Goal: Task Accomplishment & Management: Complete application form

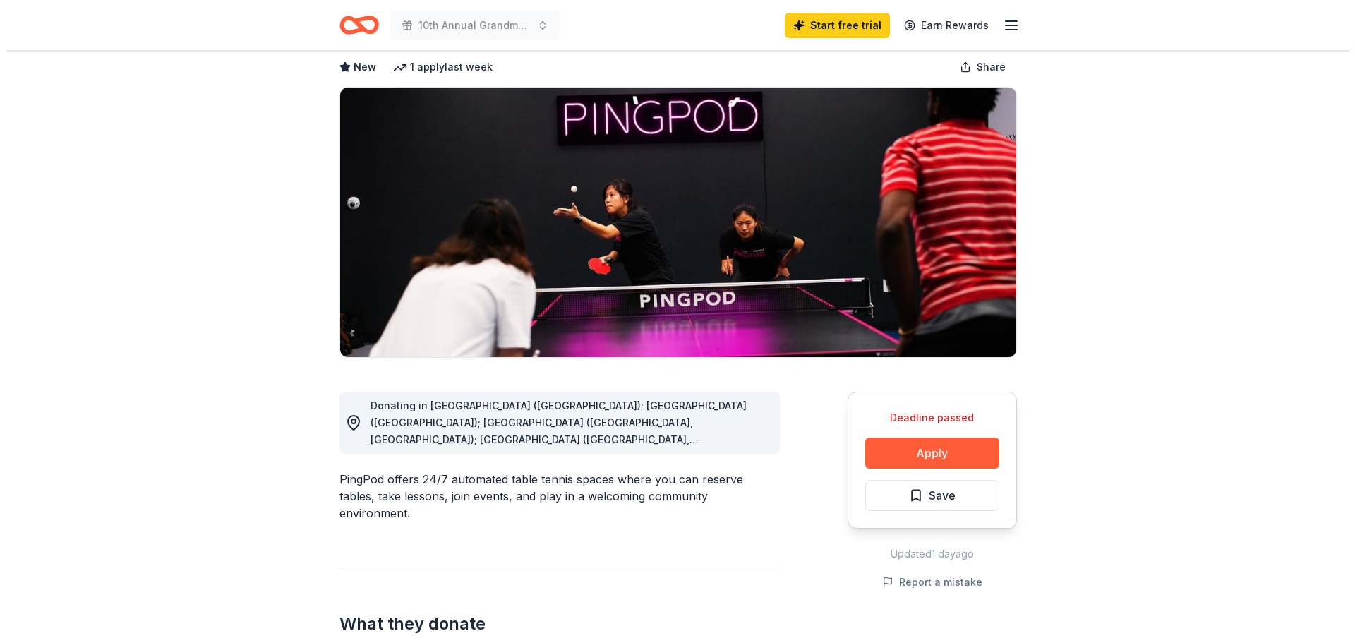
scroll to position [71, 0]
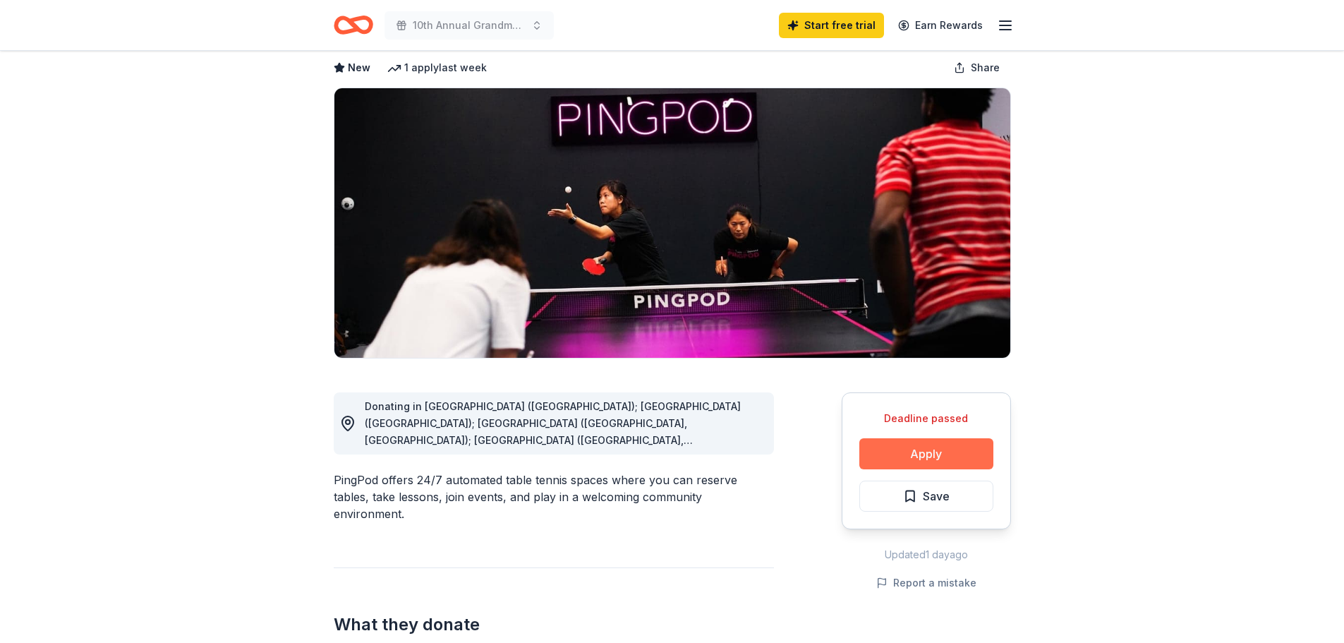
click at [896, 428] on button "Apply" at bounding box center [927, 453] width 134 height 31
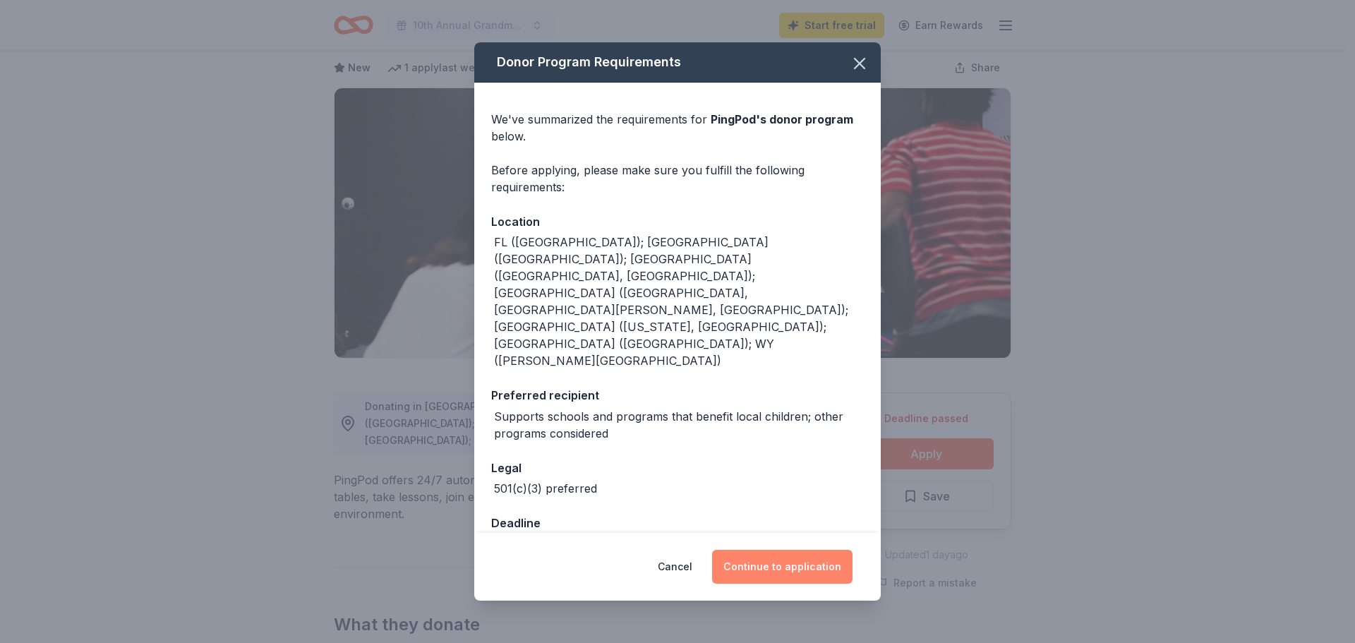
click at [757, 428] on button "Continue to application" at bounding box center [782, 567] width 140 height 34
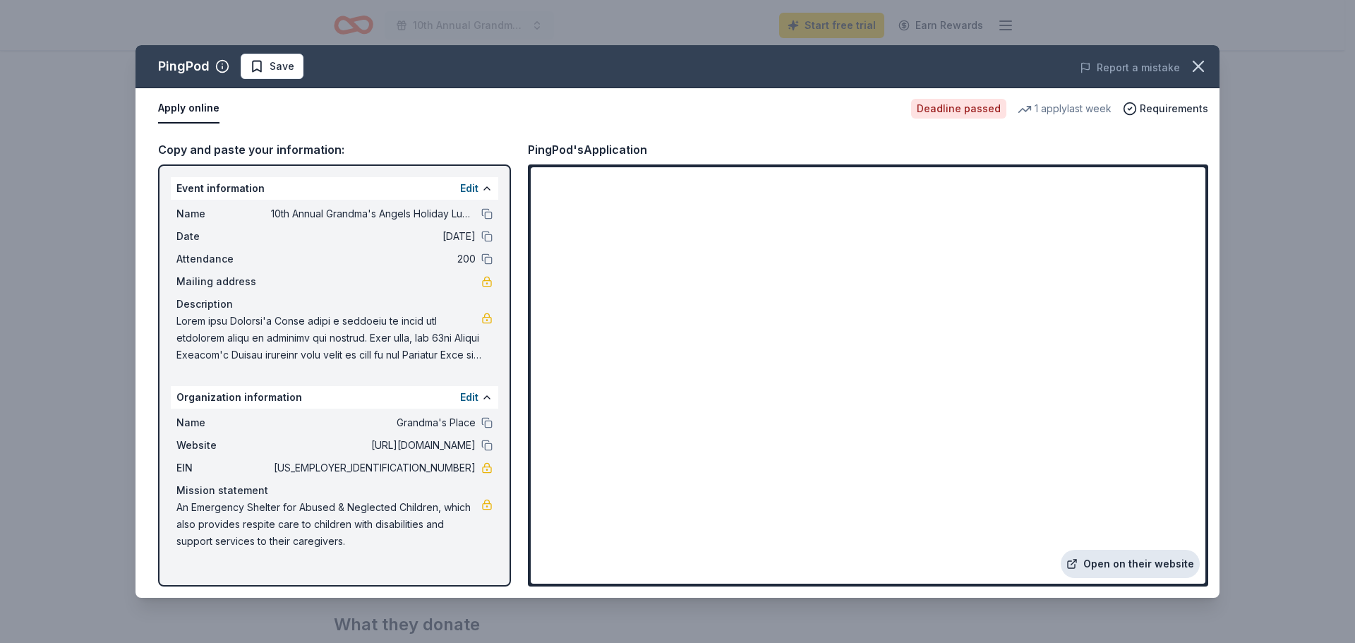
click at [896, 428] on link "Open on their website" at bounding box center [1130, 564] width 139 height 28
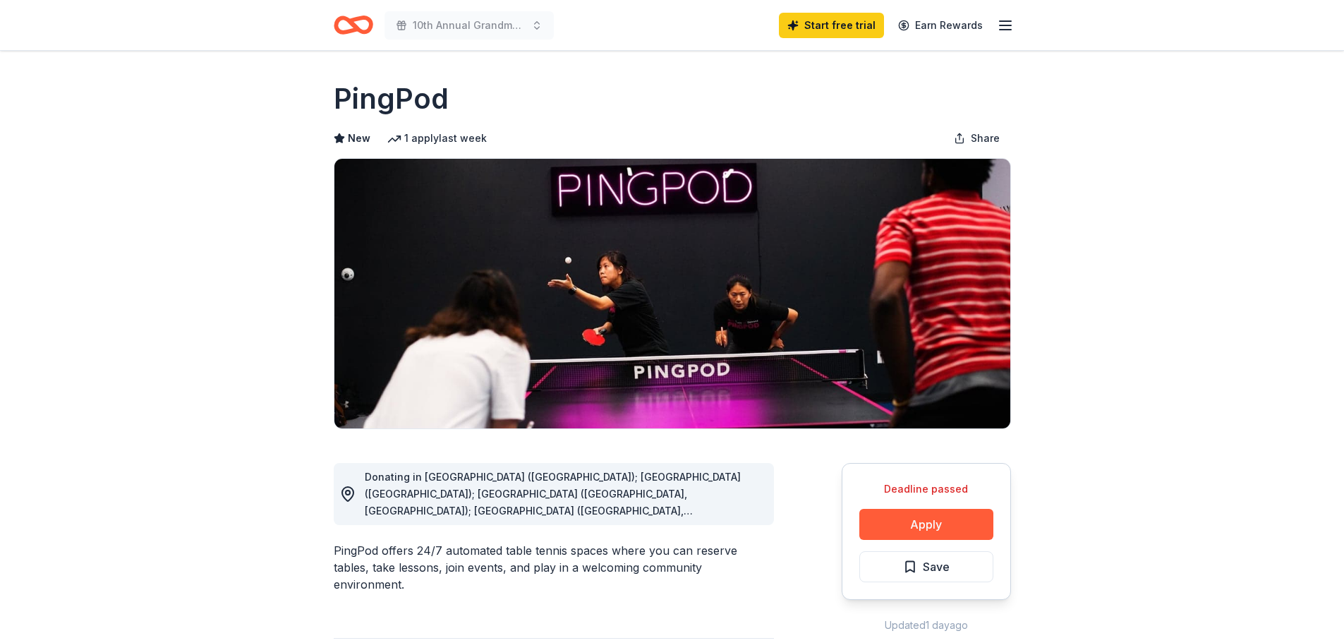
click at [351, 16] on icon "Home" at bounding box center [354, 24] width 40 height 33
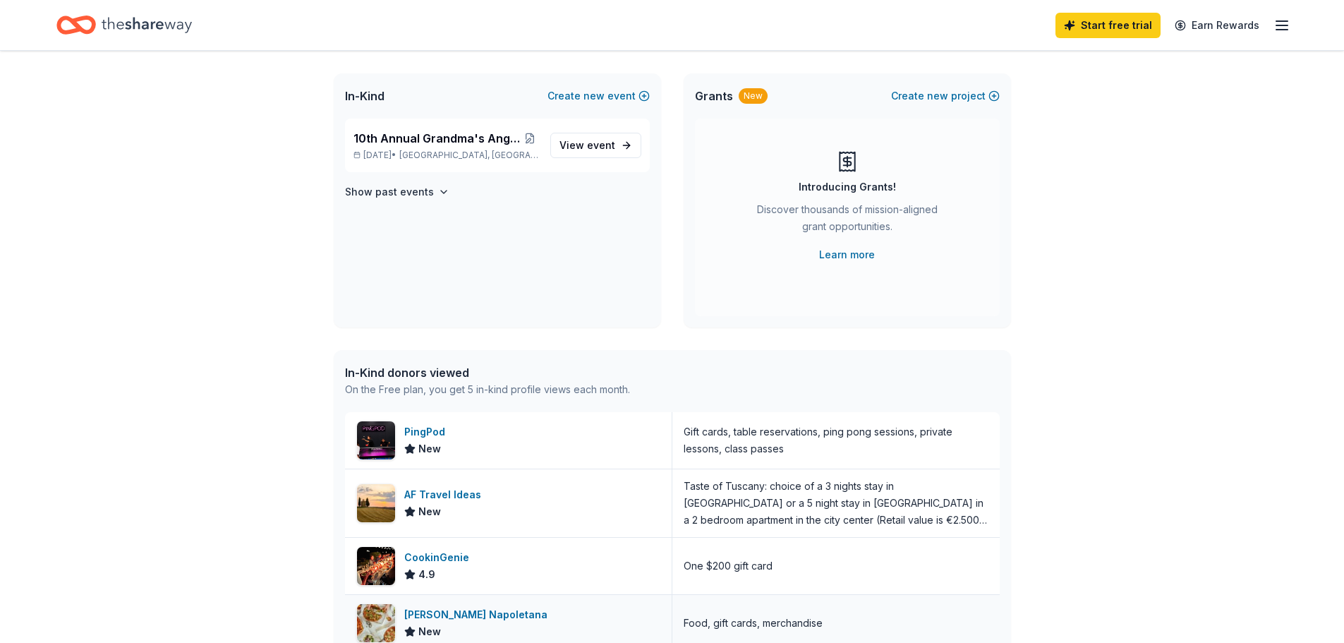
scroll to position [141, 0]
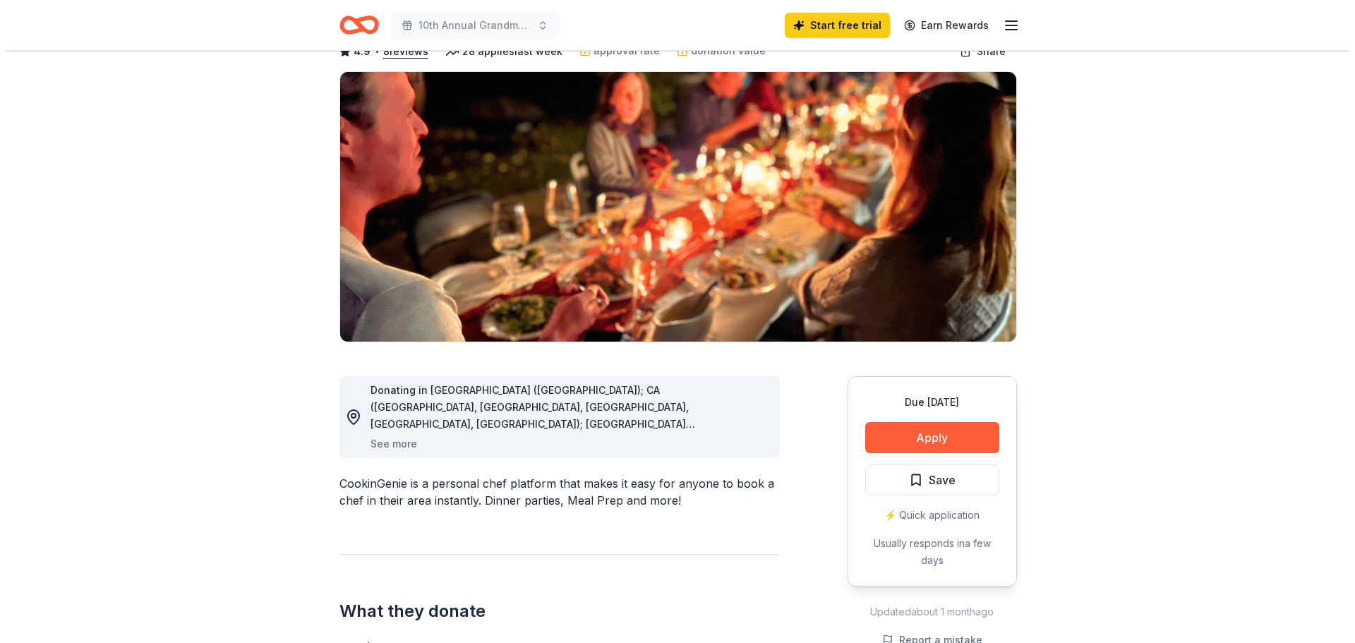
scroll to position [141, 0]
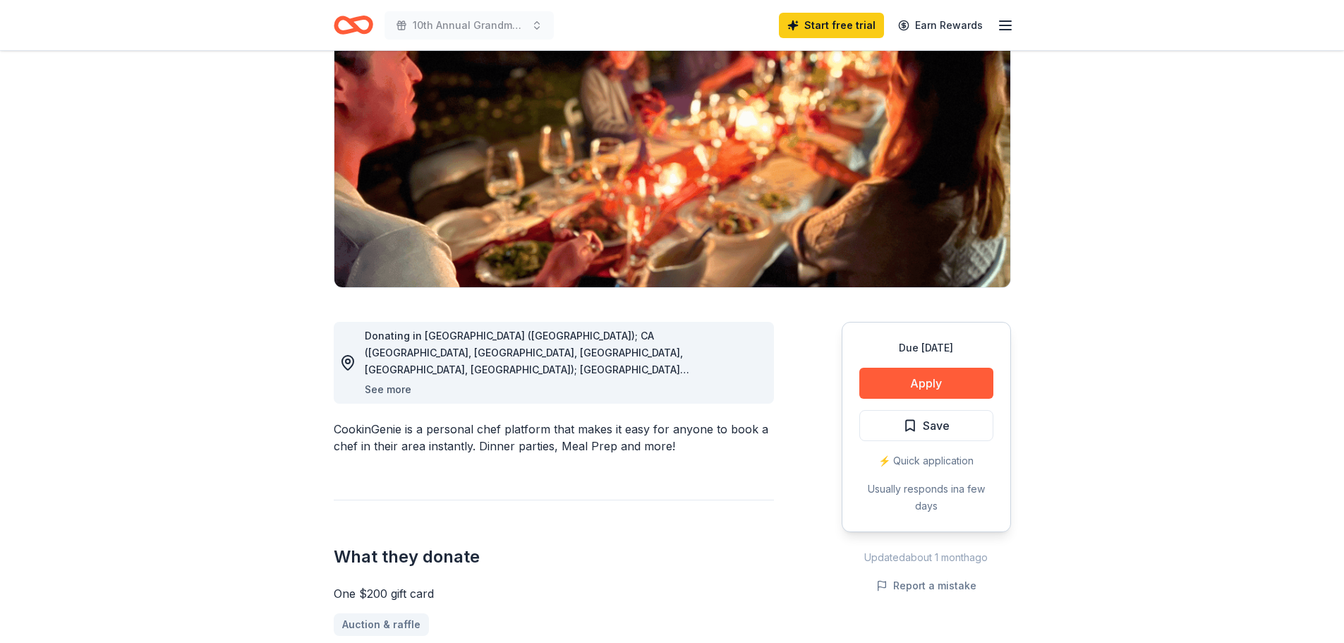
click at [403, 382] on button "See more" at bounding box center [388, 389] width 47 height 17
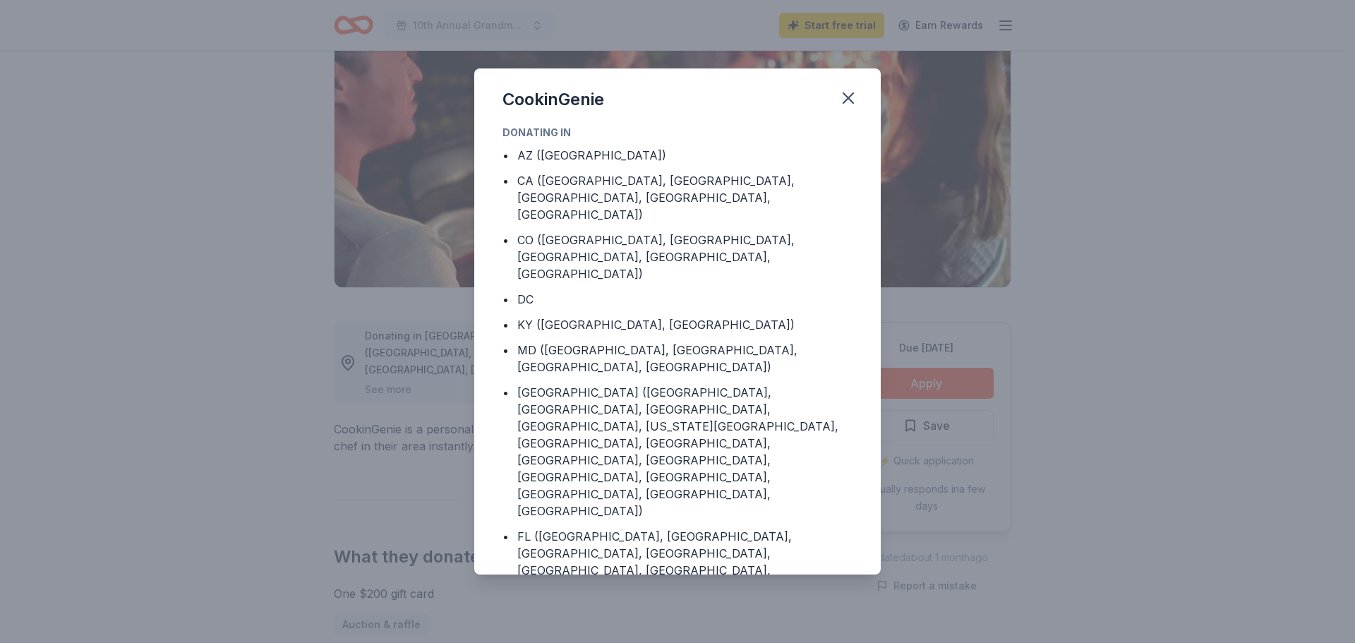
scroll to position [0, 0]
click at [857, 97] on icon "button" at bounding box center [848, 98] width 20 height 20
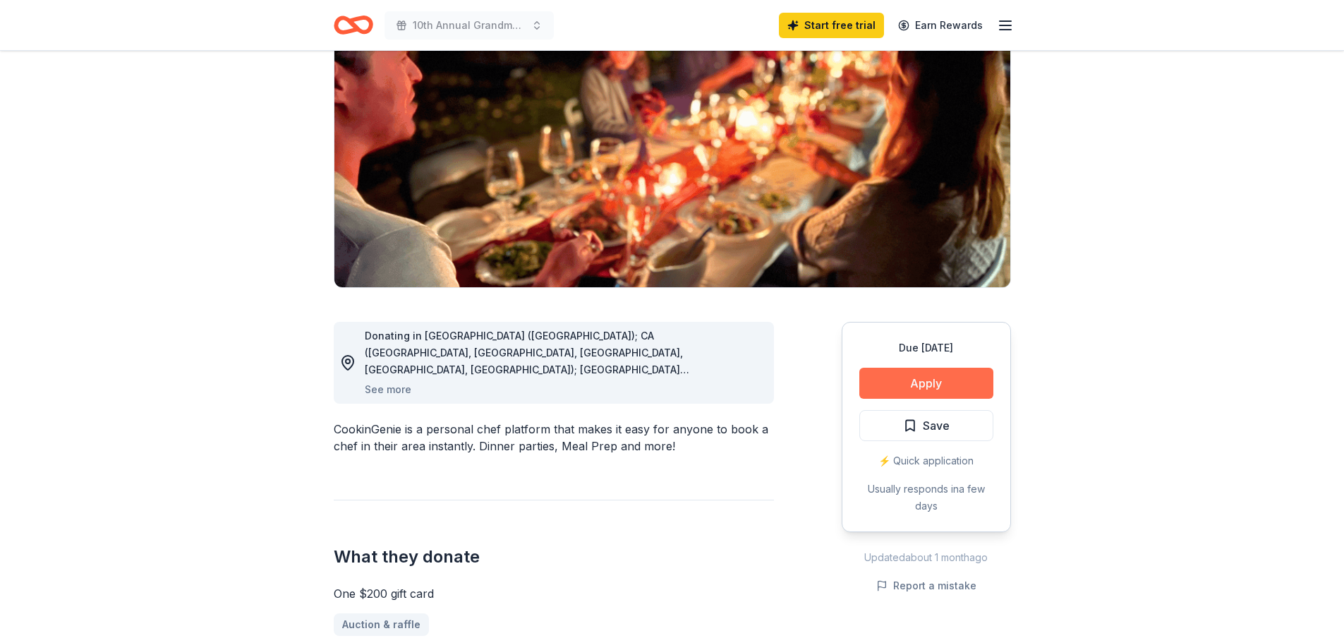
click at [884, 377] on button "Apply" at bounding box center [927, 383] width 134 height 31
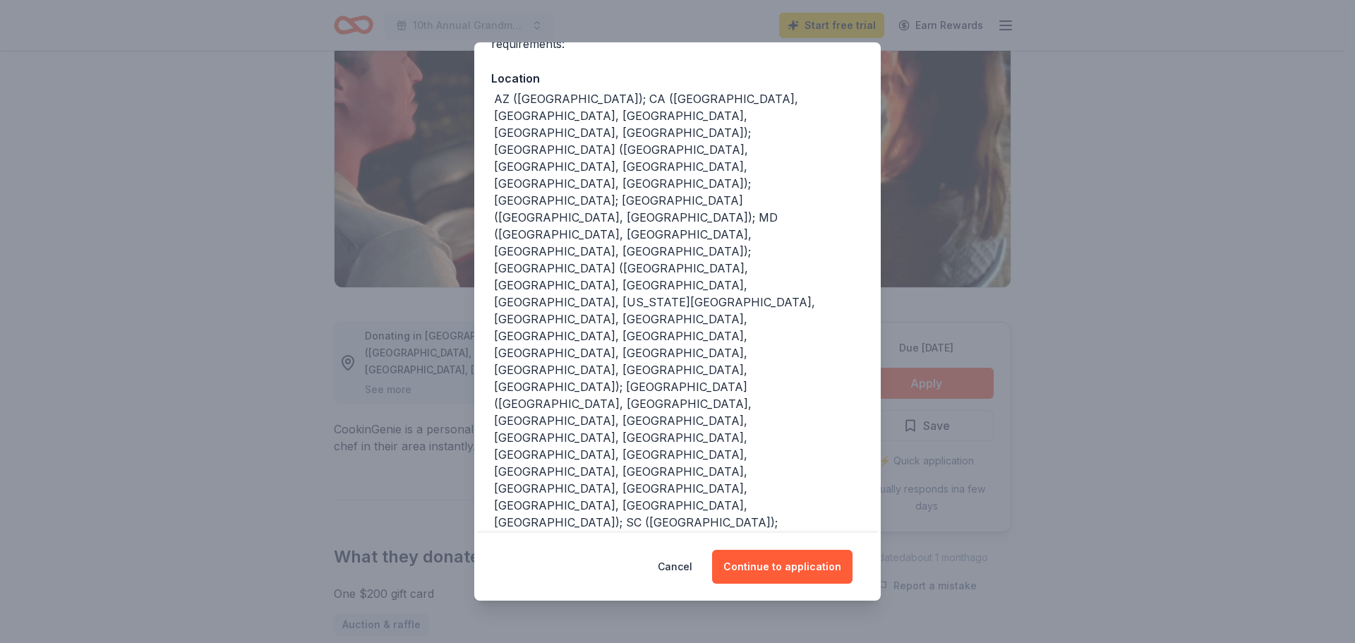
scroll to position [158, 0]
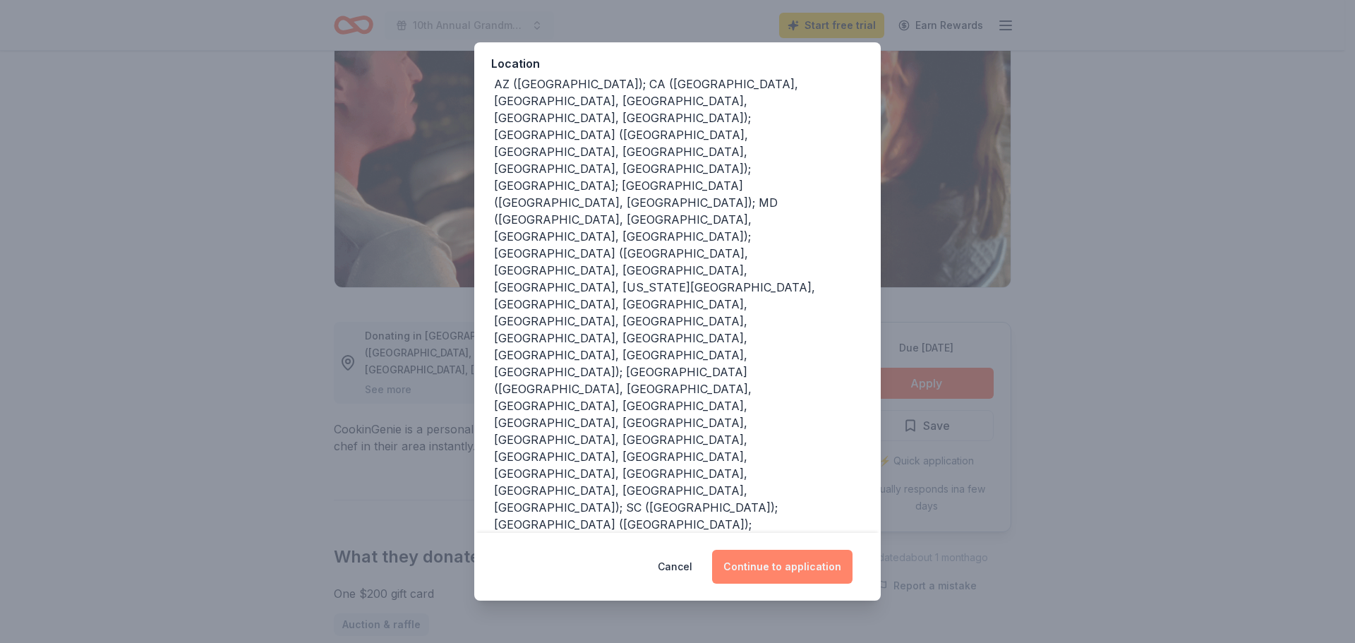
click at [795, 568] on button "Continue to application" at bounding box center [782, 567] width 140 height 34
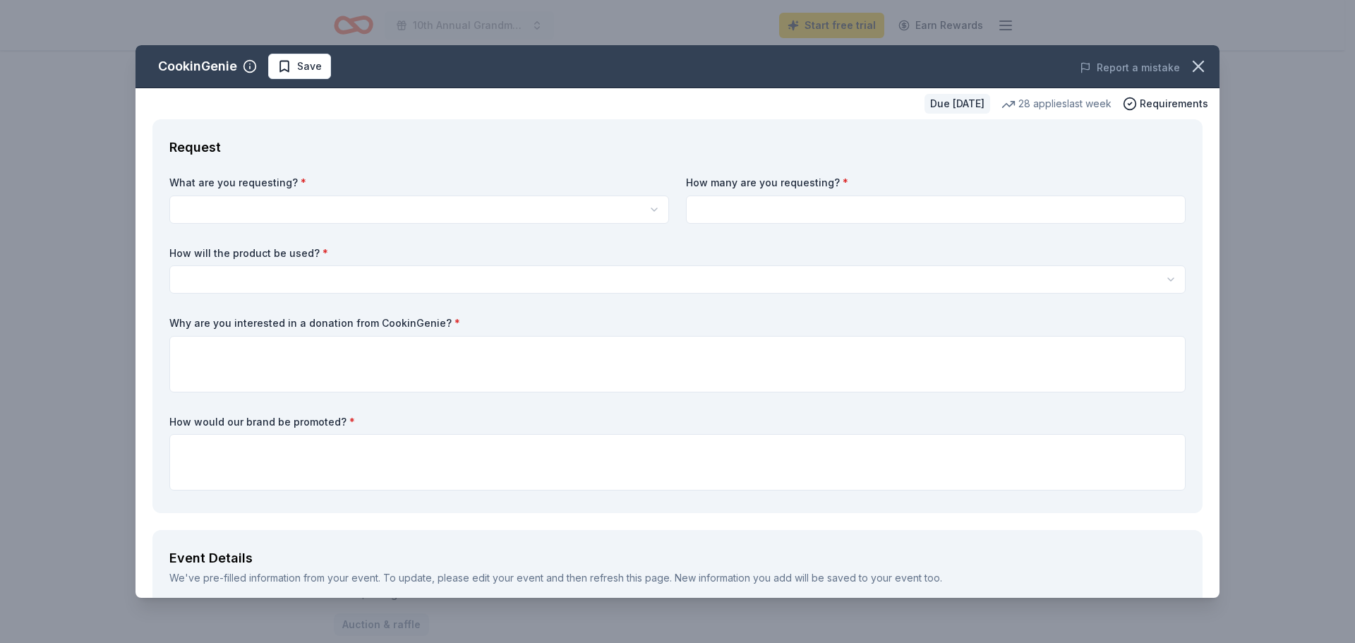
scroll to position [0, 0]
click at [375, 205] on html "10th Annual Grandma's Angels Holiday Luncheon Start free trial Earn Rewards Due…" at bounding box center [677, 321] width 1355 height 643
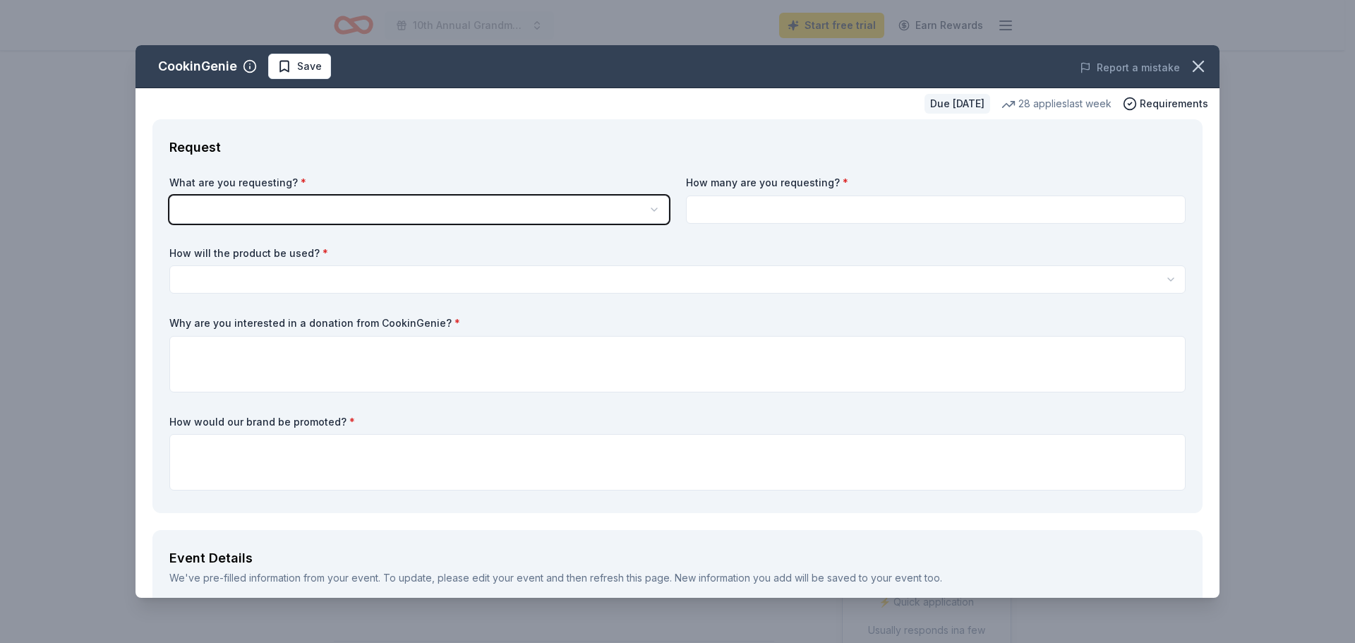
click at [209, 212] on html "10th Annual Grandma's Angels Holiday Luncheon Start free trial Earn Rewards Due…" at bounding box center [677, 321] width 1355 height 643
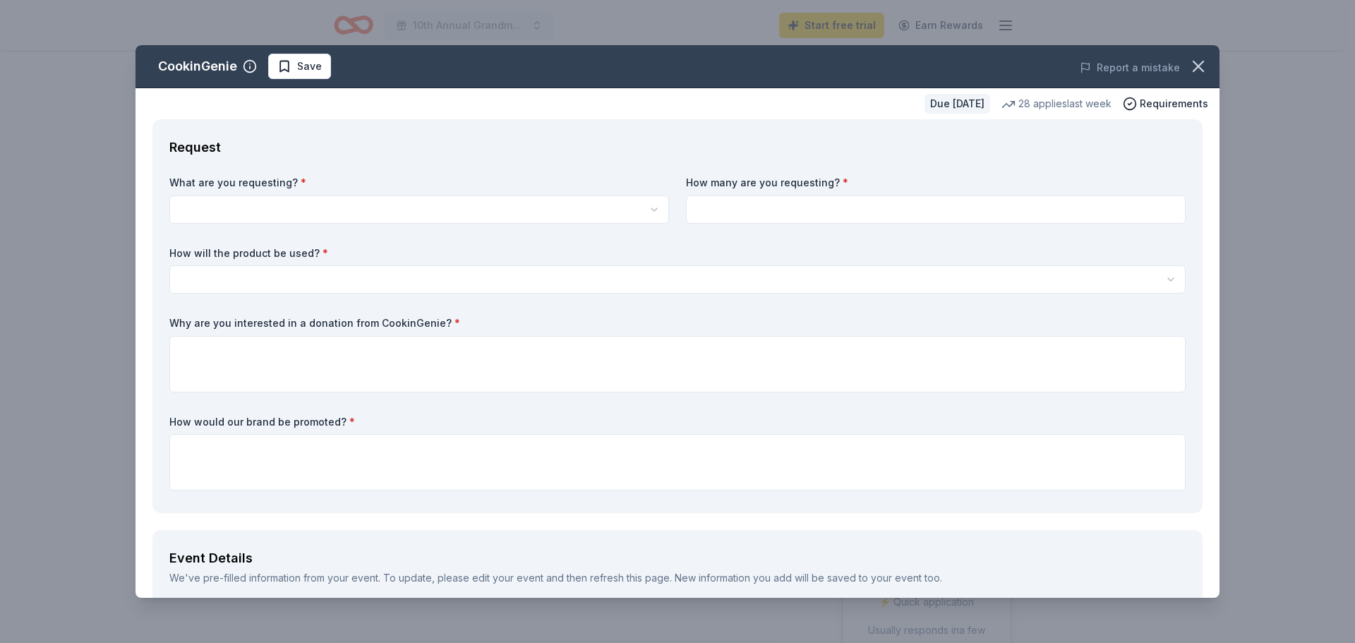
click at [544, 236] on div "What are you requesting? * One $200 gift card How many are you requesting? * Ho…" at bounding box center [677, 336] width 1016 height 320
click at [575, 207] on html "10th Annual Grandma's Angels Holiday Luncheon Start free trial Earn Rewards Due…" at bounding box center [677, 321] width 1355 height 643
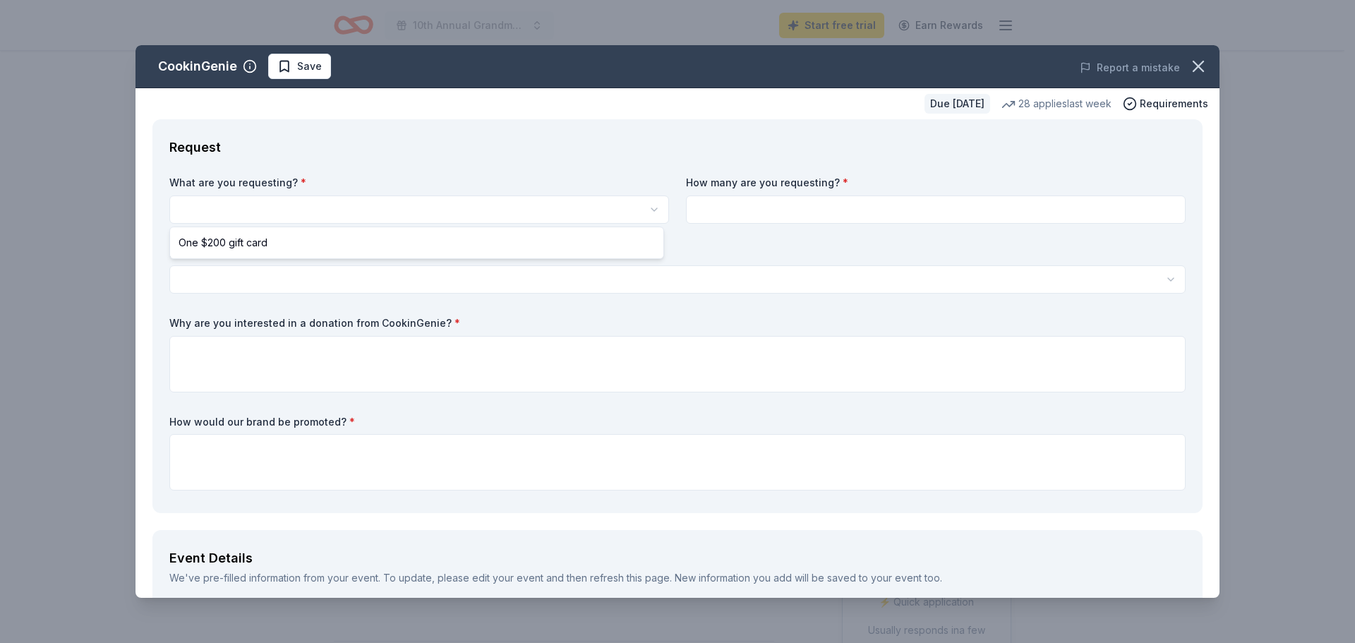
select select "One $200 gift card"
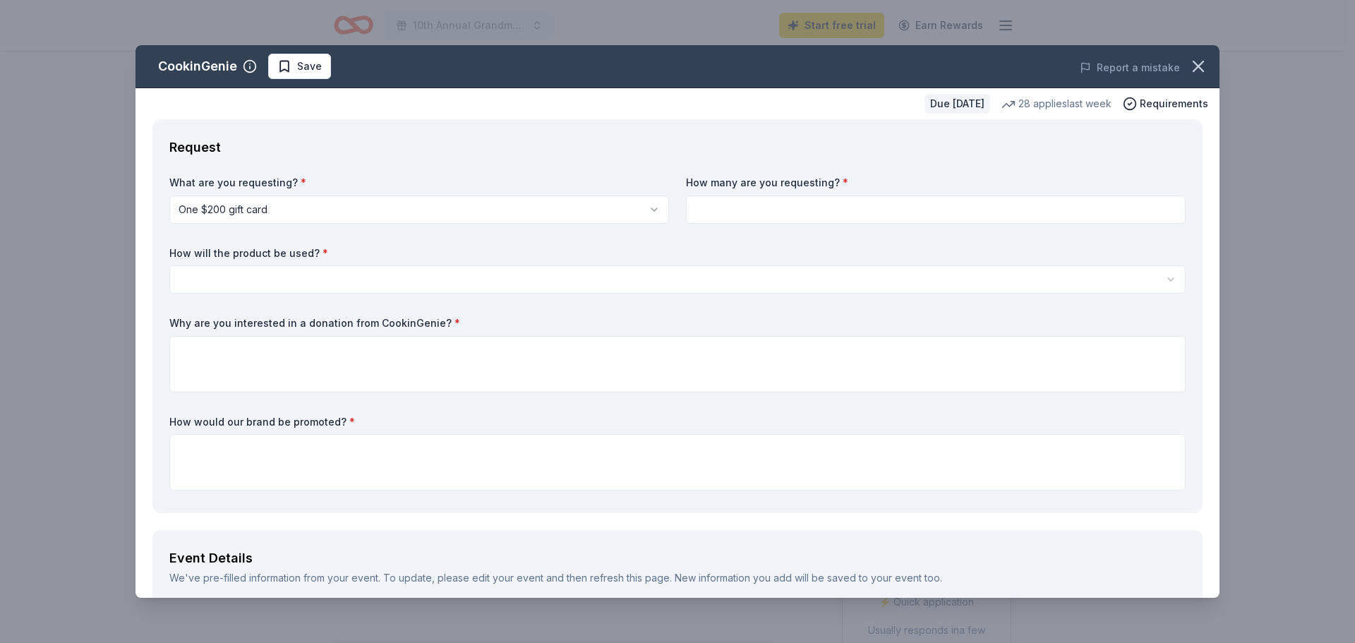
click at [797, 207] on input at bounding box center [936, 209] width 500 height 28
type input "1"
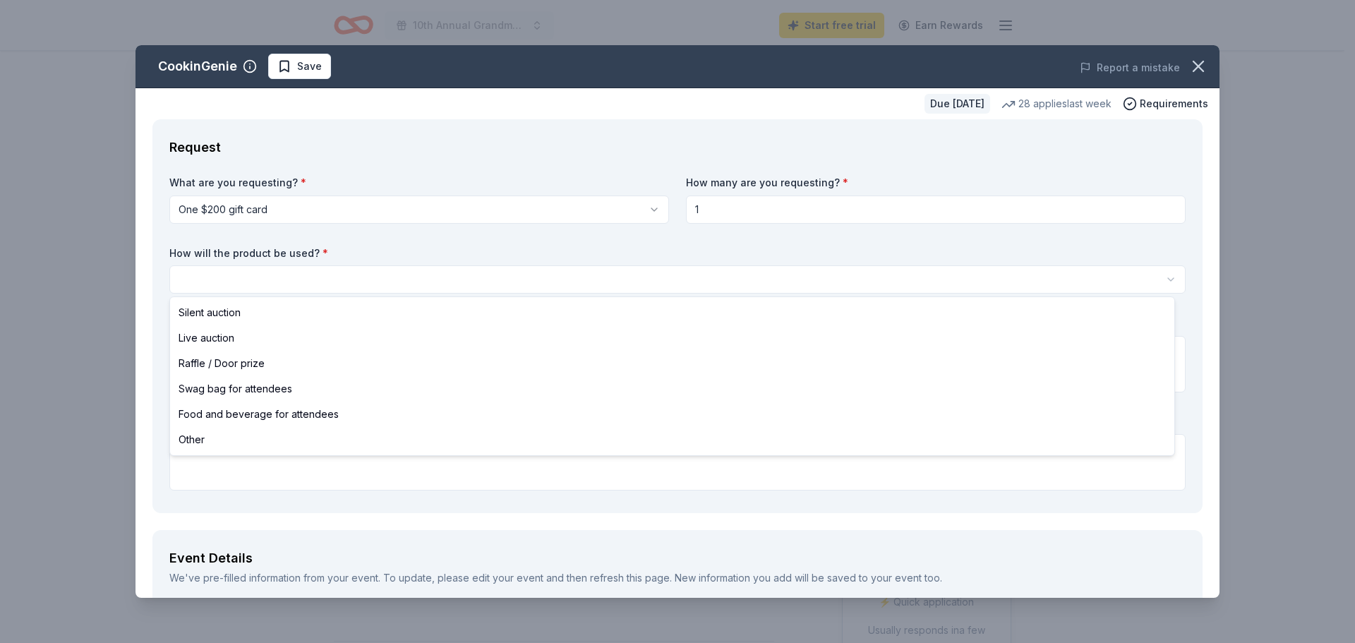
click at [317, 281] on html "10th Annual Grandma's Angels Holiday Luncheon Start free trial Earn Rewards Due…" at bounding box center [677, 321] width 1355 height 643
select select "silentAuction"
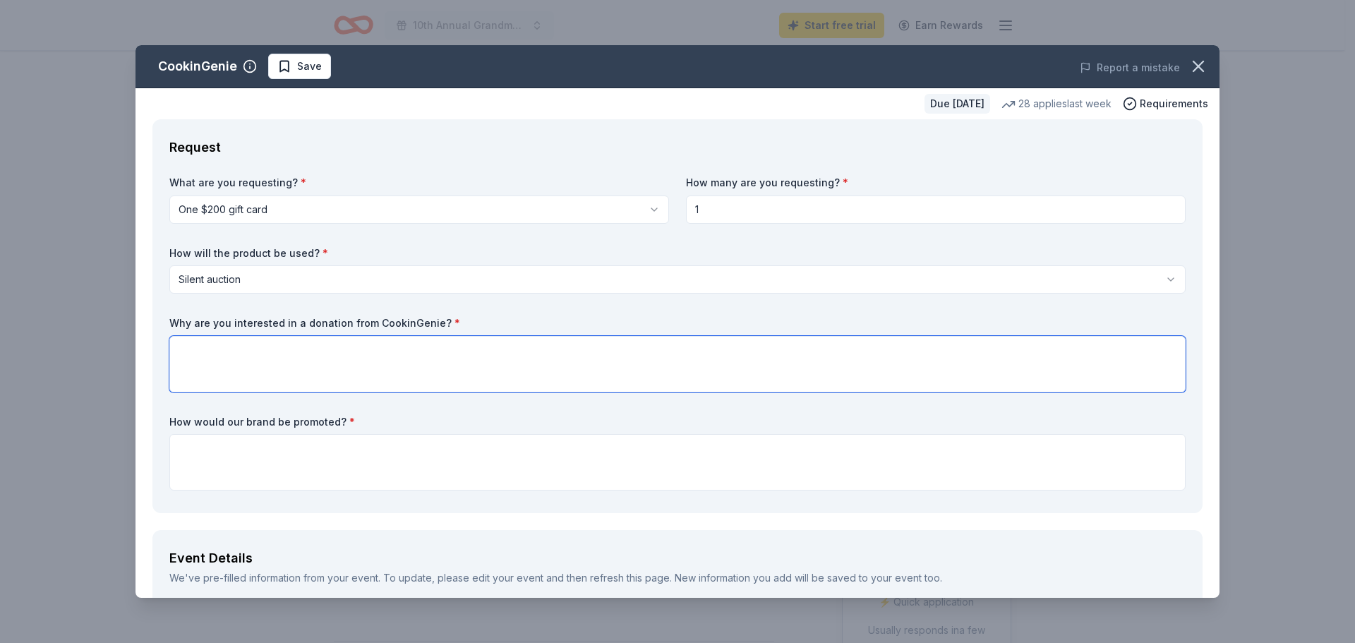
click at [582, 360] on textarea at bounding box center [677, 364] width 1016 height 56
click at [324, 341] on textarea at bounding box center [677, 364] width 1016 height 56
type textarea "Would love to have your donation as a silent auction item for our luncheon."
click at [332, 453] on textarea at bounding box center [677, 462] width 1016 height 56
paste textarea ". Your donation will be recognized in our program, on social media, and will be…"
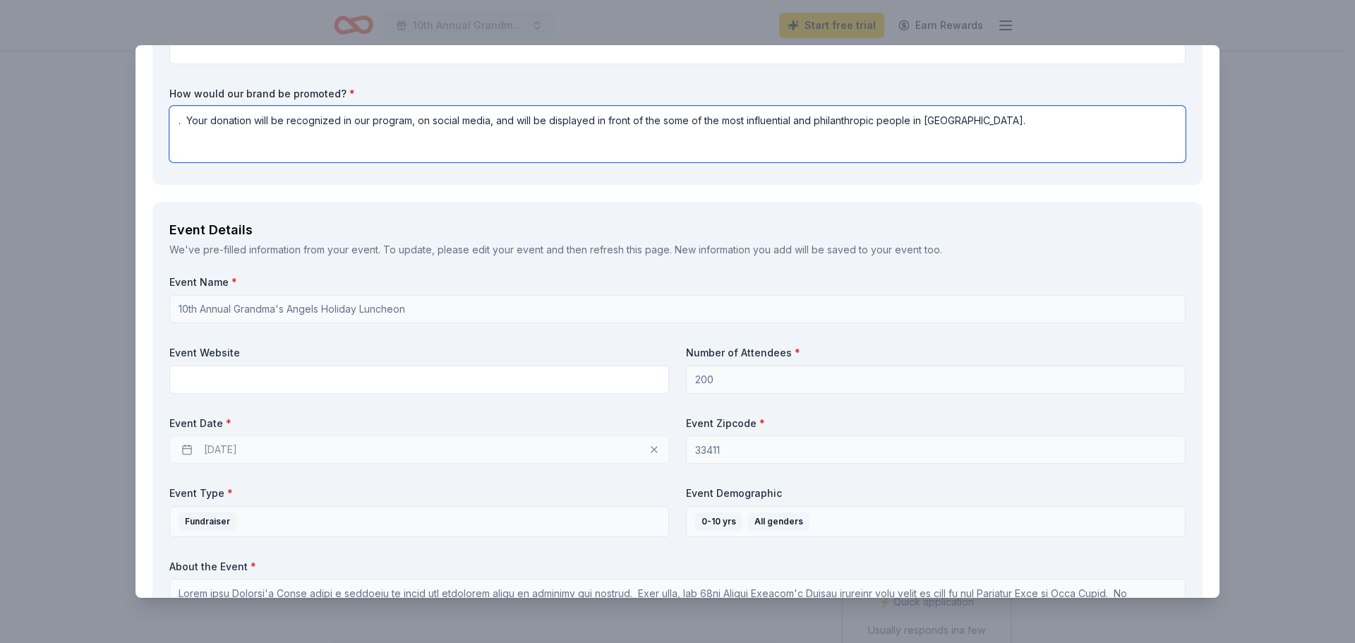
scroll to position [353, 0]
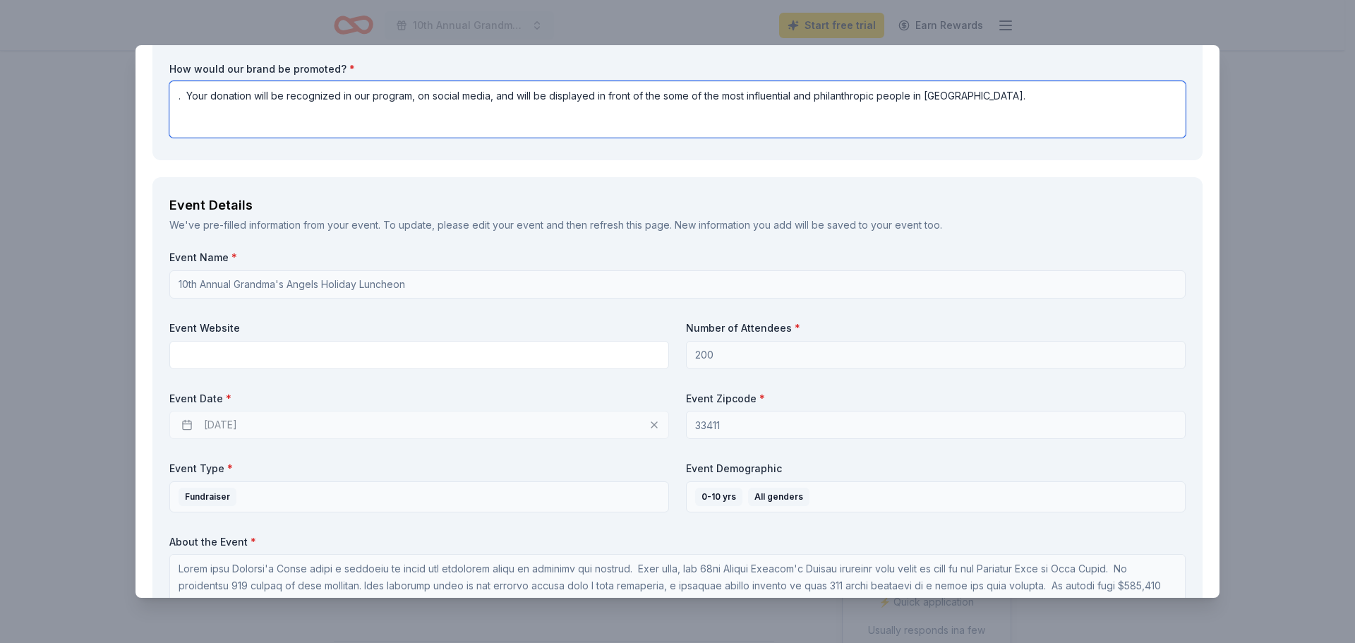
type textarea ". Your donation will be recognized in our program, on social media, and will be…"
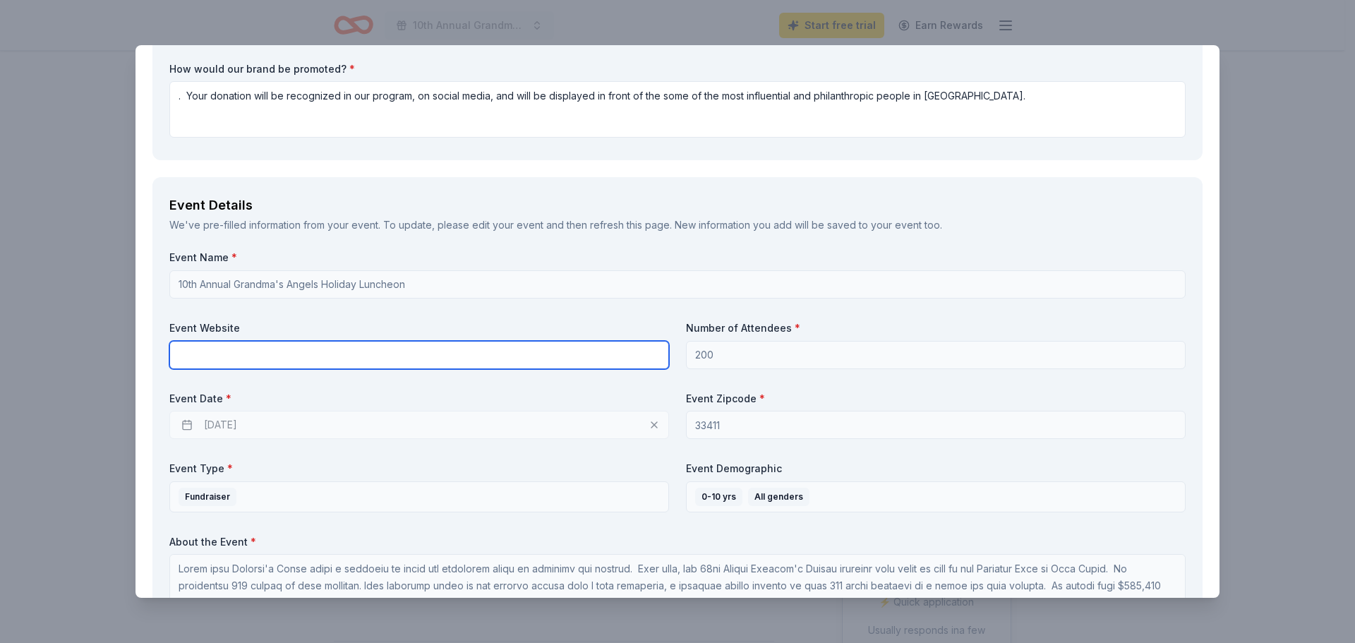
click at [261, 355] on input "text" at bounding box center [419, 355] width 500 height 28
click at [424, 355] on input "text" at bounding box center [419, 355] width 500 height 28
paste input "https://grandmasplacepb.org/grandmas-angels-holiday-luncheon/"
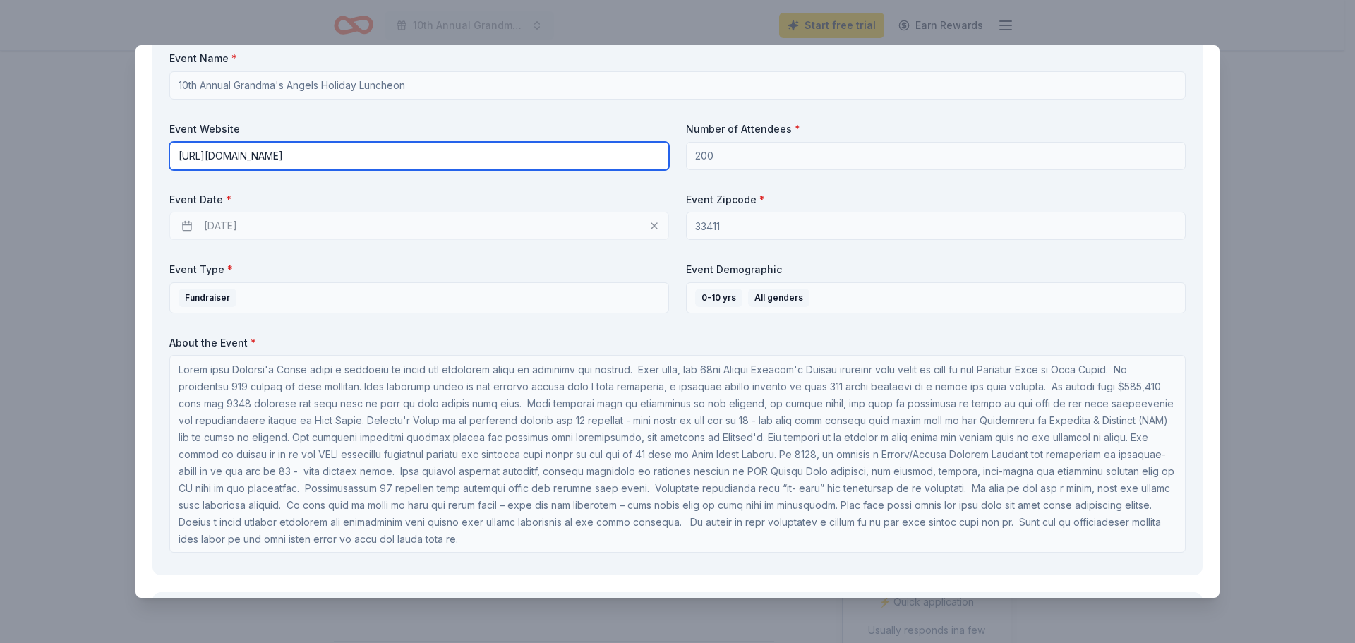
scroll to position [565, 0]
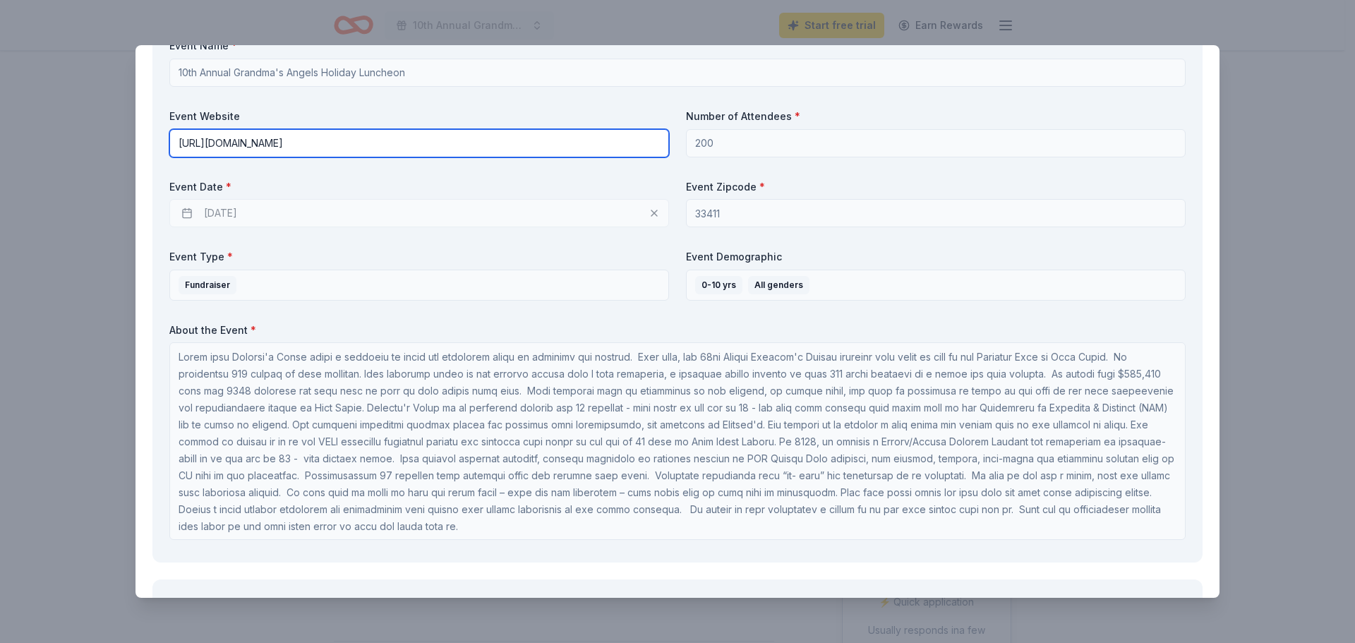
type input "https://grandmasplacepb.org/grandmas-angels-holiday-luncheon/"
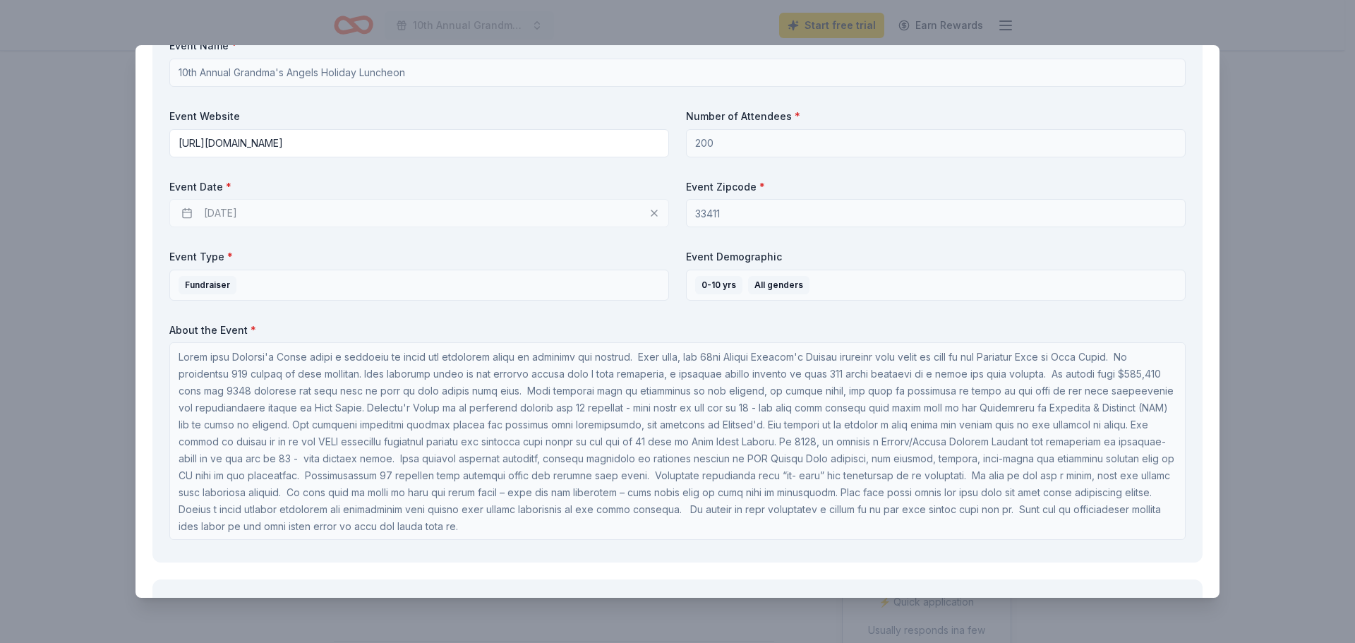
click at [297, 215] on div "[DATE]" at bounding box center [419, 213] width 500 height 28
click at [652, 215] on div "[DATE]" at bounding box center [419, 213] width 500 height 28
click at [651, 215] on div "[DATE]" at bounding box center [419, 213] width 500 height 28
click at [263, 219] on div "[DATE]" at bounding box center [419, 213] width 500 height 28
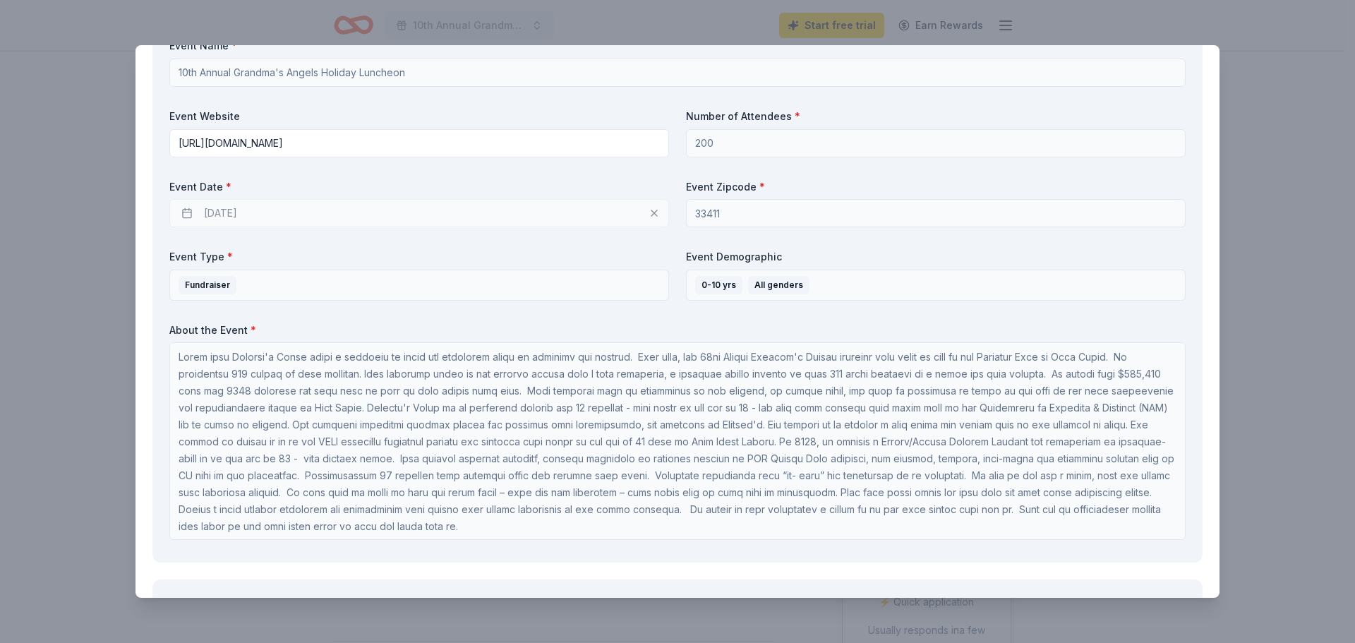
click at [263, 219] on div "[DATE]" at bounding box center [419, 213] width 500 height 28
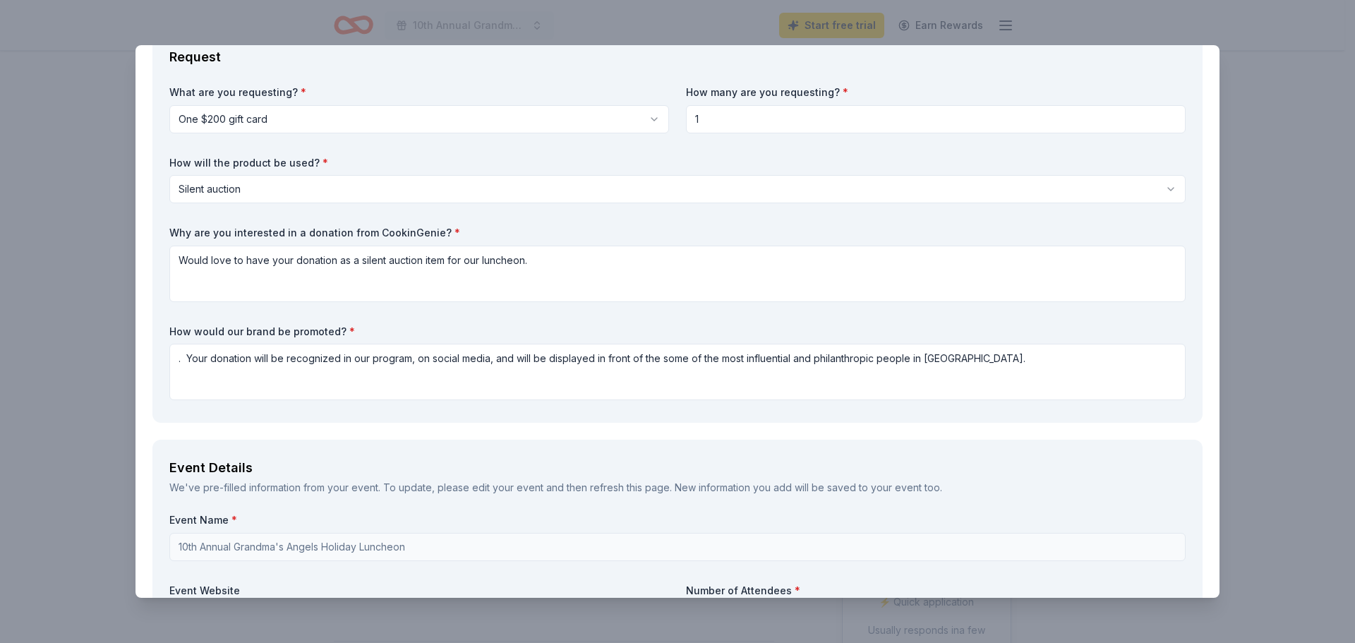
scroll to position [0, 0]
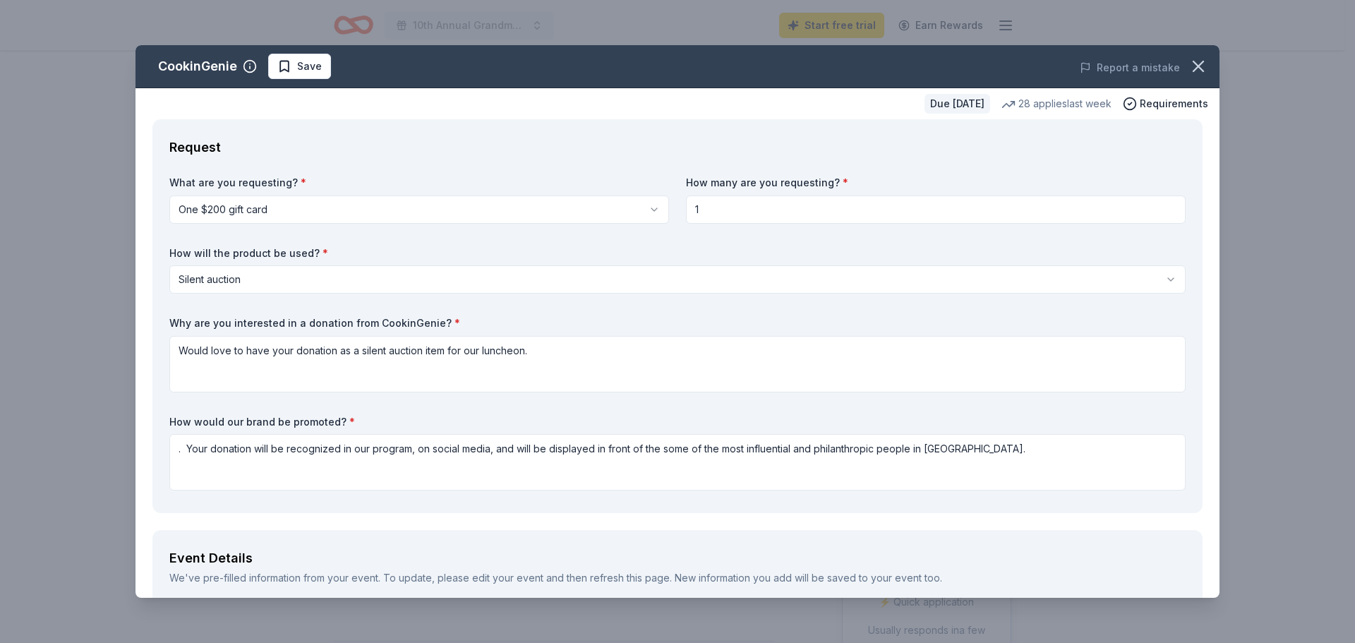
click at [426, 27] on div "CookinGenie Save Report a mistake Due in 49 days 28 applies last week Requireme…" at bounding box center [677, 321] width 1355 height 643
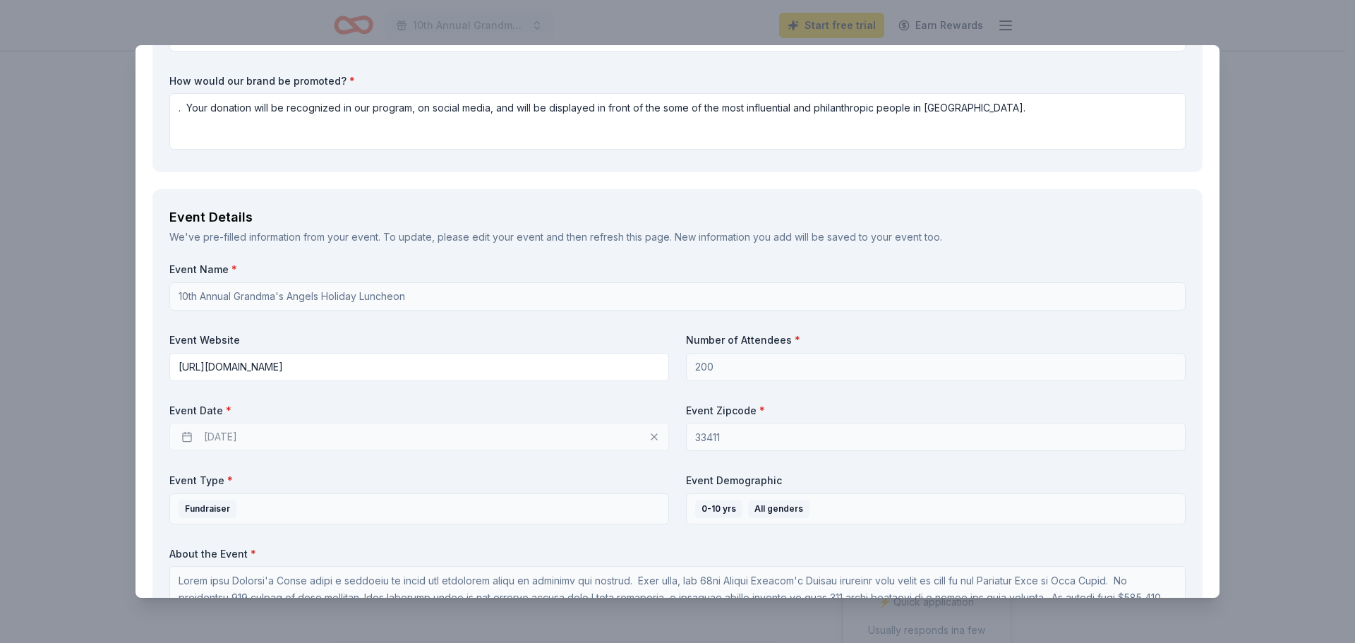
scroll to position [260, 0]
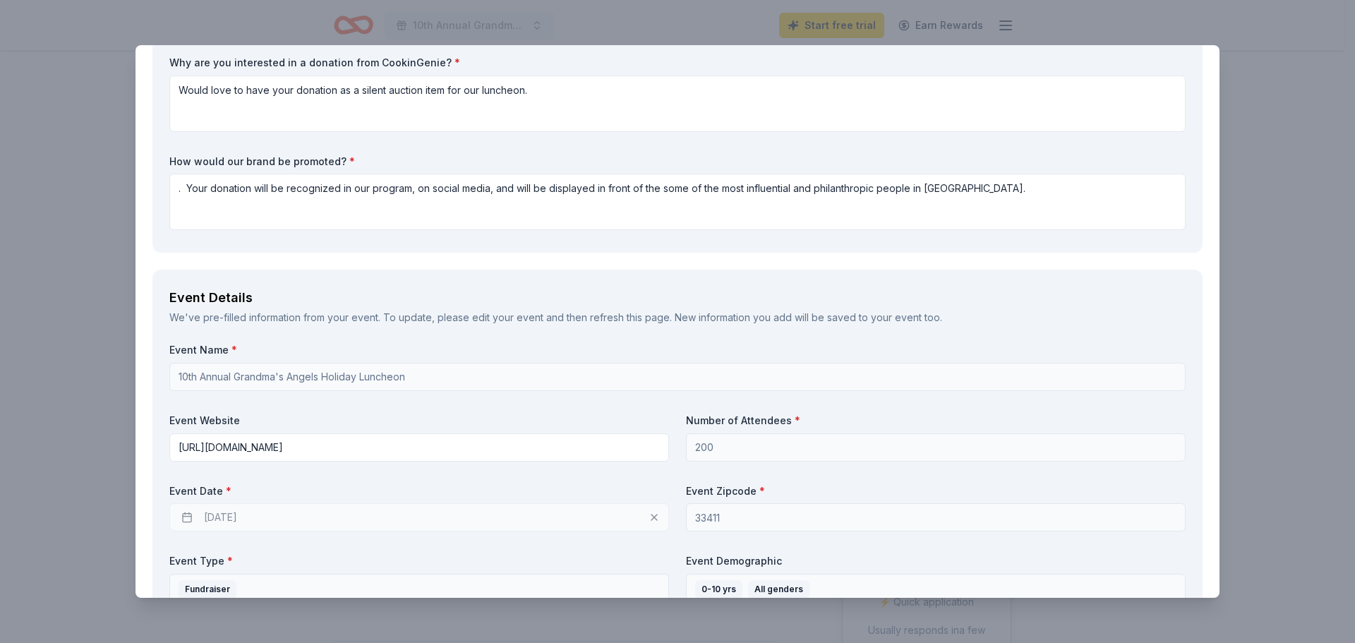
click at [263, 31] on div "CookinGenie Save Report a mistake Due in 49 days 28 applies last week Requireme…" at bounding box center [677, 321] width 1355 height 643
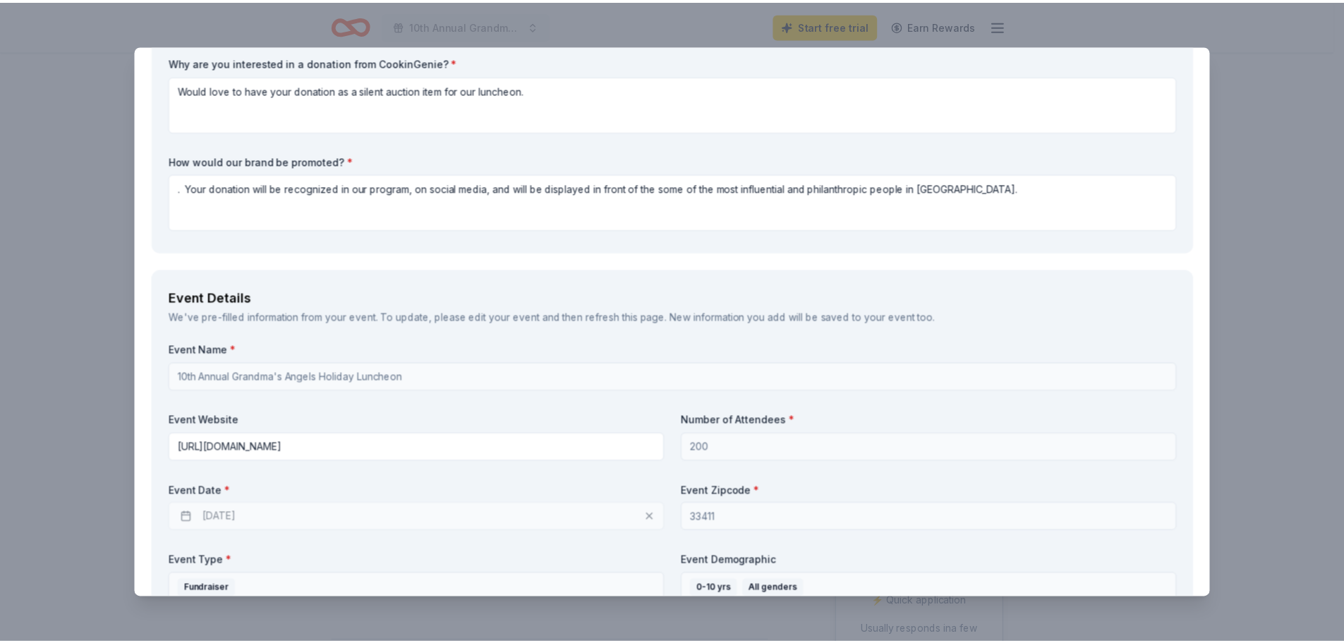
scroll to position [0, 0]
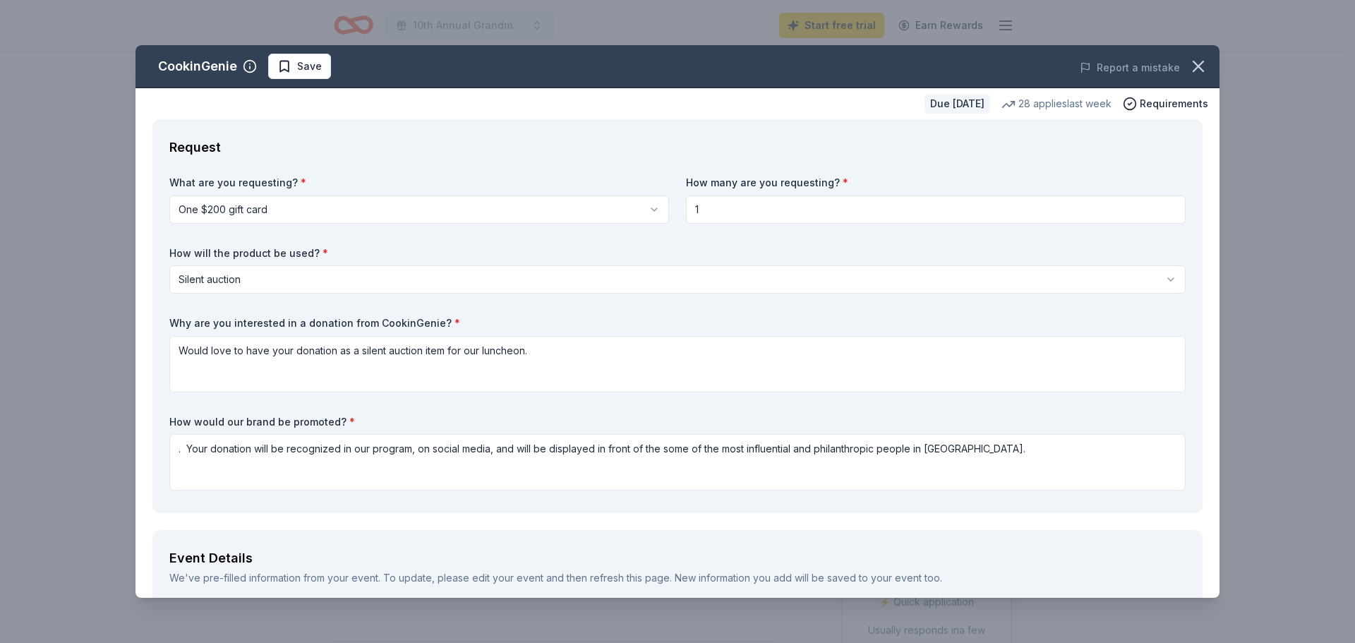
drag, startPoint x: 1195, startPoint y: 63, endPoint x: 739, endPoint y: 63, distance: 455.9
click at [1193, 62] on icon "button" at bounding box center [1198, 66] width 20 height 20
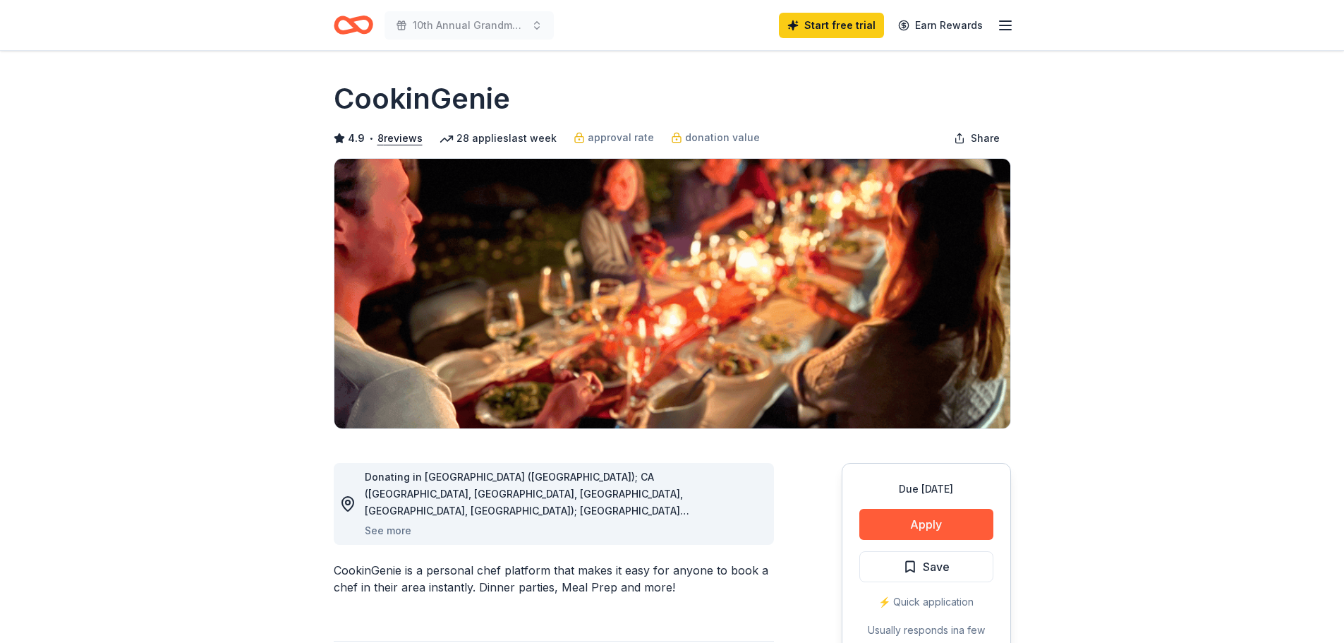
click at [1015, 27] on div "10th Annual Grandma's Angels Holiday Luncheon Start free trial Earn Rewards" at bounding box center [672, 25] width 723 height 50
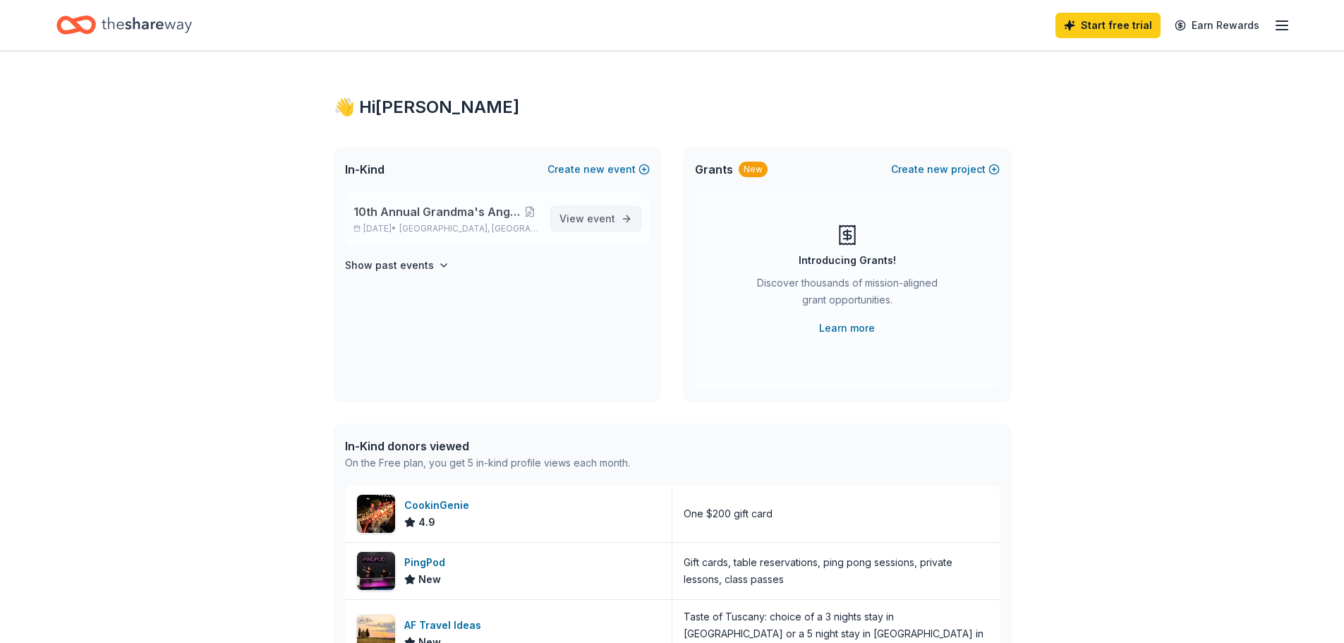
click at [601, 224] on span "View event" at bounding box center [588, 218] width 56 height 17
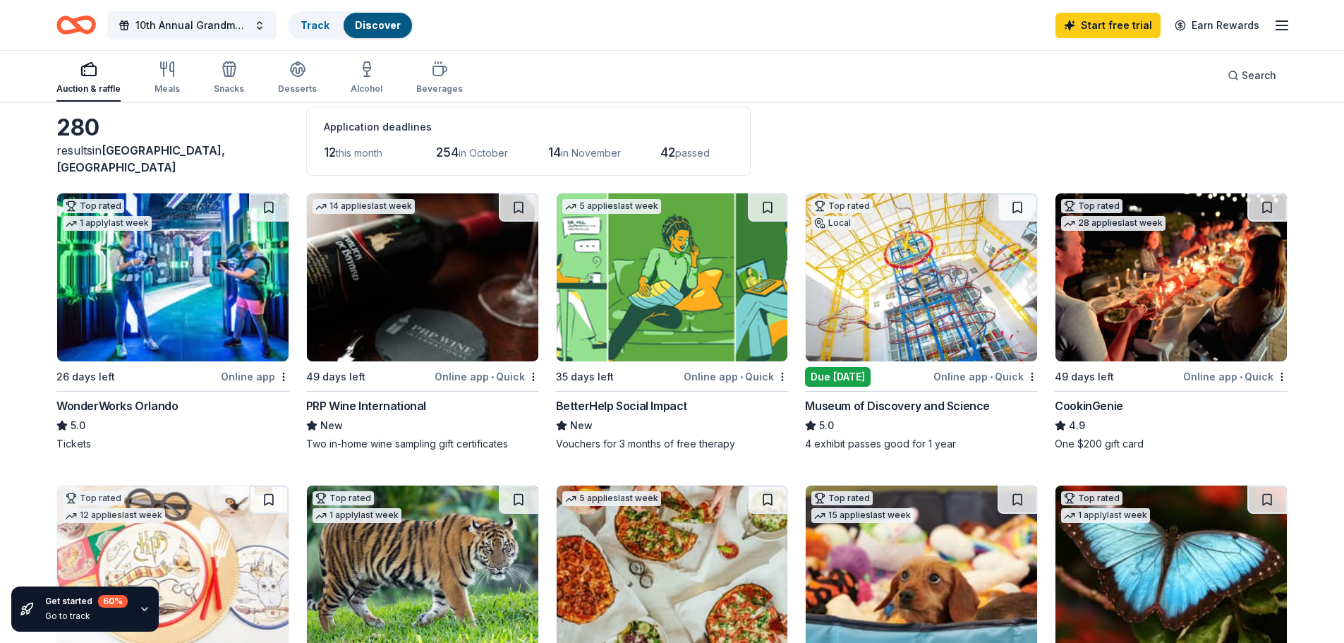
scroll to position [71, 0]
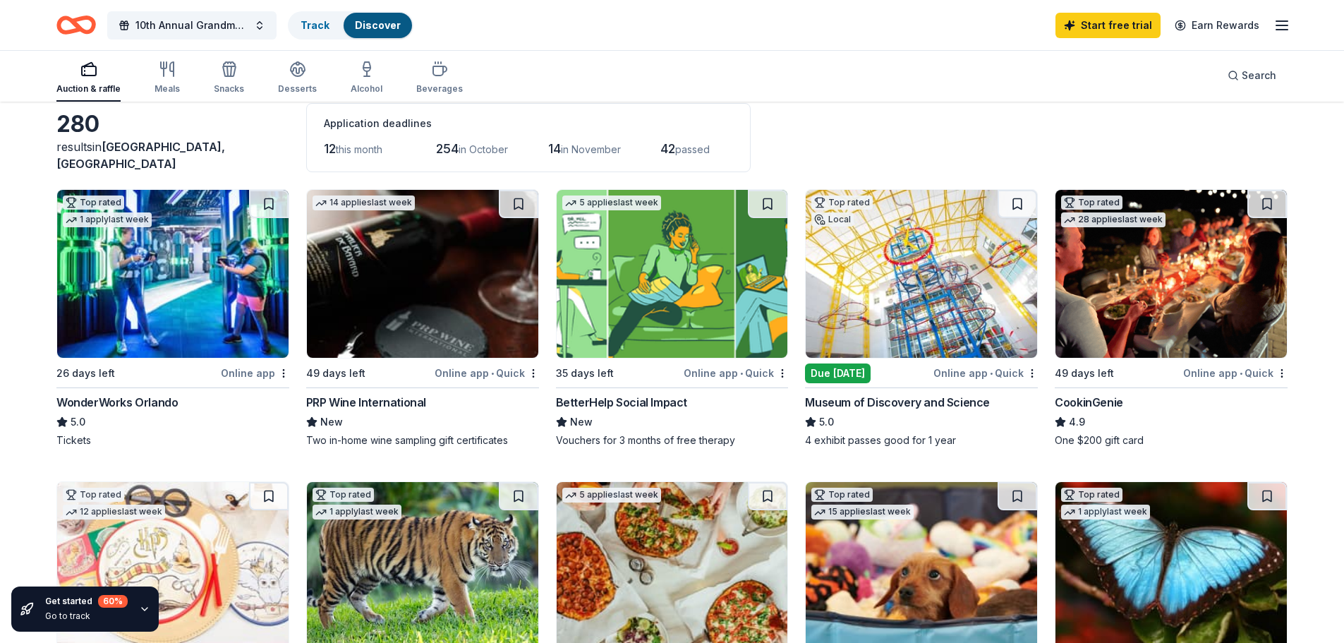
click at [1137, 294] on img at bounding box center [1171, 274] width 231 height 168
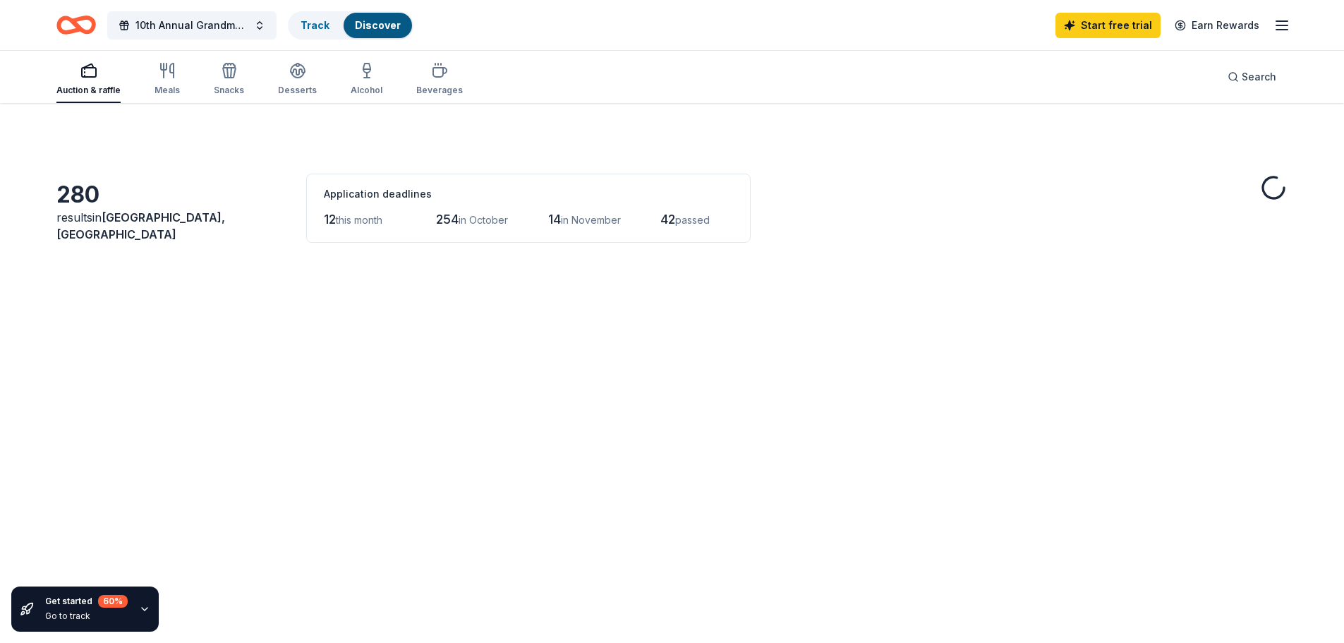
scroll to position [71, 0]
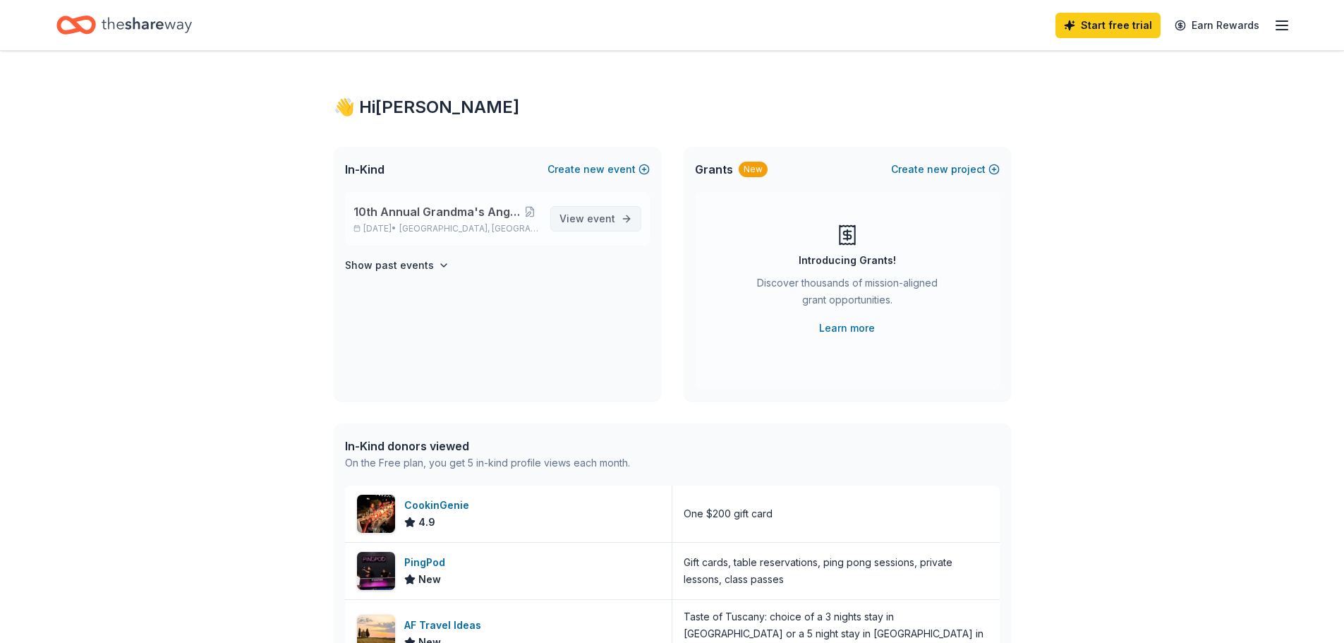
click at [565, 217] on span "View event" at bounding box center [588, 218] width 56 height 17
click at [425, 270] on h4 "Show past events" at bounding box center [389, 265] width 89 height 17
click at [522, 206] on button at bounding box center [530, 211] width 17 height 11
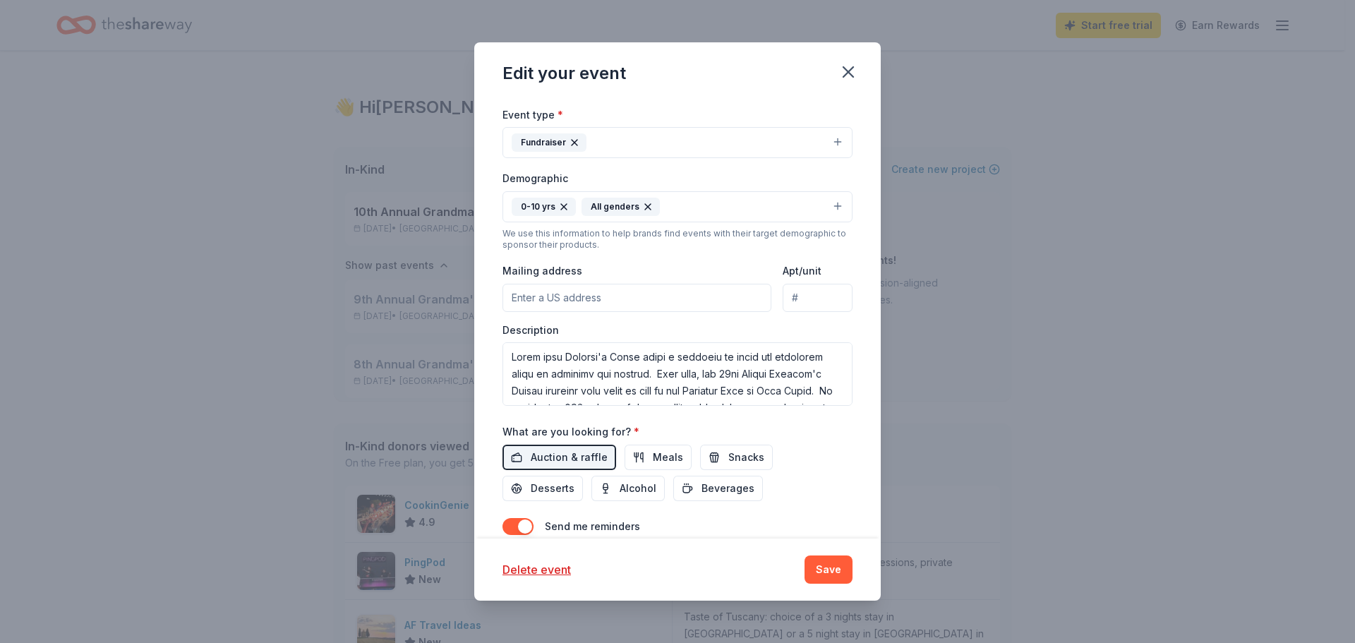
scroll to position [184, 0]
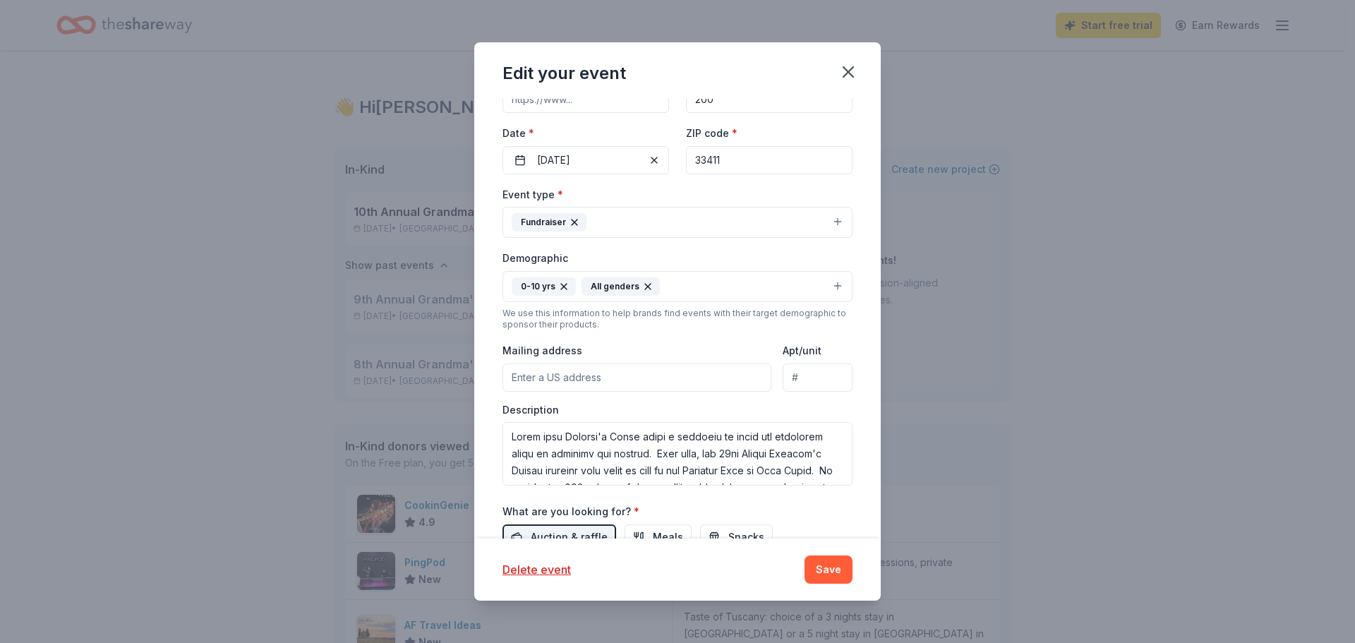
click at [827, 285] on button "0-10 yrs All genders" at bounding box center [677, 286] width 350 height 31
click at [827, 286] on button "0-10 yrs All genders" at bounding box center [677, 286] width 350 height 31
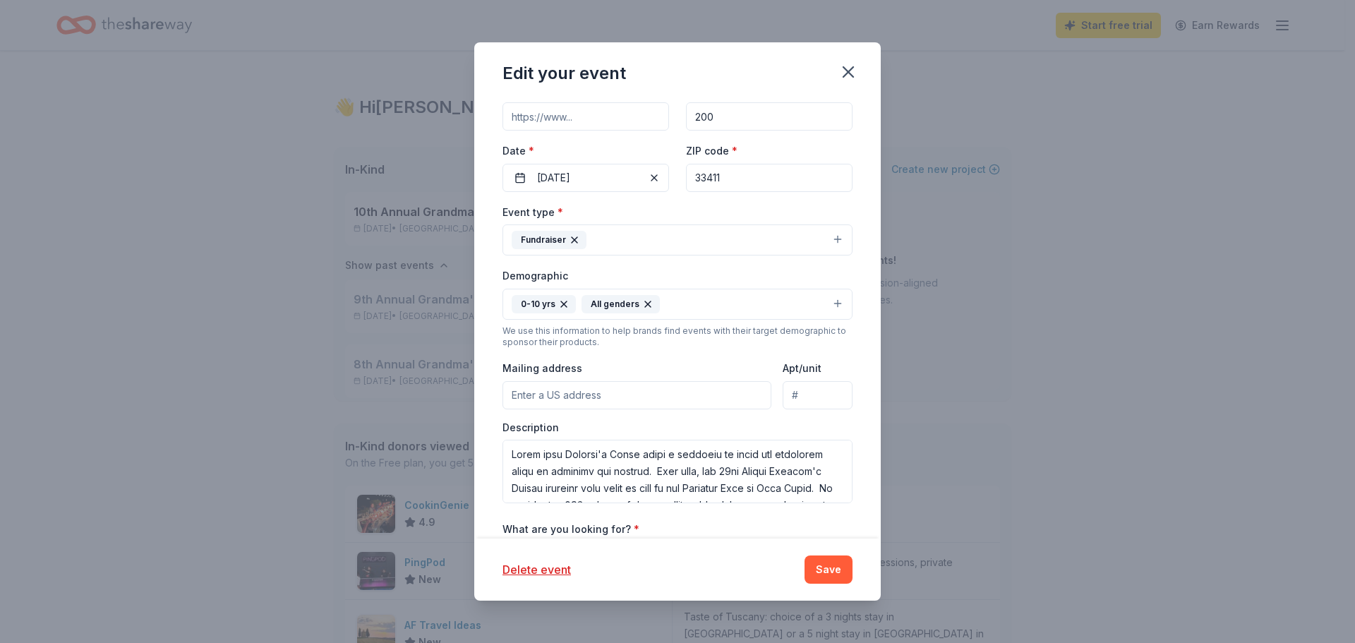
scroll to position [255, 0]
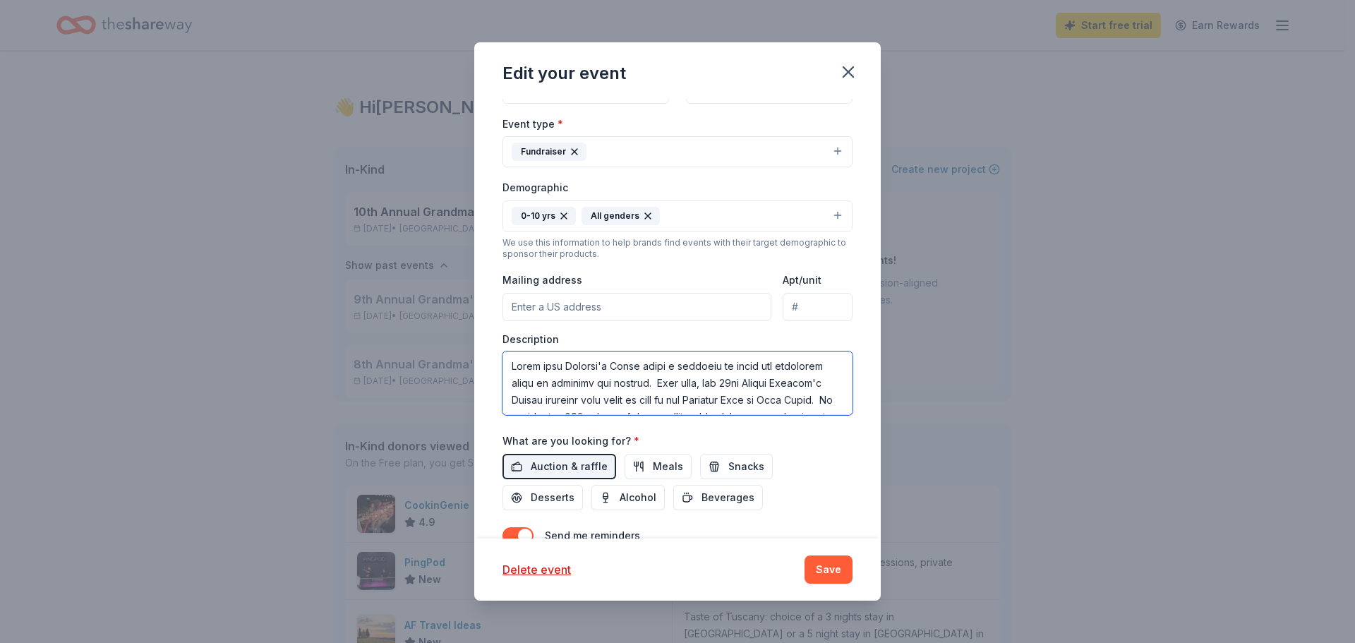
click at [830, 403] on textarea at bounding box center [677, 383] width 350 height 64
drag, startPoint x: 628, startPoint y: 366, endPoint x: 694, endPoint y: 383, distance: 68.0
click at [699, 384] on textarea at bounding box center [677, 383] width 350 height 64
click at [692, 382] on textarea at bounding box center [677, 383] width 350 height 64
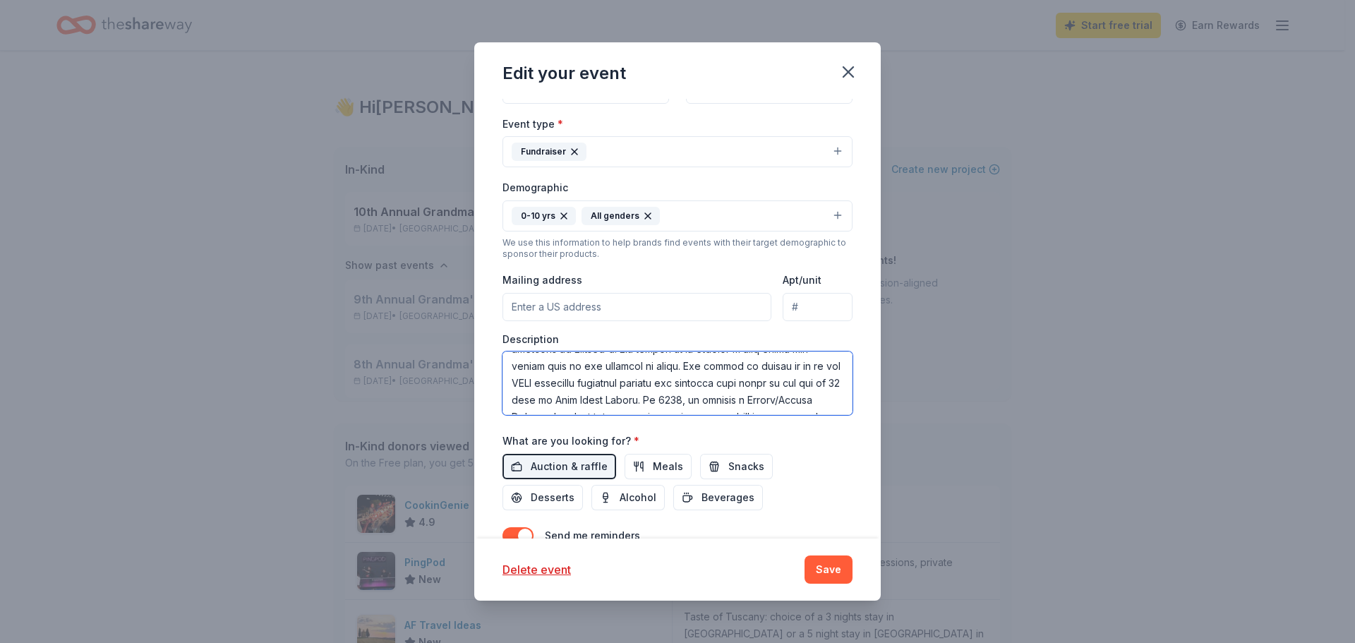
click at [694, 361] on textarea at bounding box center [677, 383] width 350 height 64
drag, startPoint x: 685, startPoint y: 366, endPoint x: 702, endPoint y: 384, distance: 24.5
click at [702, 384] on textarea at bounding box center [677, 383] width 350 height 64
paste textarea "is to provide housing, compassionate loving care, educational opportunities and…"
click at [687, 362] on textarea at bounding box center [677, 383] width 350 height 64
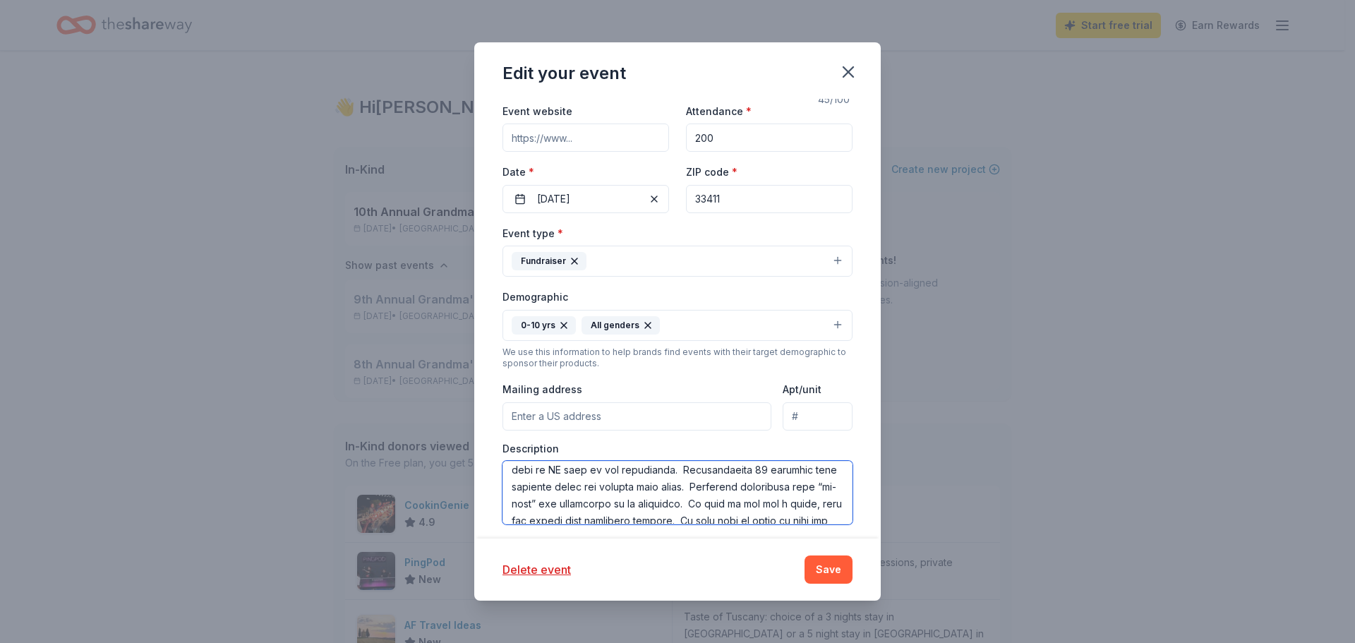
scroll to position [0, 0]
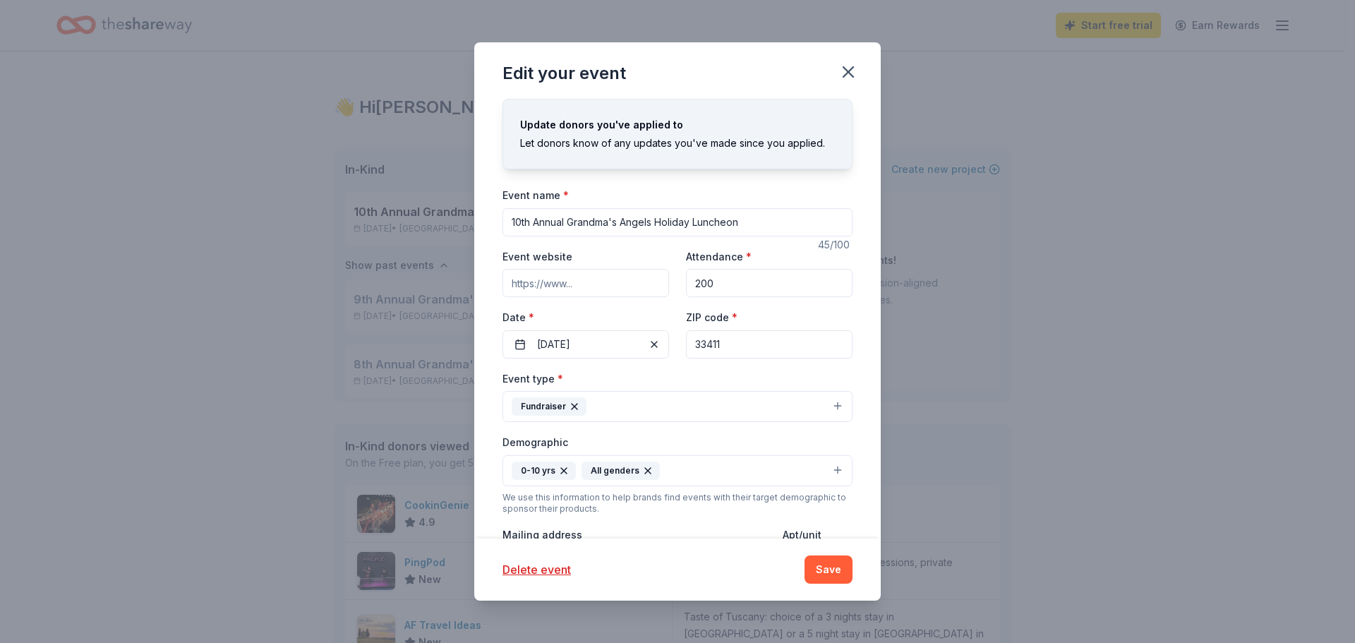
type textarea "Every year Grandma's Place hosts a luncheon to raise the necessary funds to con…"
click at [603, 282] on input "Event website" at bounding box center [585, 283] width 167 height 28
type input "https://grandmasplacepb.org/"
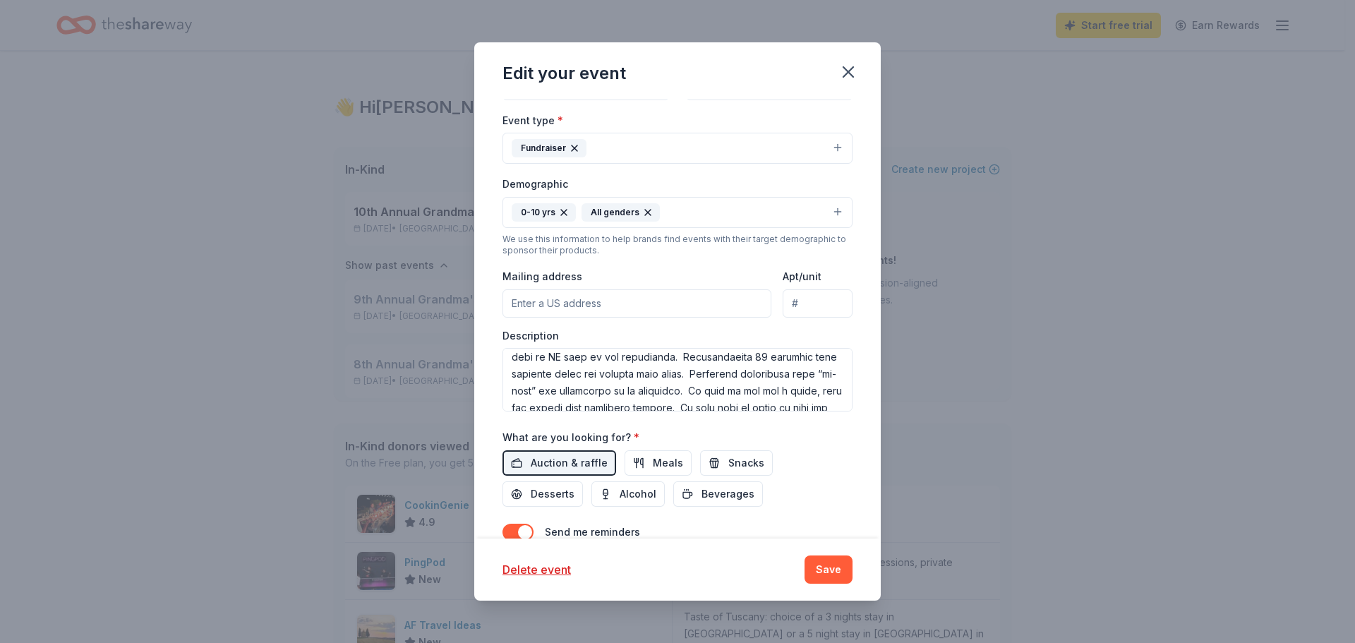
scroll to position [282, 0]
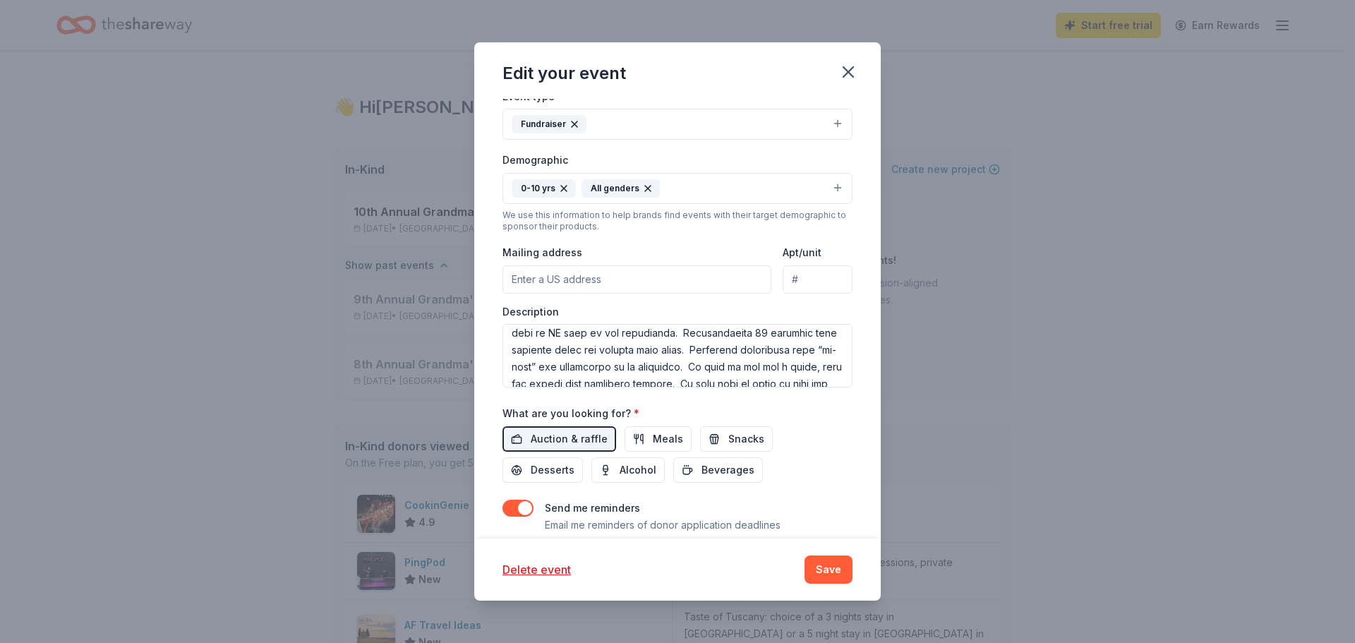
click at [625, 282] on input "Mailing address" at bounding box center [636, 279] width 269 height 28
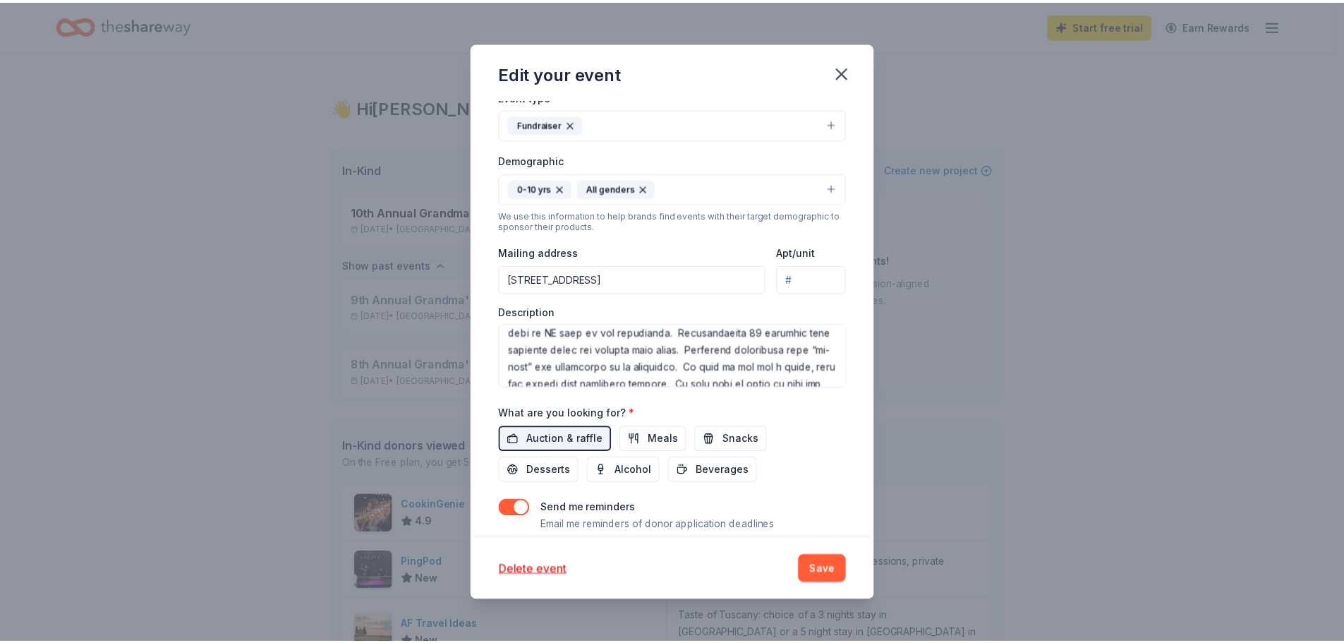
scroll to position [325, 0]
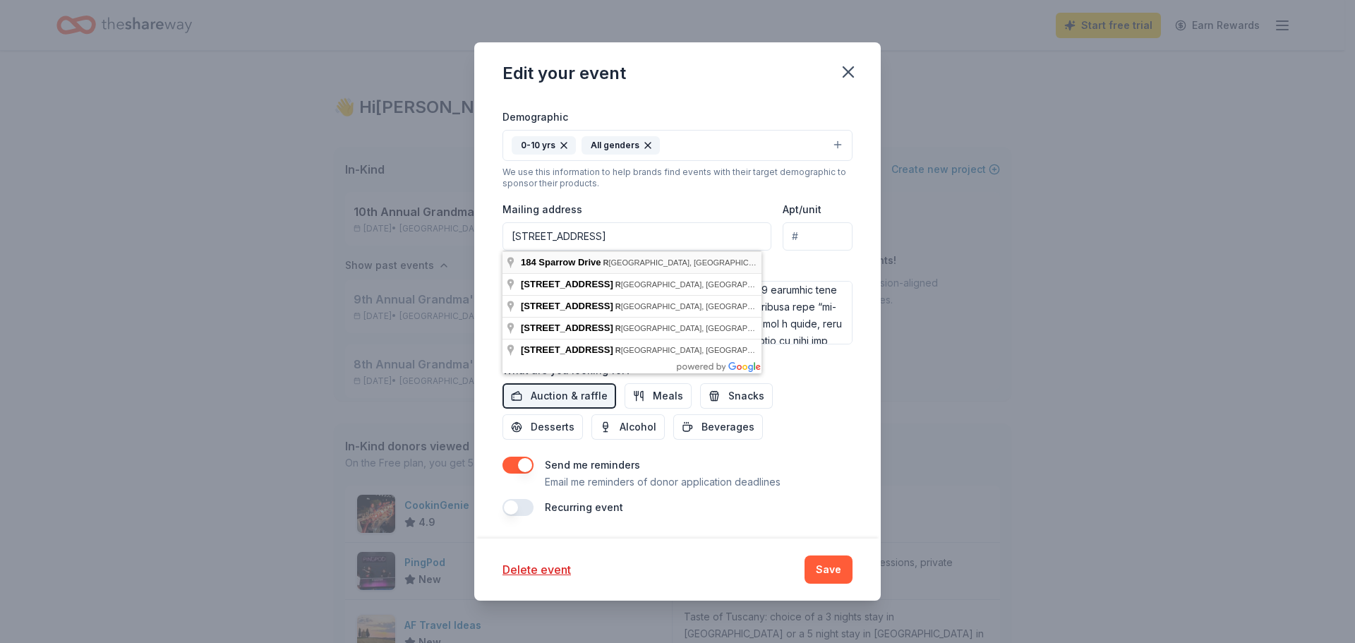
type input "184 Sparrow Drive, Royal Palm Beach, FL, 33411"
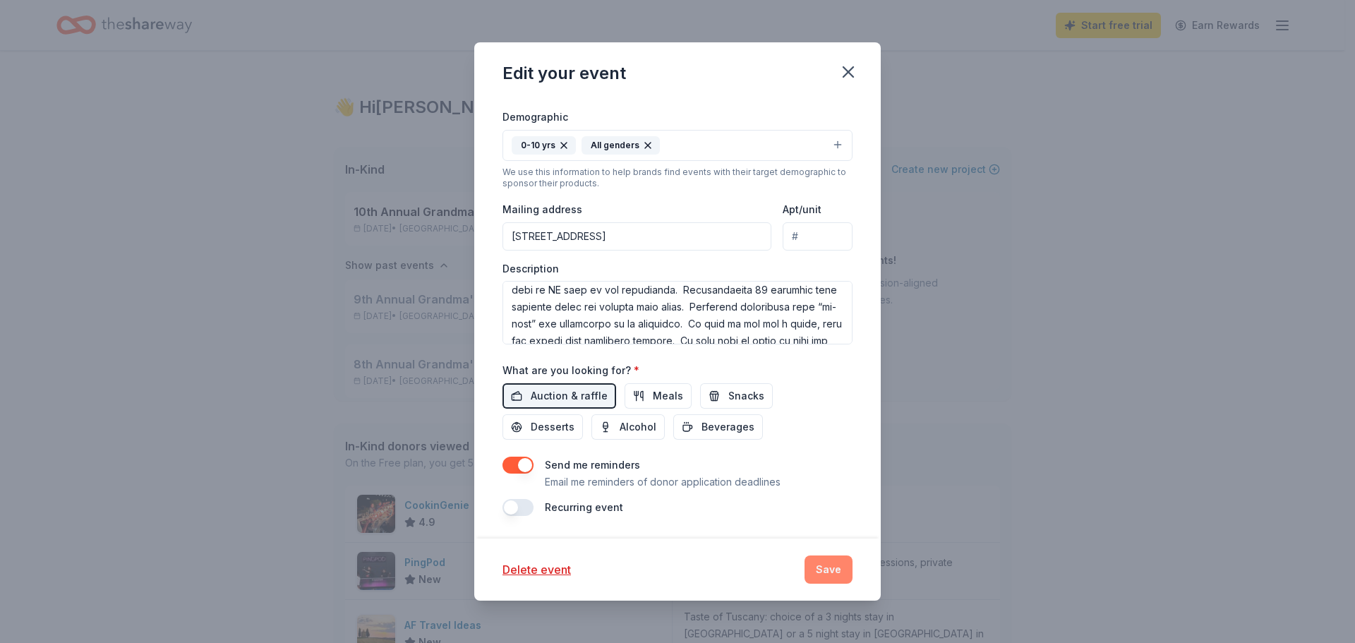
click at [823, 564] on button "Save" at bounding box center [828, 569] width 48 height 28
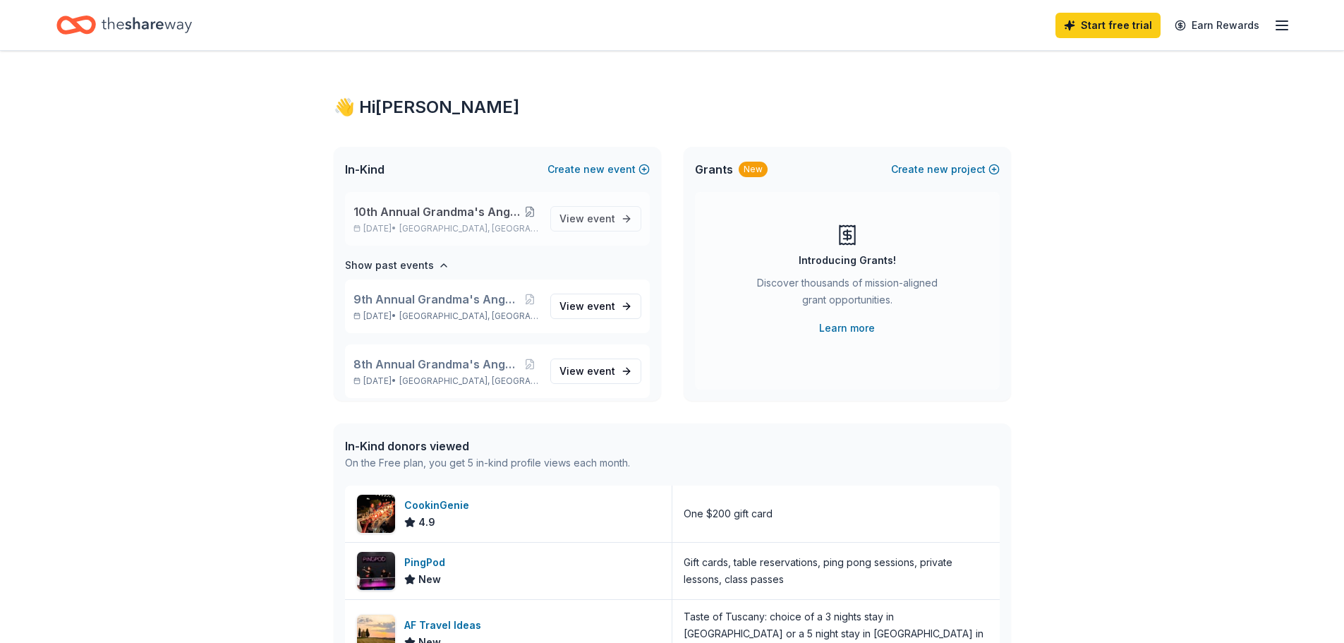
click at [522, 208] on button at bounding box center [530, 211] width 17 height 11
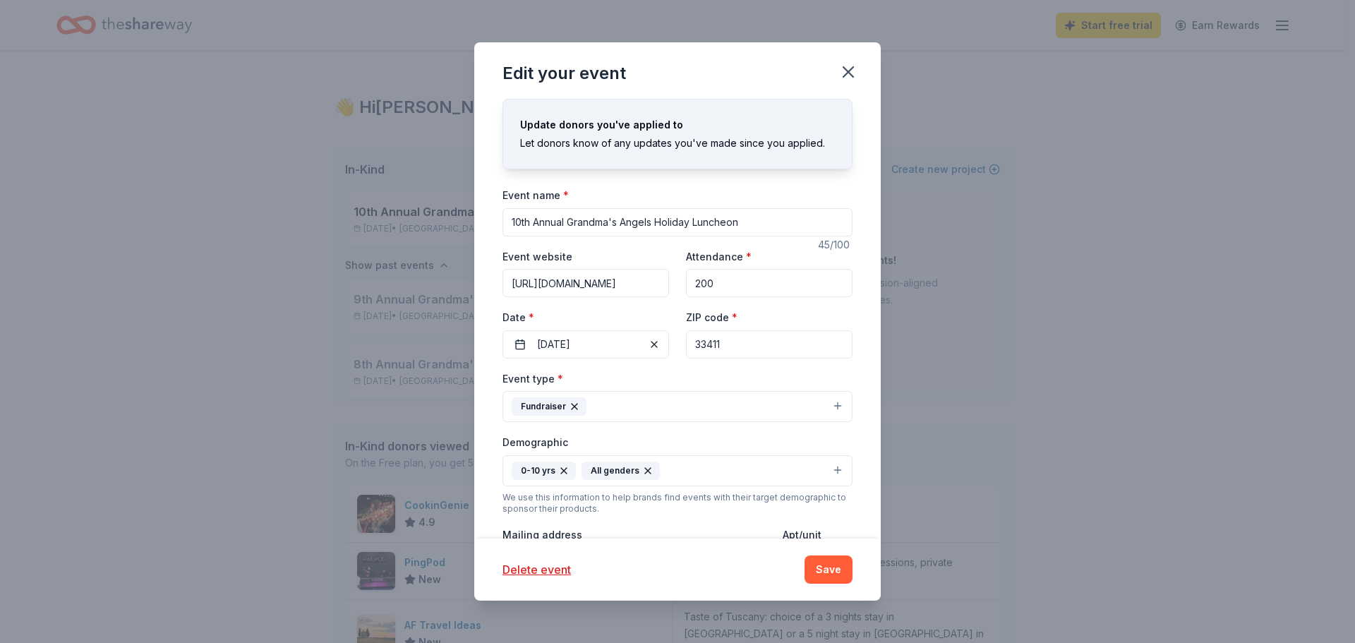
drag, startPoint x: 753, startPoint y: 279, endPoint x: 298, endPoint y: 307, distance: 456.0
click at [345, 311] on div "Edit your event Update donors you've applied to Let donors know of any updates …" at bounding box center [677, 321] width 1355 height 643
type input "250"
click at [818, 565] on button "Save" at bounding box center [828, 569] width 48 height 28
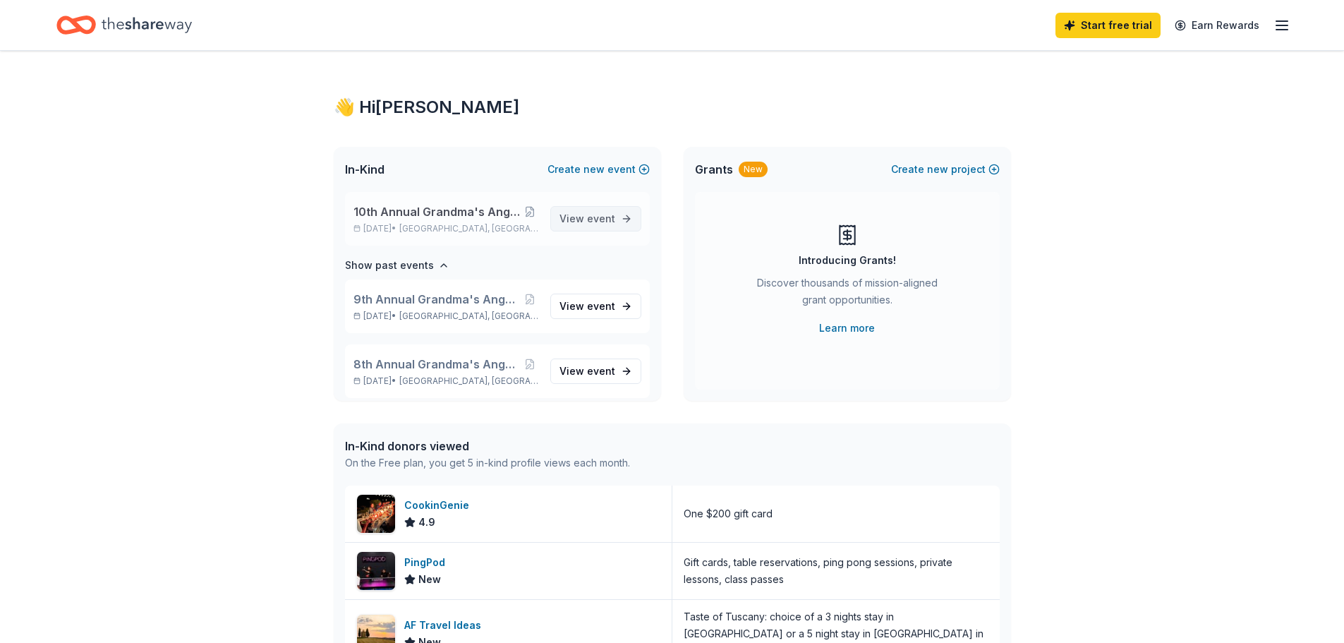
click at [560, 219] on span "View event" at bounding box center [588, 218] width 56 height 17
click at [533, 210] on button at bounding box center [530, 211] width 17 height 11
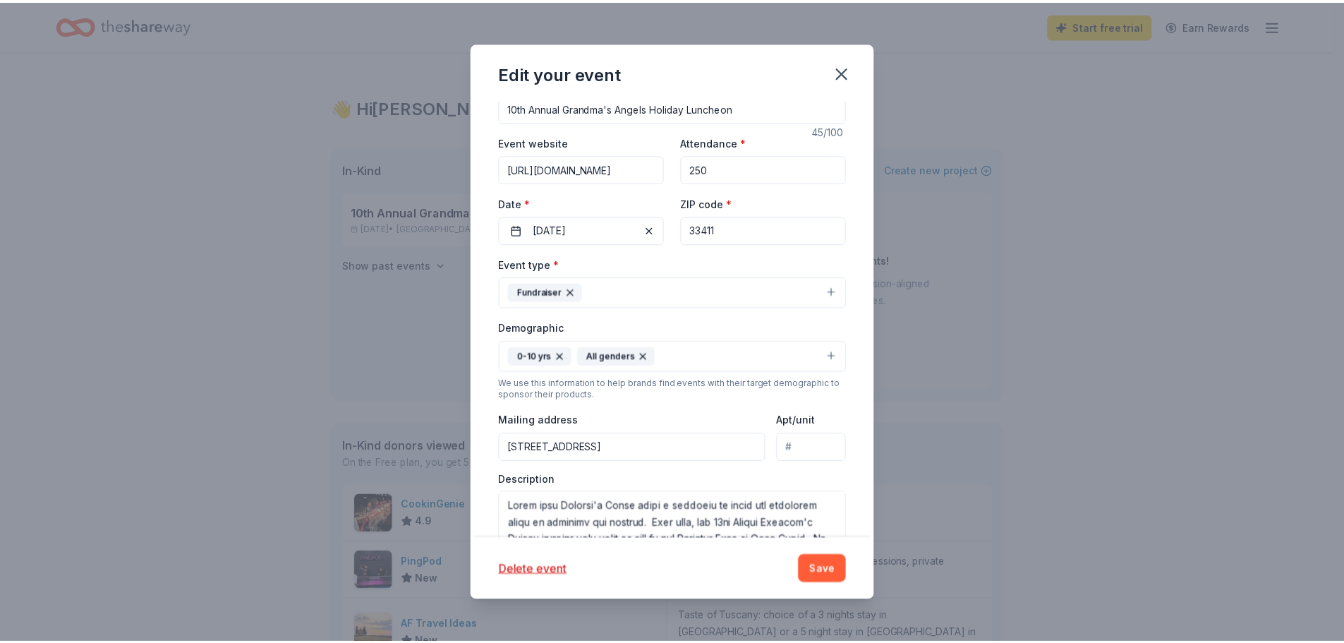
scroll to position [114, 0]
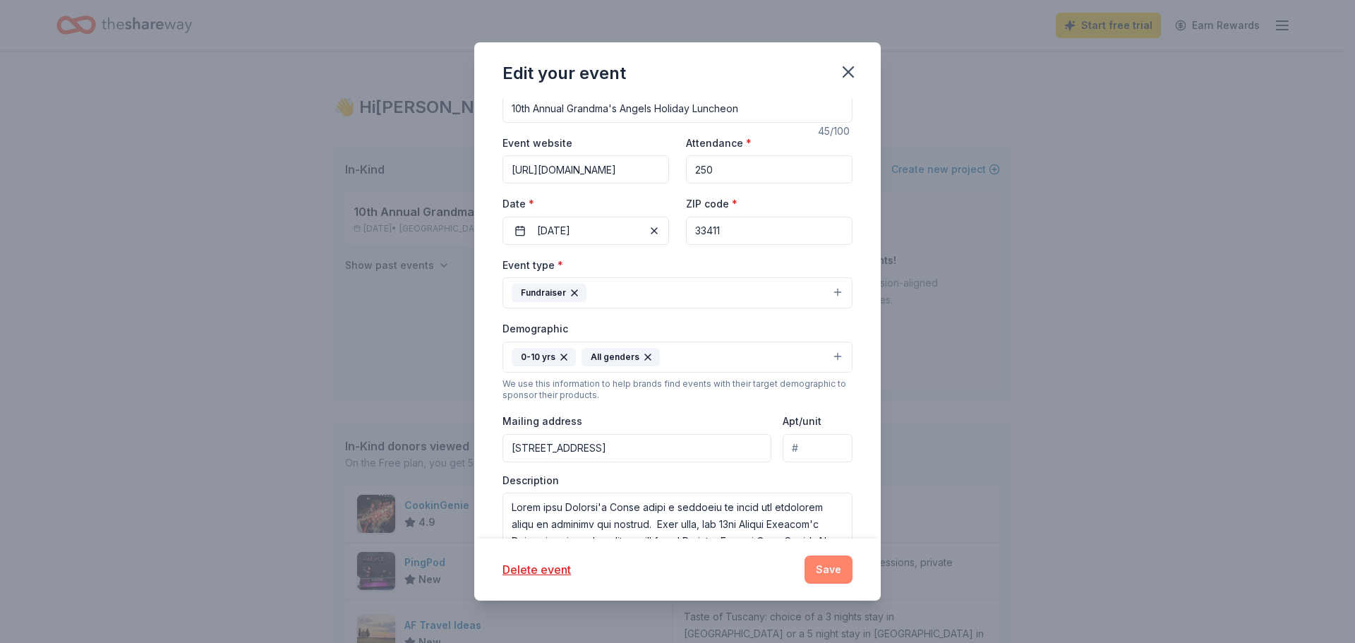
click at [841, 565] on button "Save" at bounding box center [828, 569] width 48 height 28
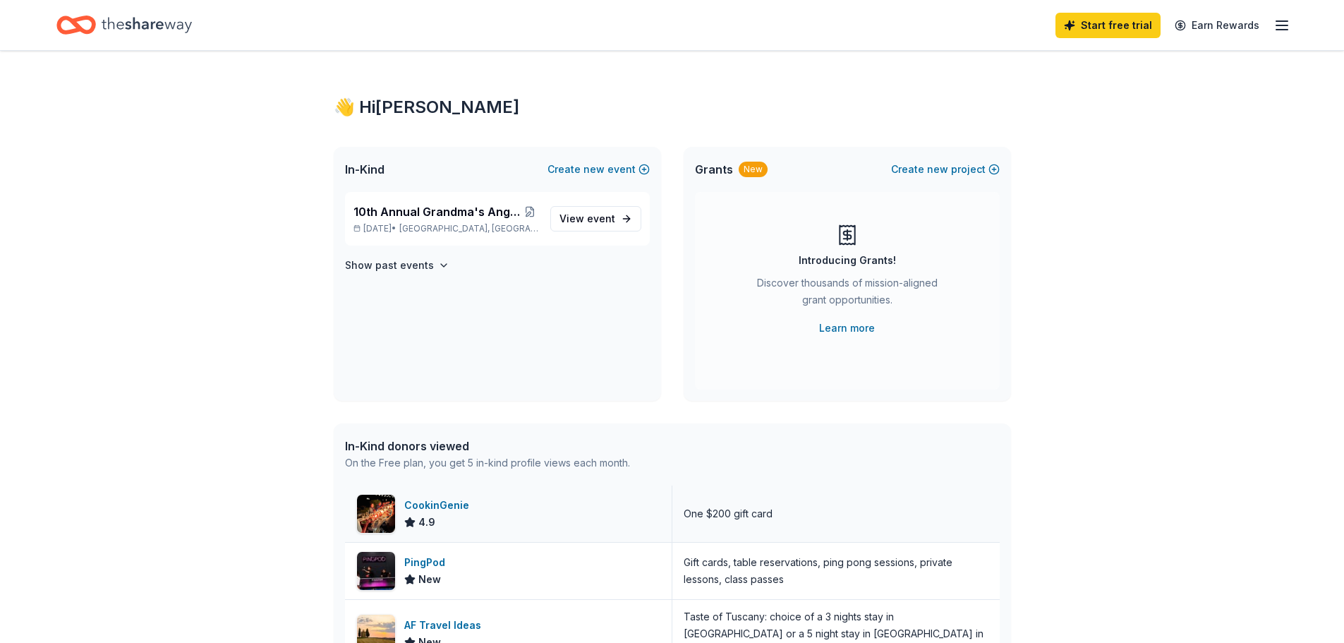
click at [462, 505] on div "CookinGenie" at bounding box center [439, 505] width 71 height 17
click at [584, 214] on span "View event" at bounding box center [588, 218] width 56 height 17
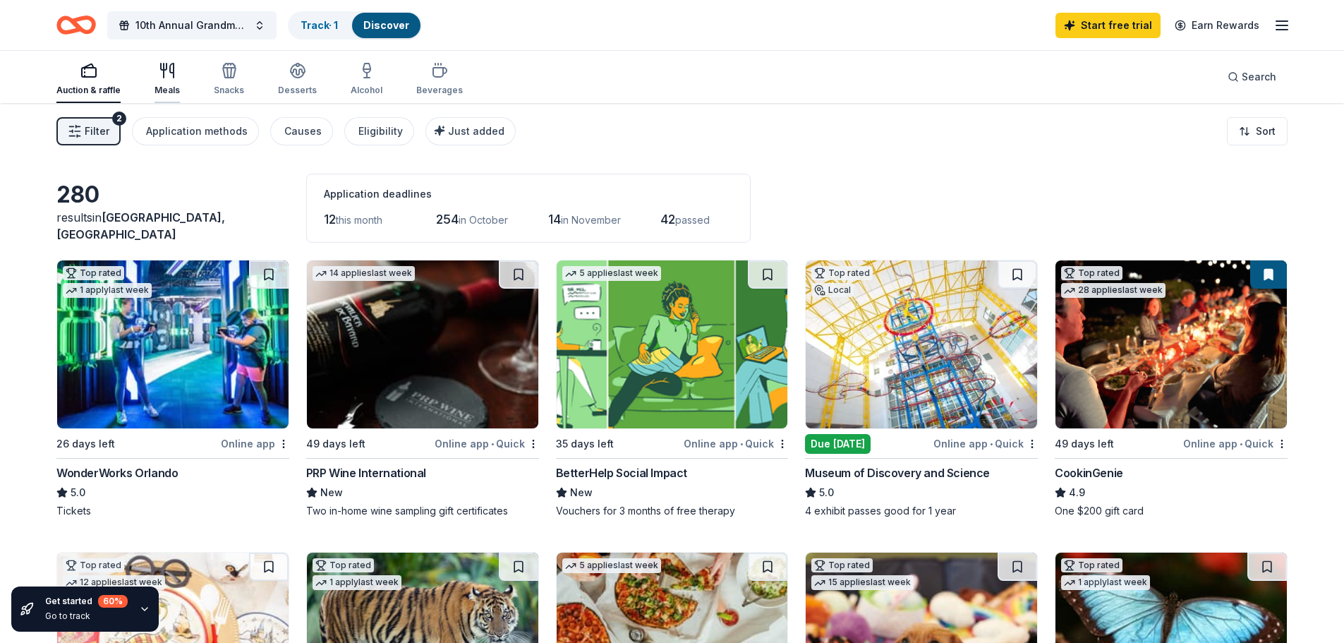
click at [171, 77] on icon "button" at bounding box center [167, 70] width 17 height 17
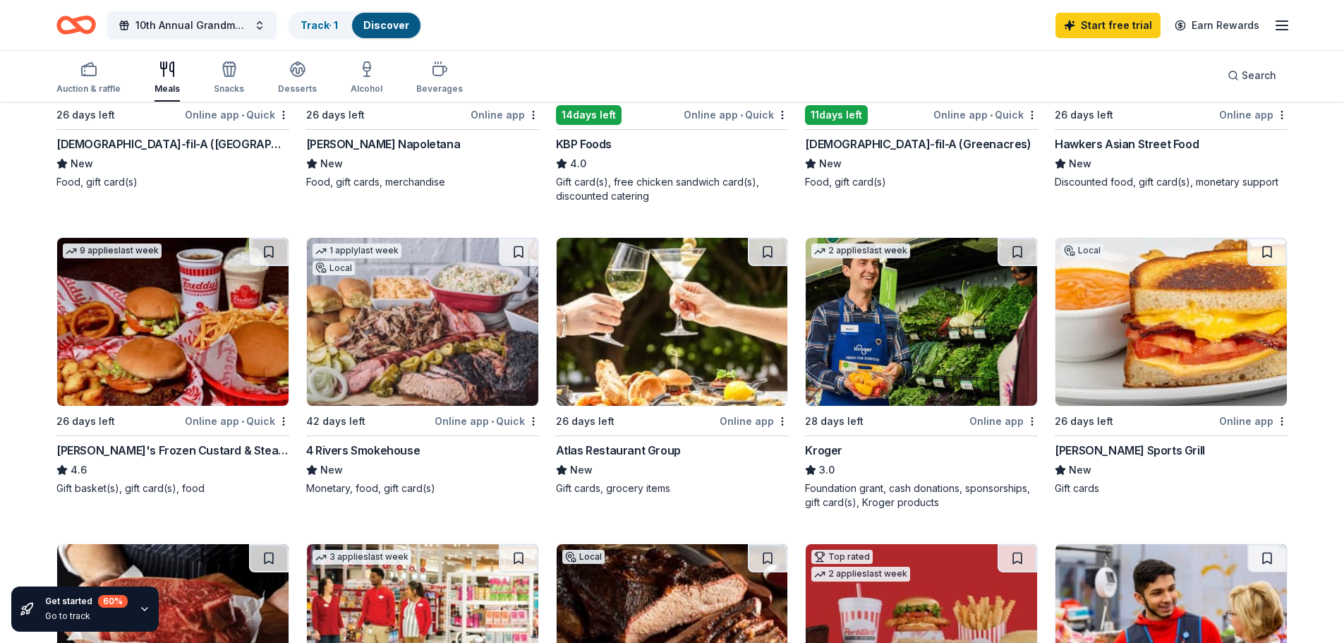
scroll to position [423, 0]
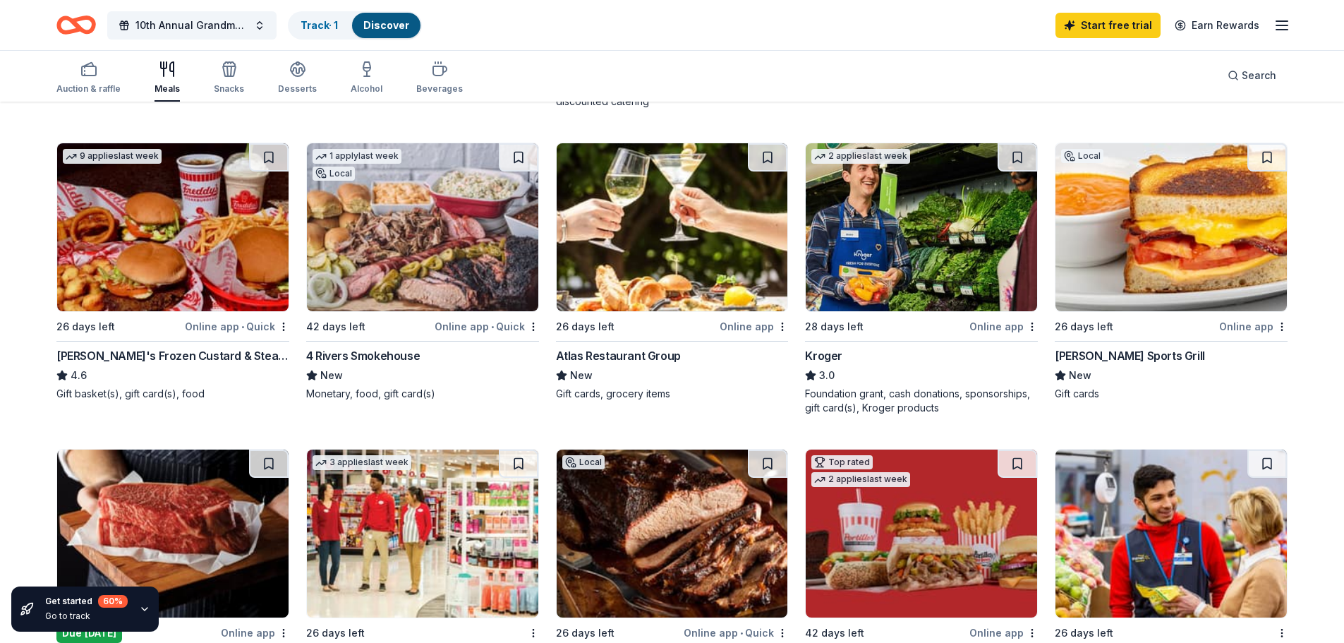
click at [1122, 354] on div "Duffy's Sports Grill" at bounding box center [1130, 355] width 150 height 17
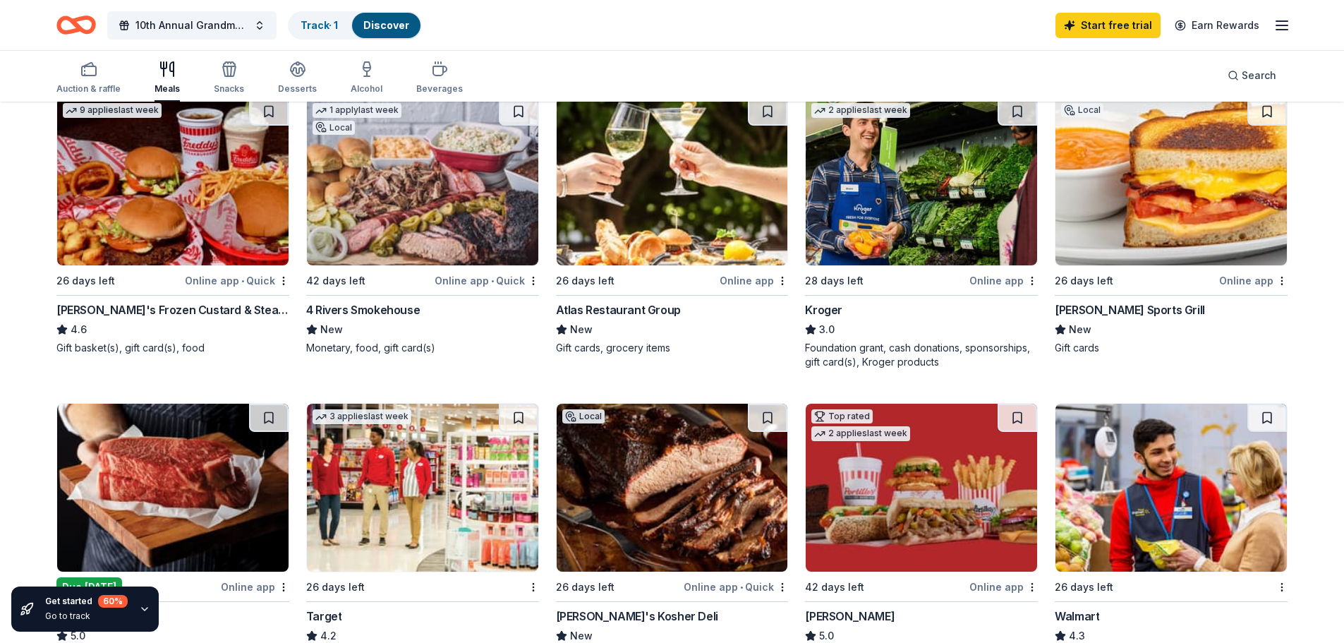
scroll to position [494, 0]
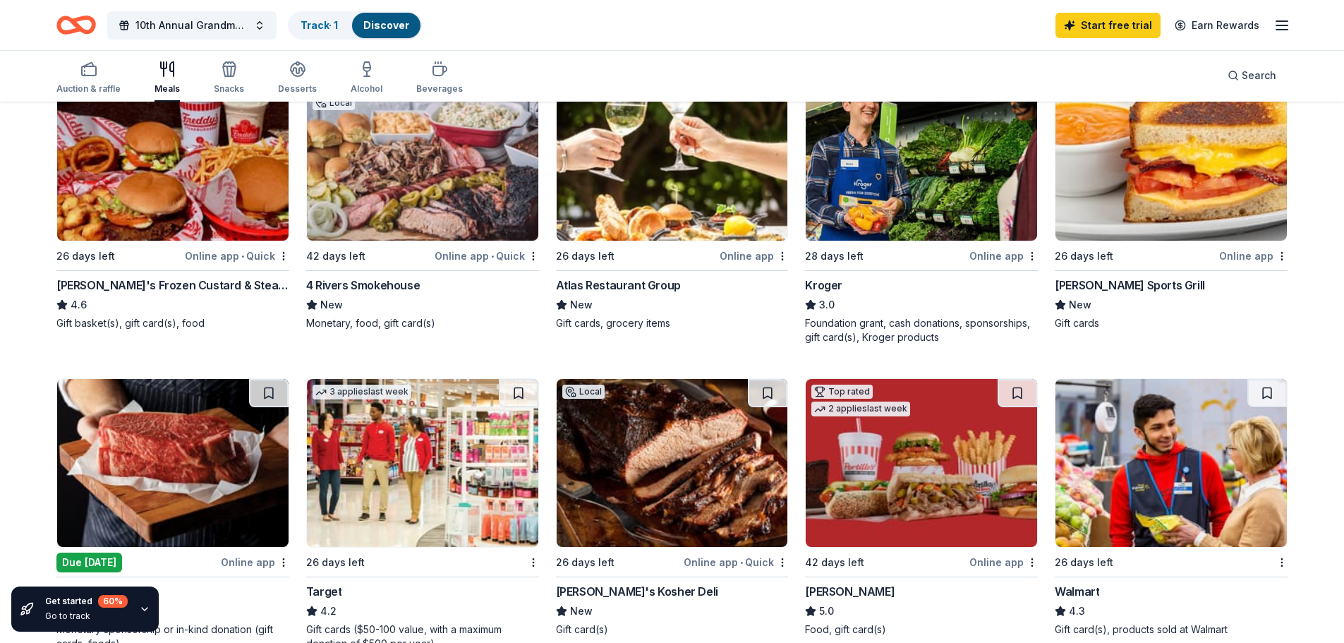
click at [233, 284] on div "Freddy's Frozen Custard & Steakburgers" at bounding box center [172, 285] width 233 height 17
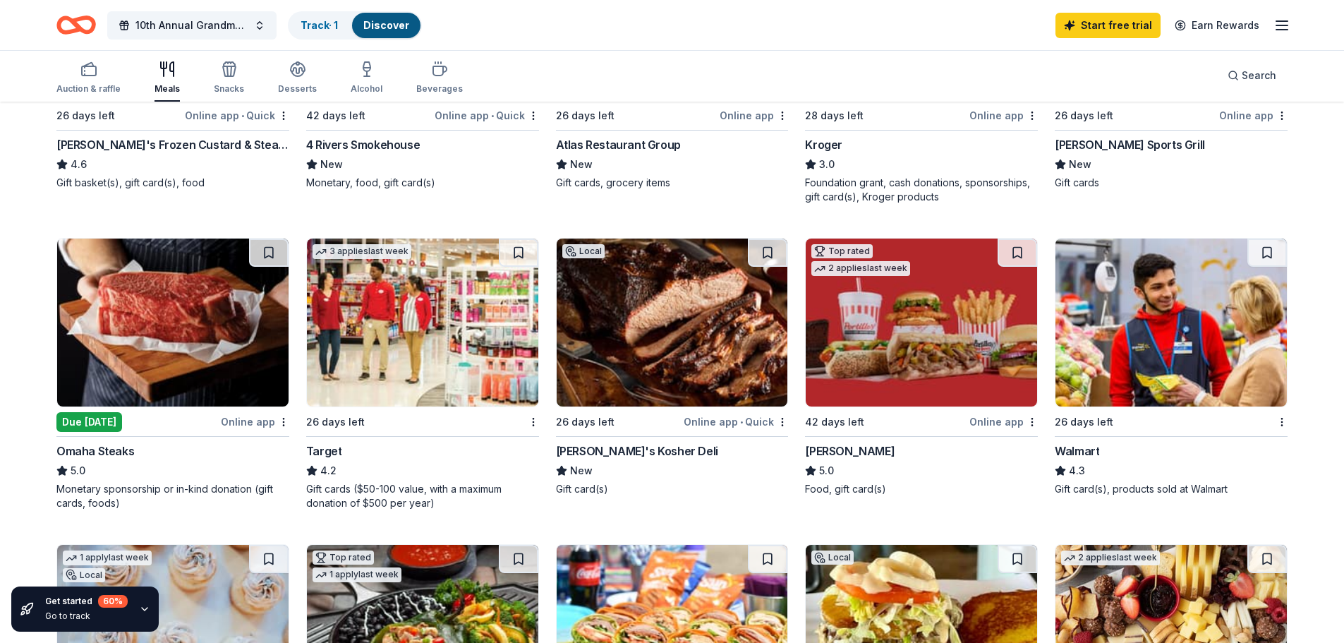
scroll to position [635, 0]
click at [436, 372] on img at bounding box center [422, 322] width 231 height 168
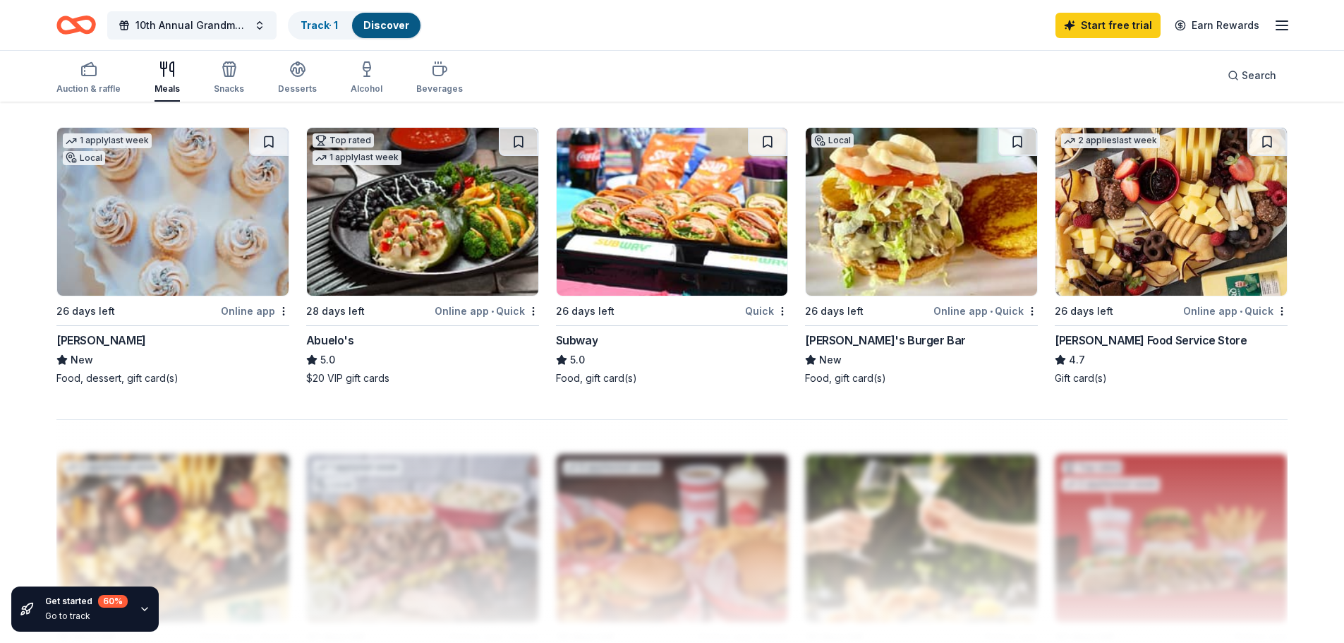
scroll to position [1041, 0]
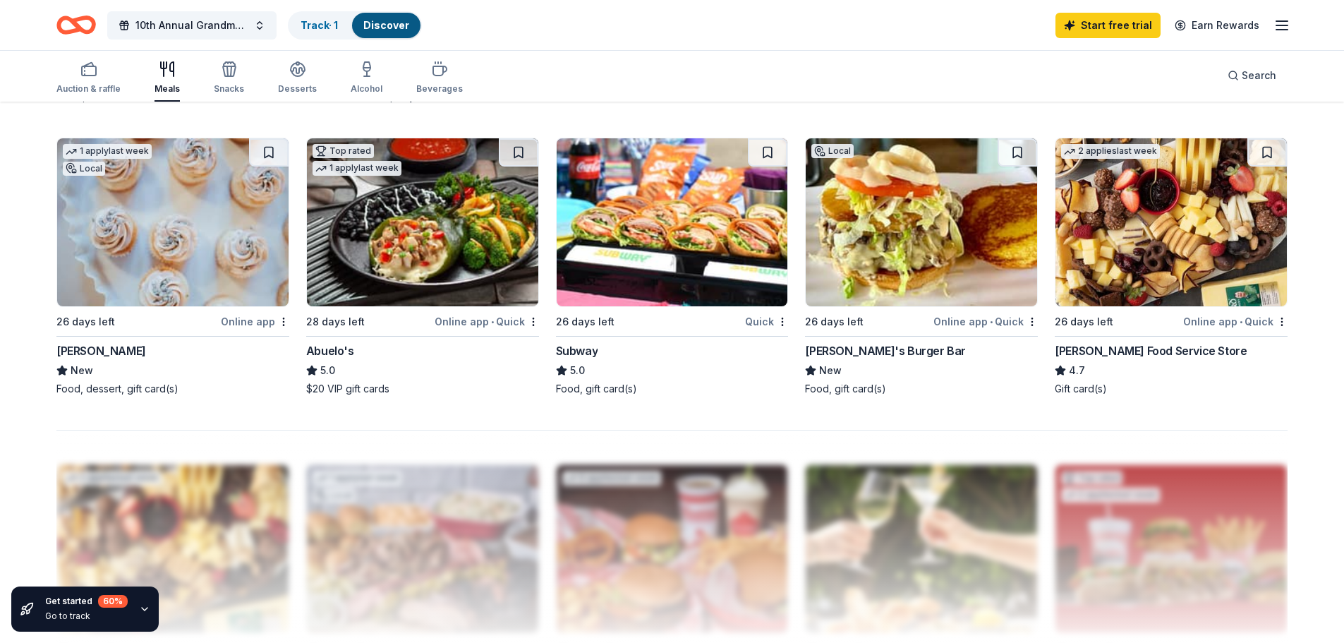
click at [593, 356] on div "Subway" at bounding box center [577, 350] width 42 height 17
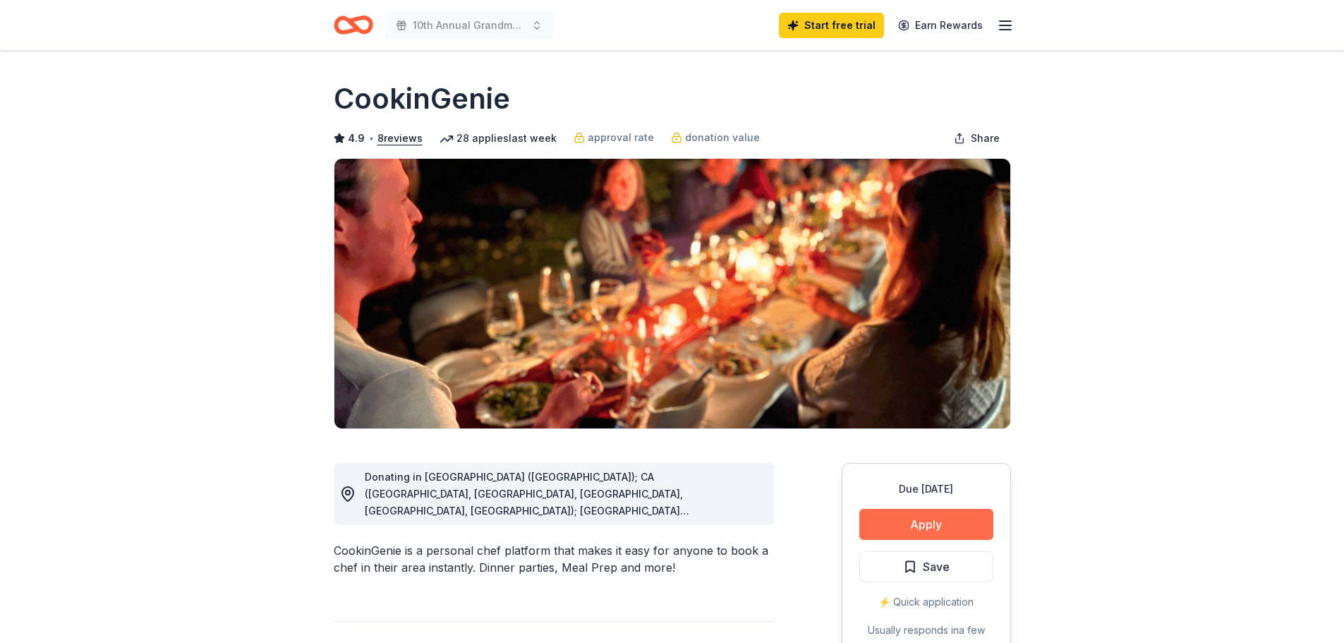
click at [906, 520] on button "Apply" at bounding box center [927, 524] width 134 height 31
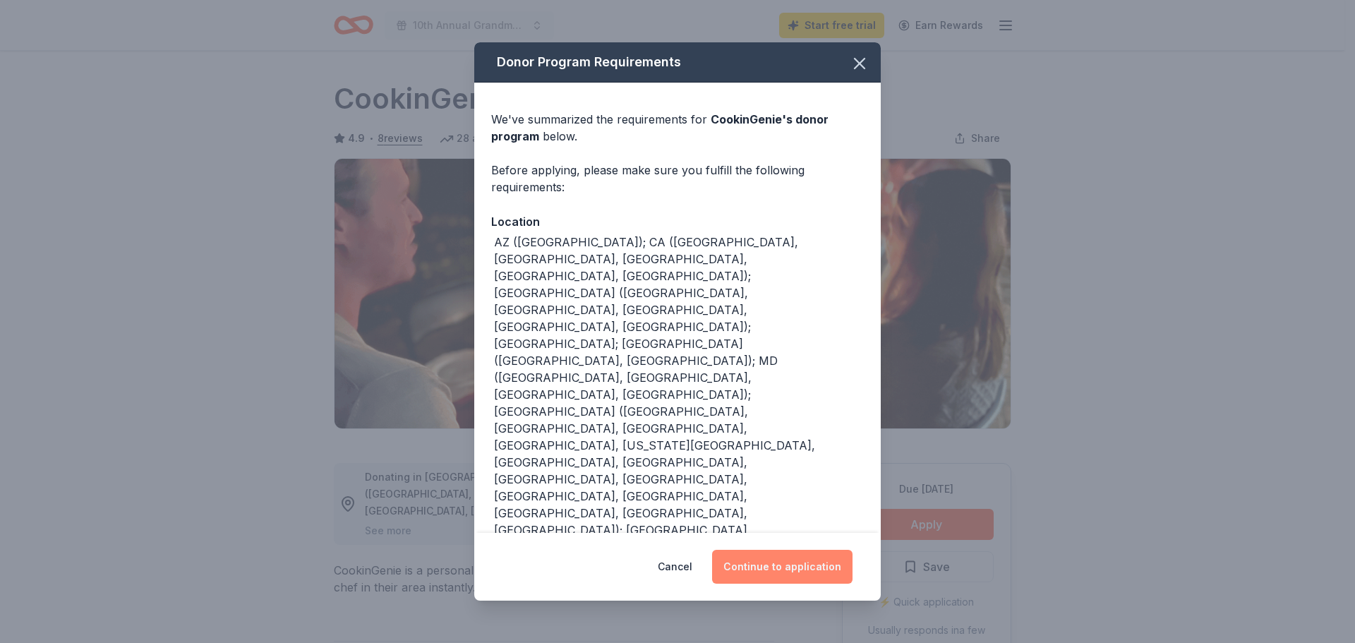
click at [782, 557] on button "Continue to application" at bounding box center [782, 567] width 140 height 34
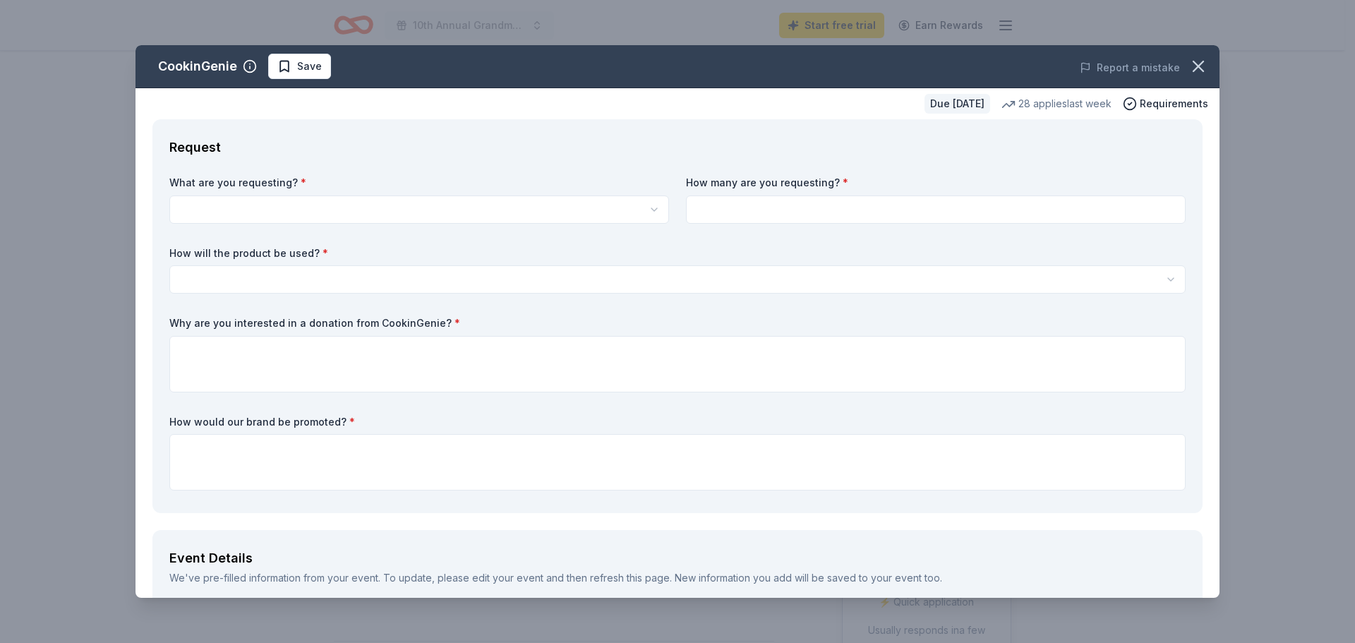
click at [378, 211] on html "10th Annual Grandma's Angels Holiday Luncheon Start free trial Earn Rewards Due…" at bounding box center [677, 321] width 1355 height 643
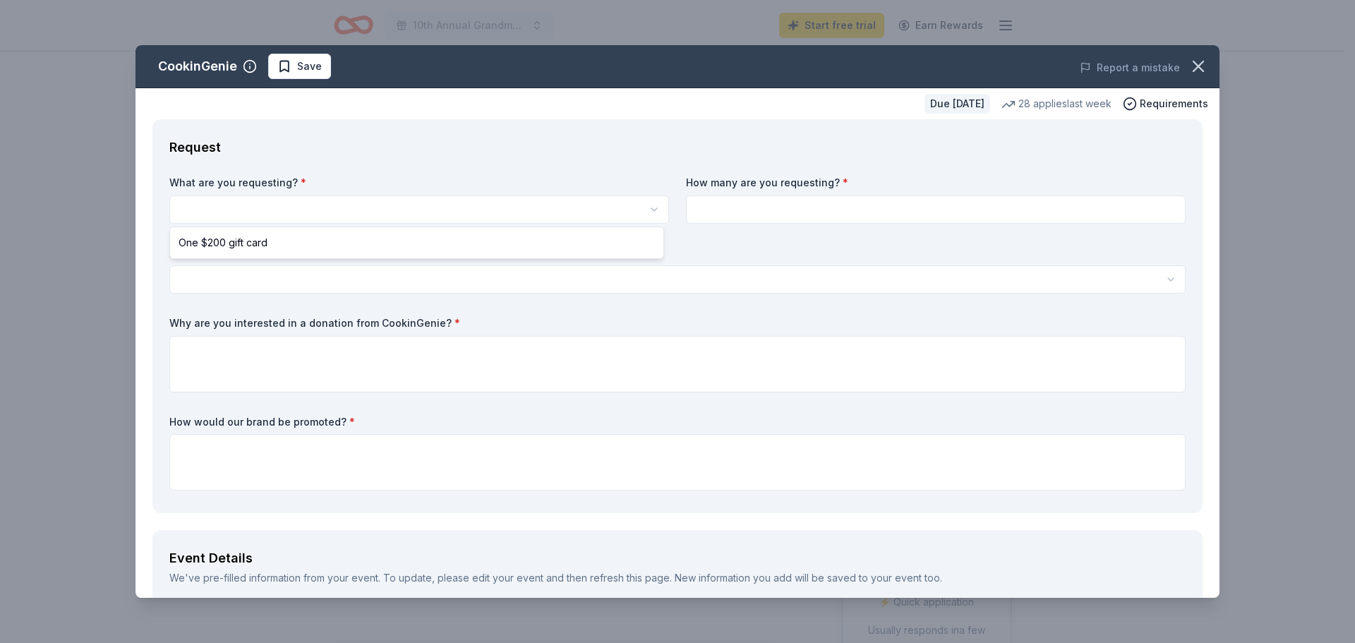
select select "One $200 gift card"
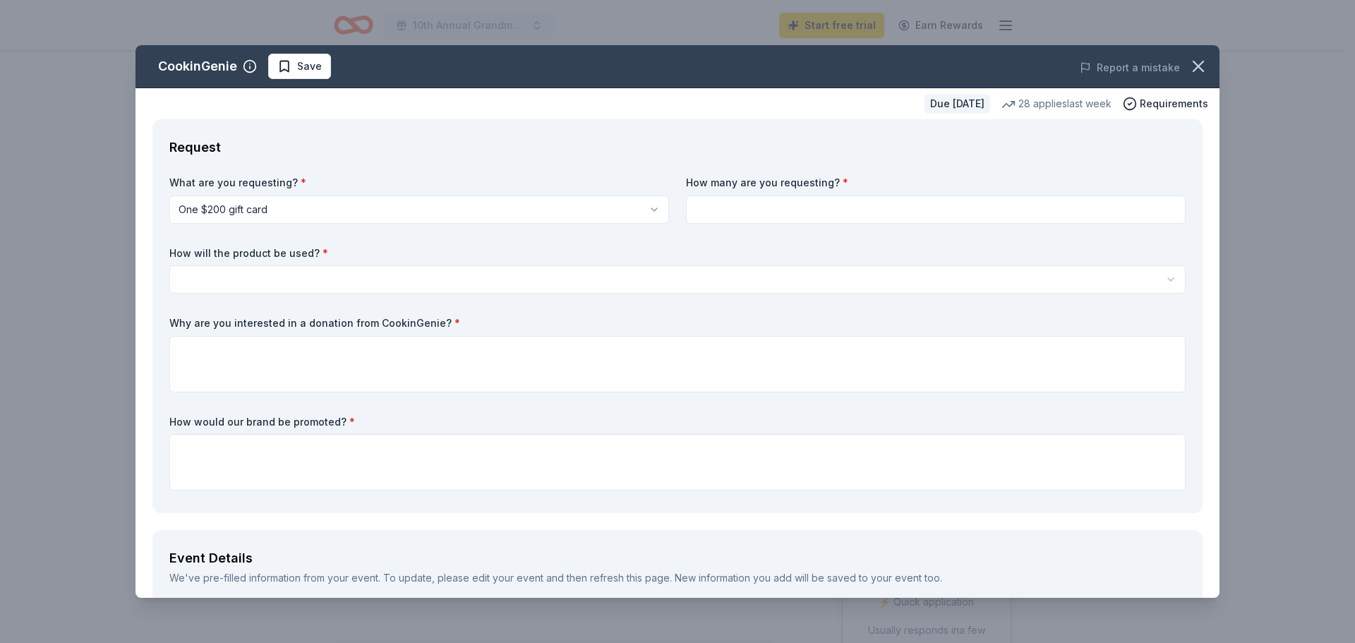
click at [759, 209] on input at bounding box center [936, 209] width 500 height 28
type input "1"
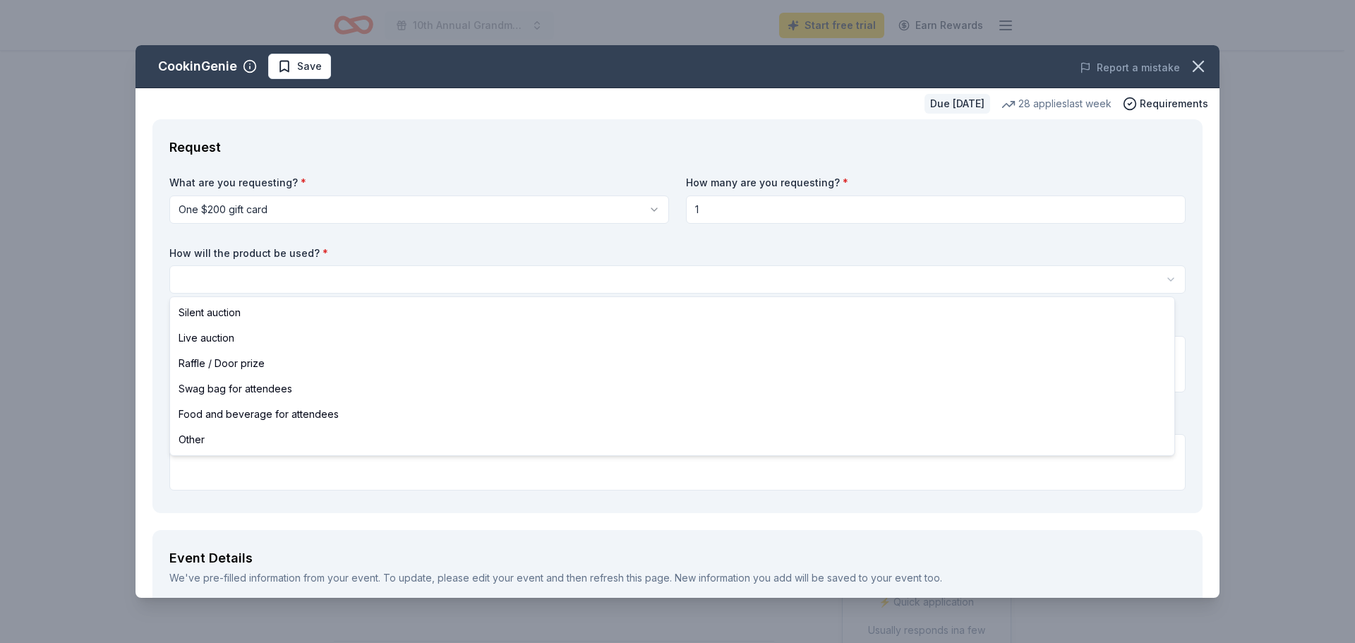
click at [675, 285] on html "10th Annual Grandma's Angels Holiday Luncheon Start free trial Earn Rewards Due…" at bounding box center [677, 321] width 1355 height 643
select select "silentAuction"
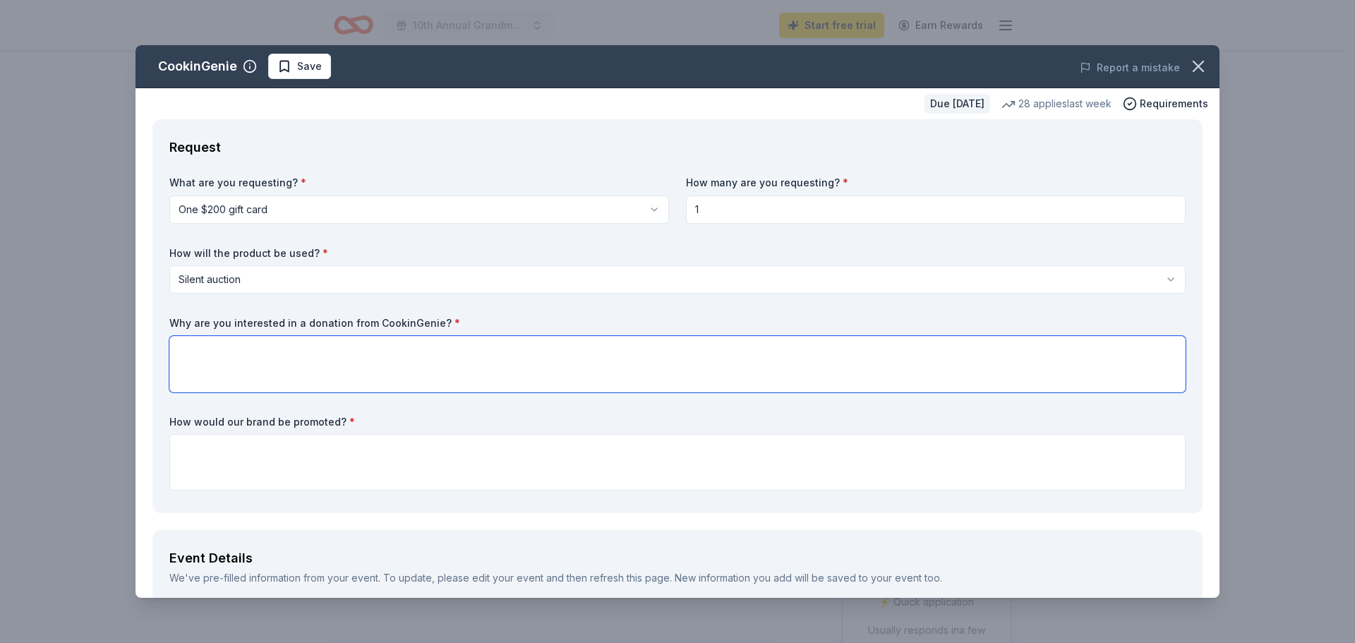
click at [390, 344] on textarea at bounding box center [677, 364] width 1016 height 56
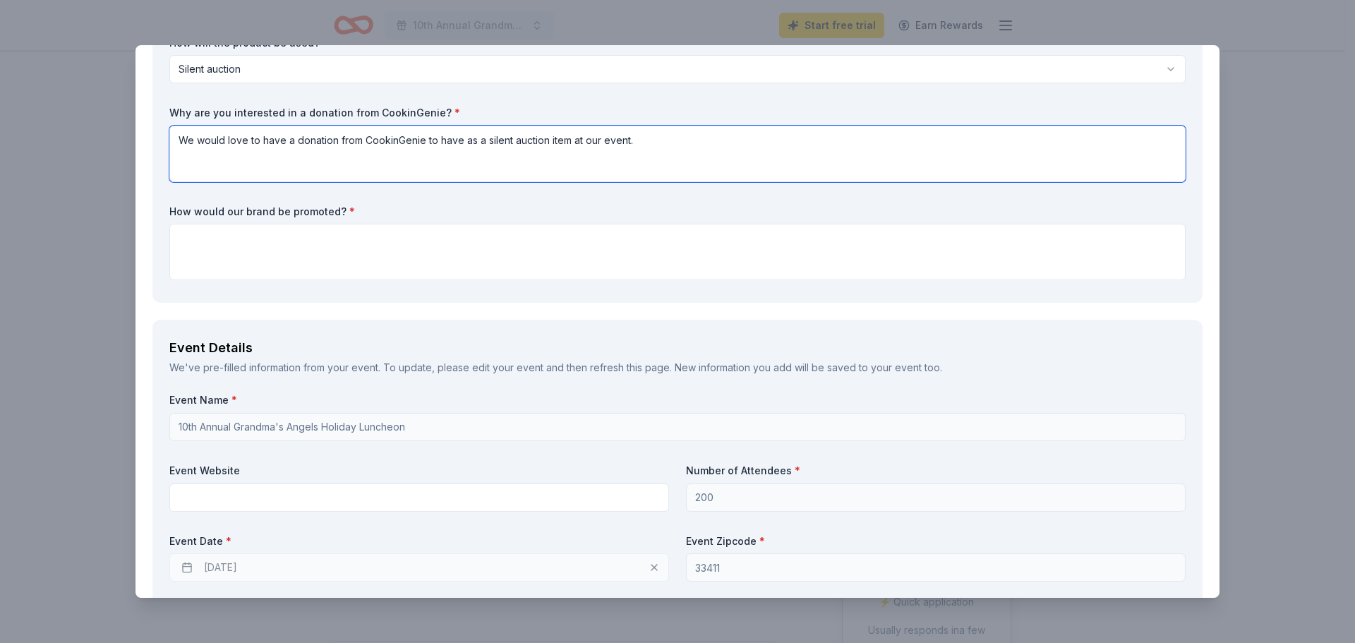
scroll to position [212, 0]
type textarea "We would love to have a donation from CookinGenie to have as a silent auction i…"
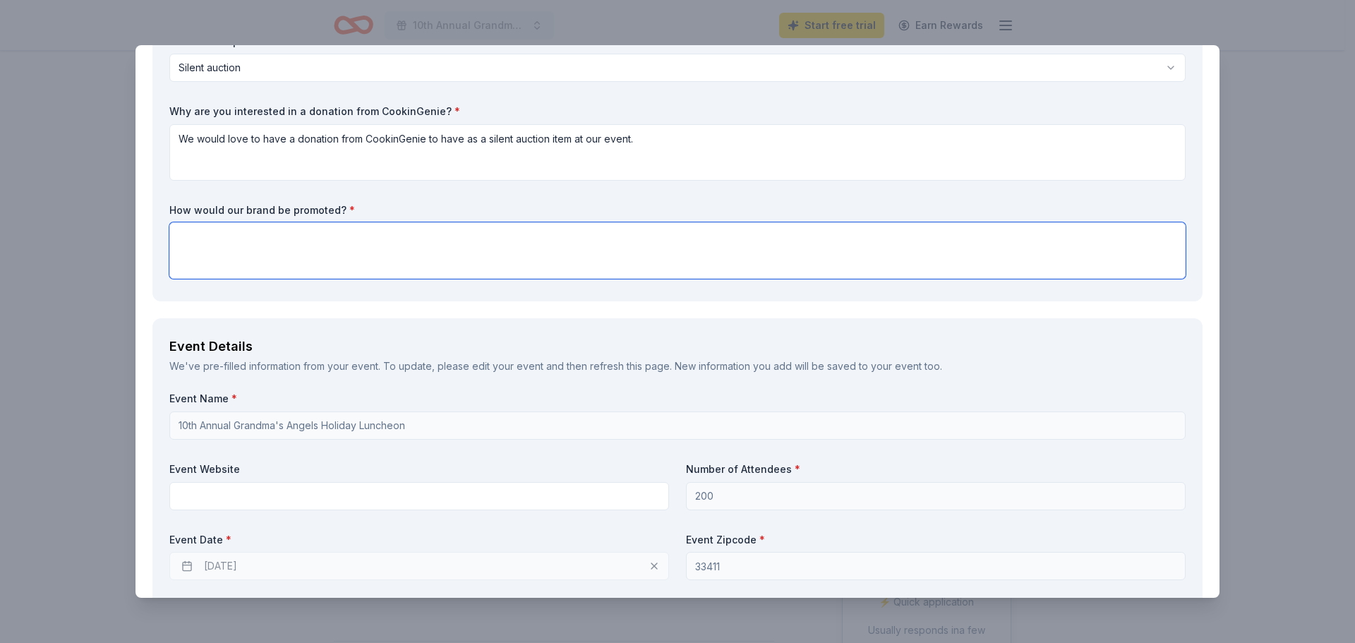
click at [265, 261] on textarea at bounding box center [677, 250] width 1016 height 56
drag, startPoint x: 408, startPoint y: 228, endPoint x: 406, endPoint y: 243, distance: 15.6
click at [408, 234] on textarea at bounding box center [677, 250] width 1016 height 56
paste textarea "Your donation will be recognized in our program, on social media, and will be d…"
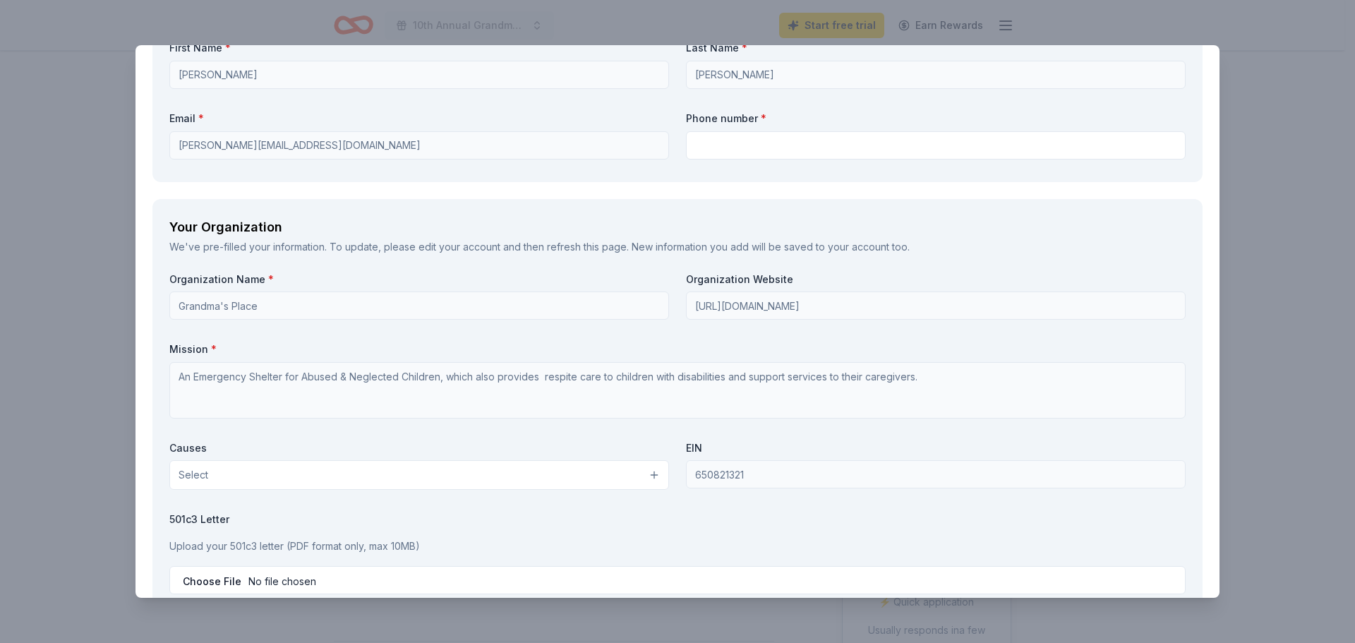
scroll to position [1200, 0]
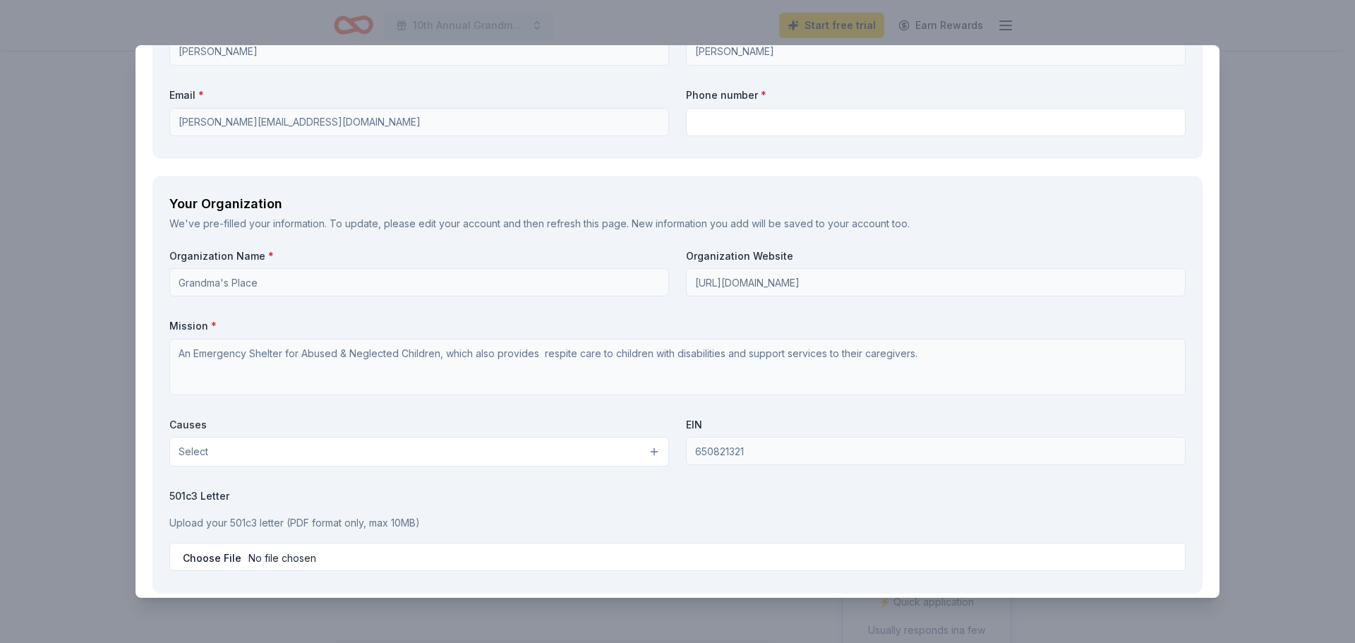
type textarea "Your donation will be recognized in our program, on social media, and will be d…"
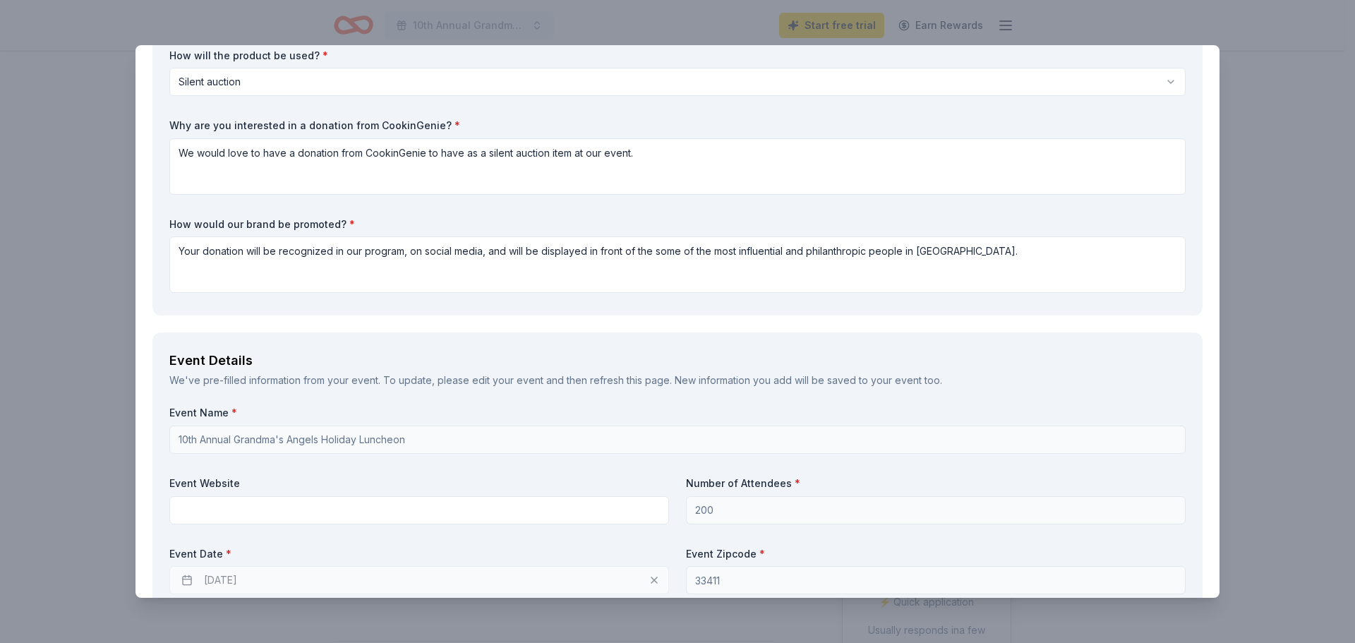
scroll to position [0, 0]
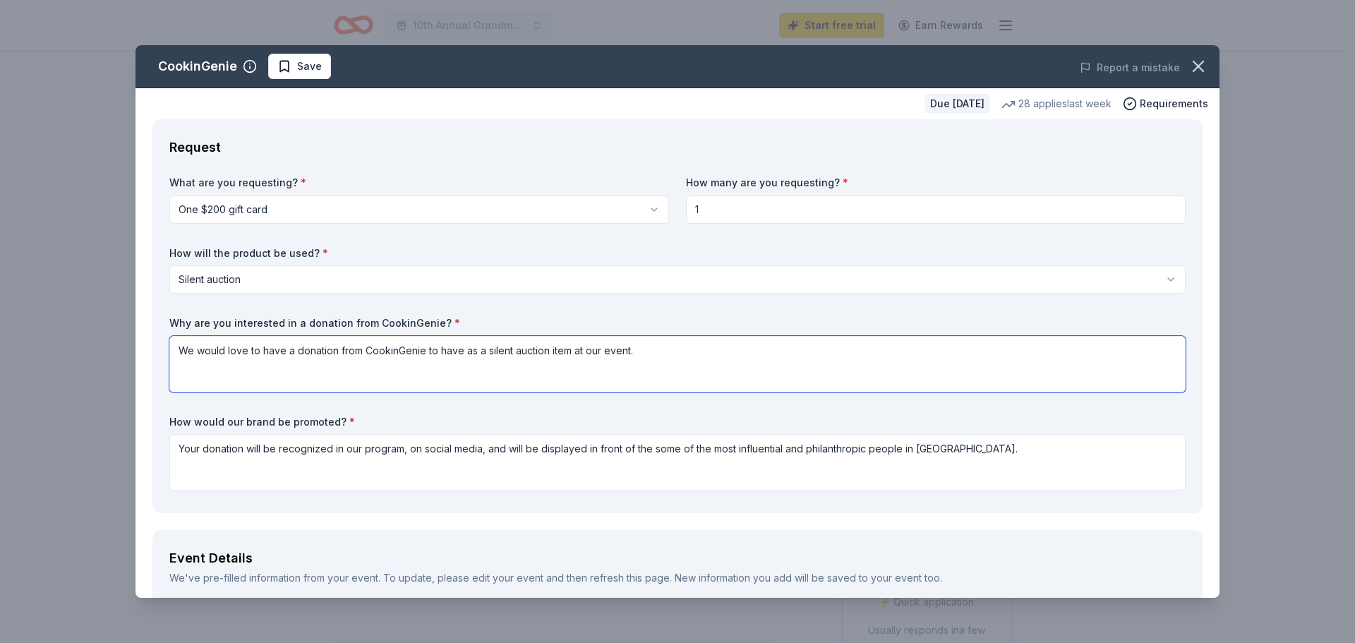
drag, startPoint x: 661, startPoint y: 365, endPoint x: 112, endPoint y: 394, distance: 549.1
click at [103, 402] on div "CookinGenie Save Report a mistake Due [DATE] 28 applies last week Requirements …" at bounding box center [677, 321] width 1355 height 643
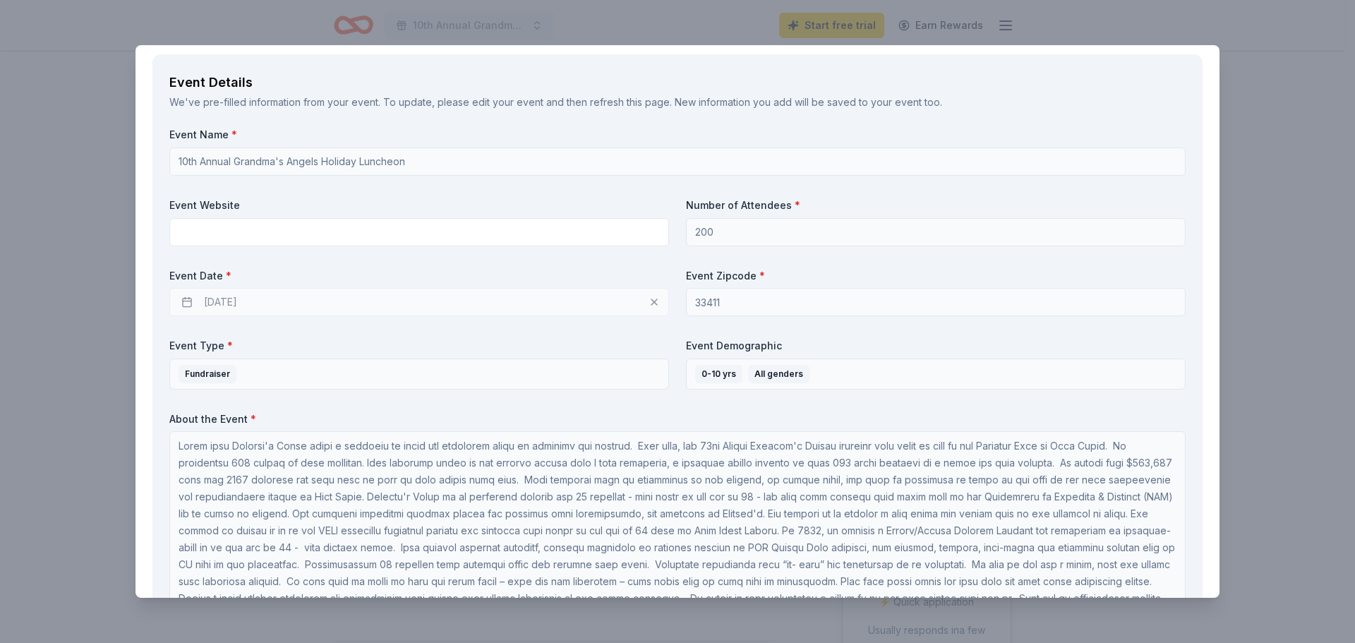
scroll to position [565, 0]
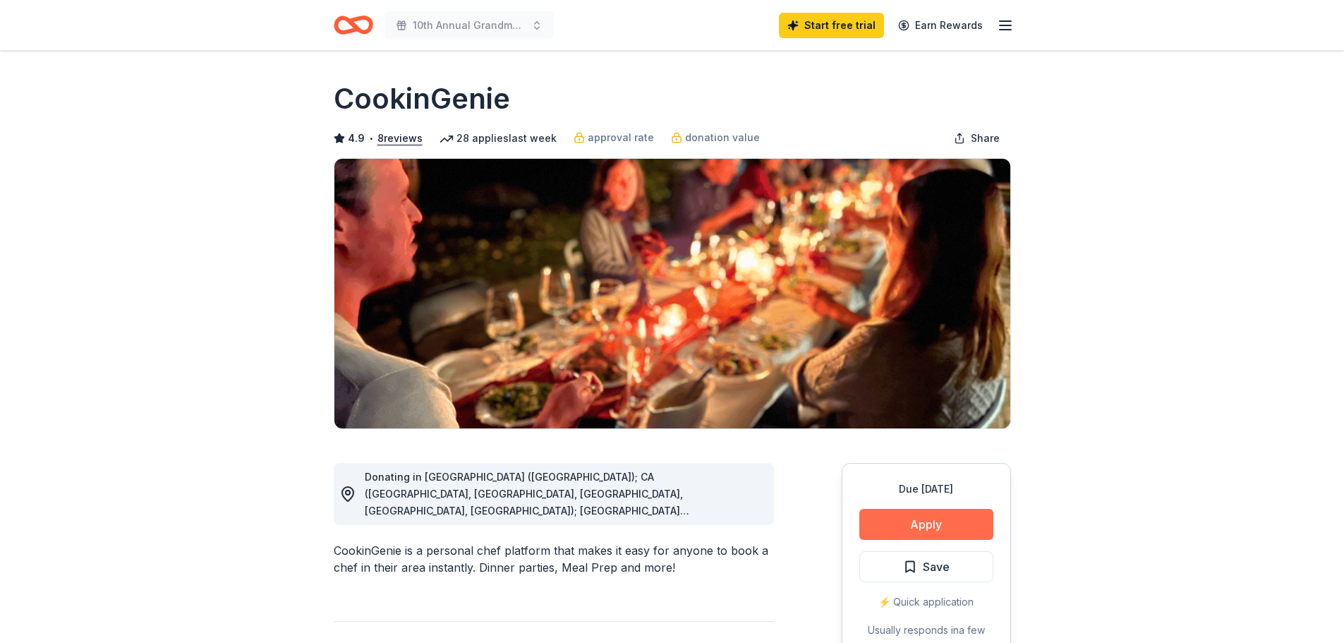
click at [905, 511] on button "Apply" at bounding box center [927, 524] width 134 height 31
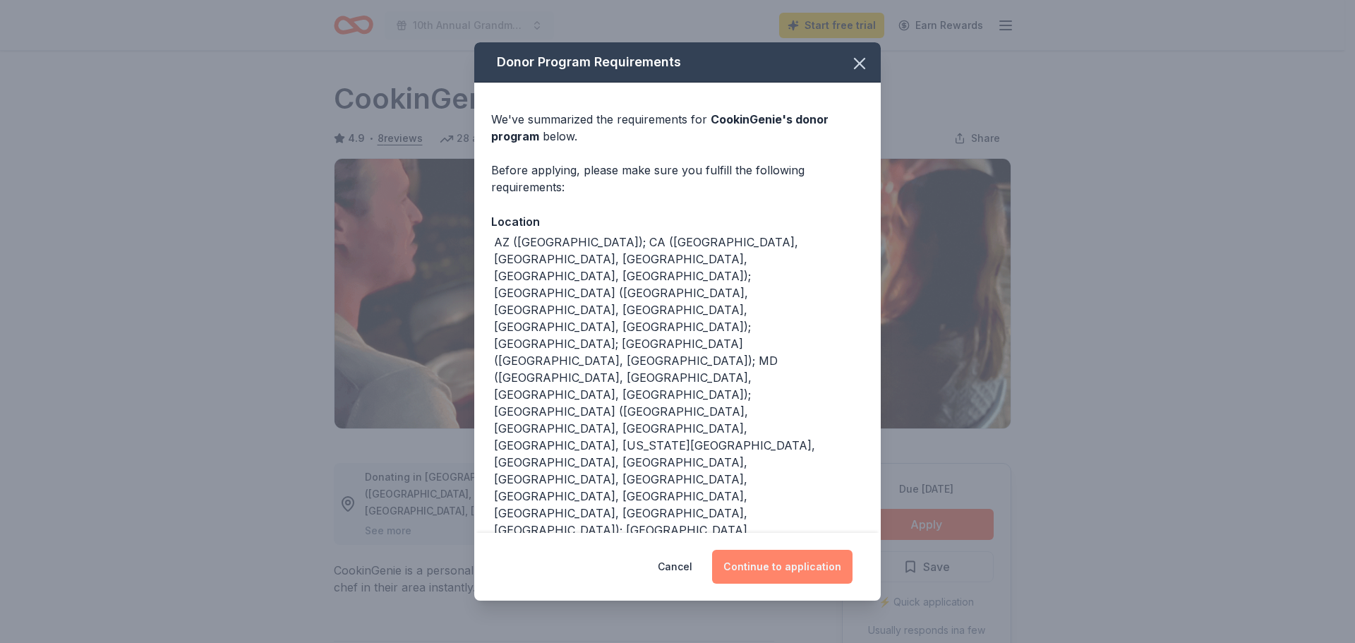
click at [811, 563] on button "Continue to application" at bounding box center [782, 567] width 140 height 34
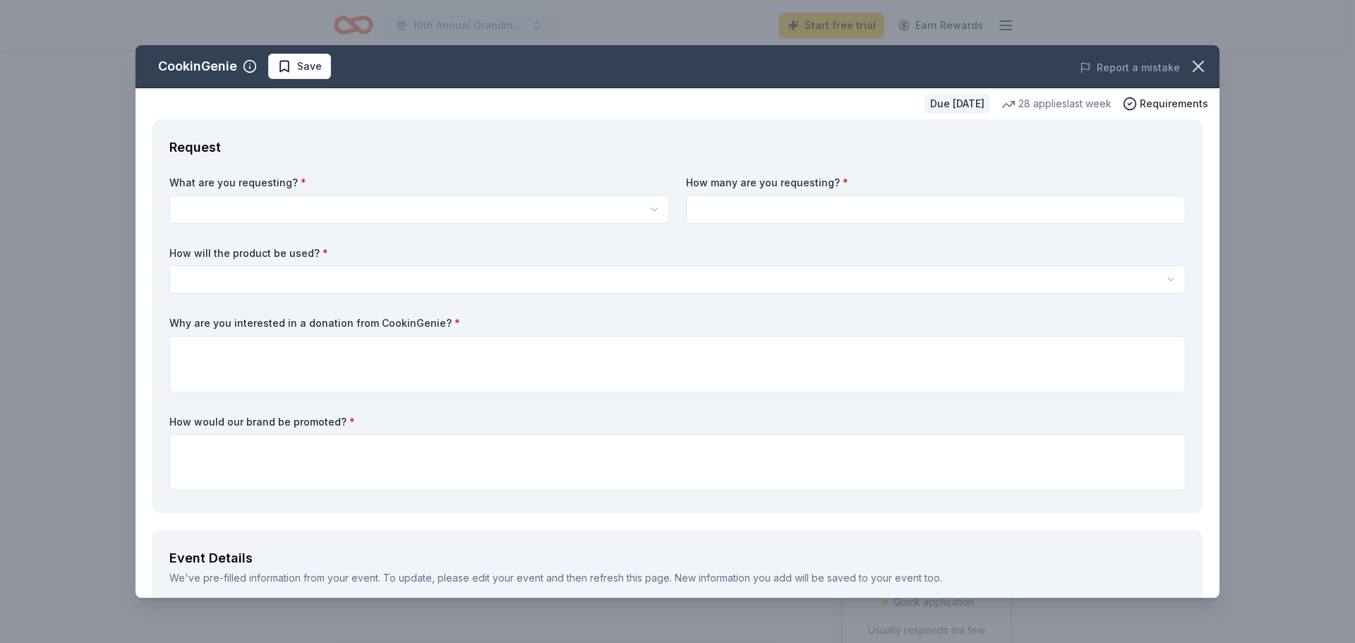
click at [304, 208] on html "10th Annual Grandma's Angels Holiday Luncheon Start free trial Earn Rewards Due…" at bounding box center [677, 321] width 1355 height 643
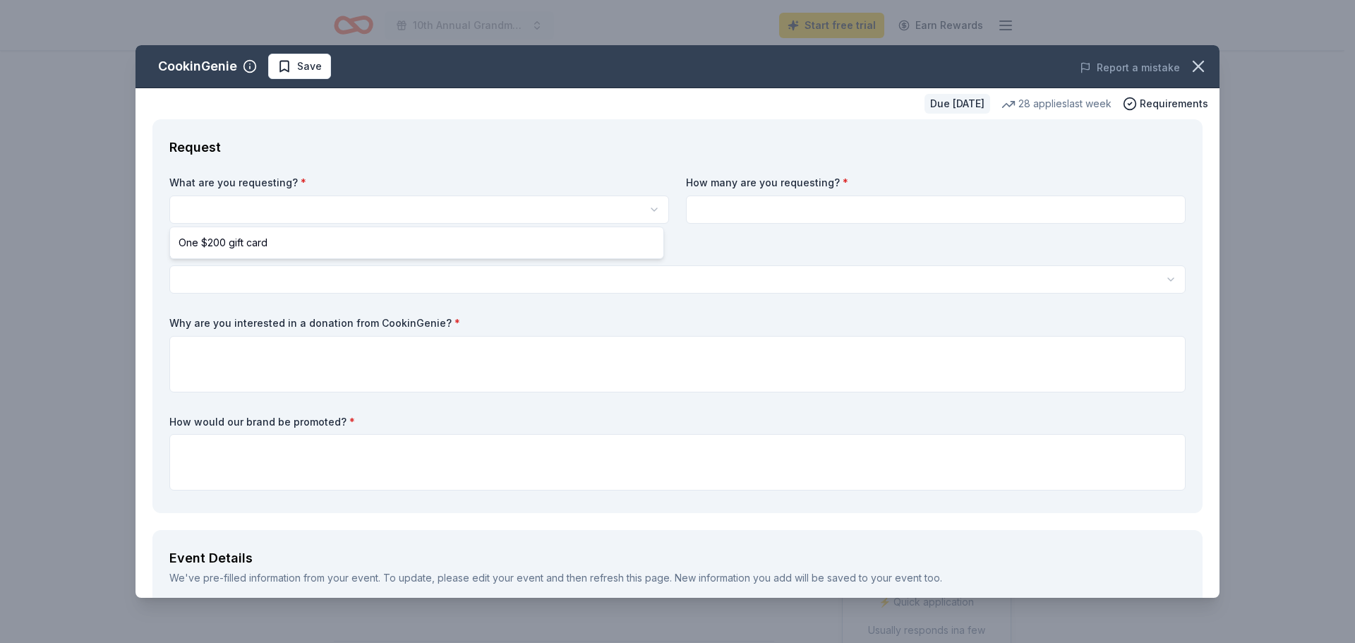
select select "One $200 gift card"
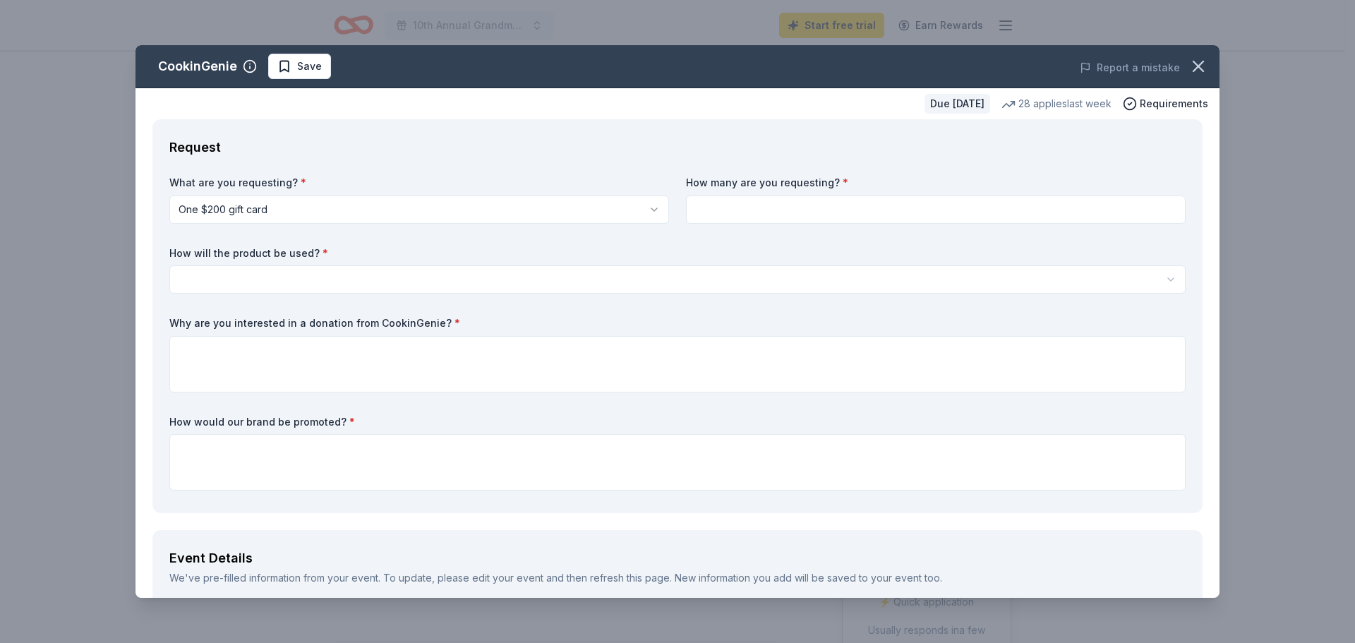
click at [758, 207] on input at bounding box center [936, 209] width 500 height 28
type input "1"
click at [625, 302] on div "What are you requesting? * One $200 gift card One $200 gift card How many are y…" at bounding box center [677, 336] width 1016 height 320
click at [622, 299] on div "What are you requesting? * One $200 gift card One $200 gift card How many are y…" at bounding box center [677, 336] width 1016 height 320
click at [616, 291] on html "10th Annual Grandma's Angels Holiday Luncheon Start free trial Earn Rewards Due…" at bounding box center [677, 321] width 1355 height 643
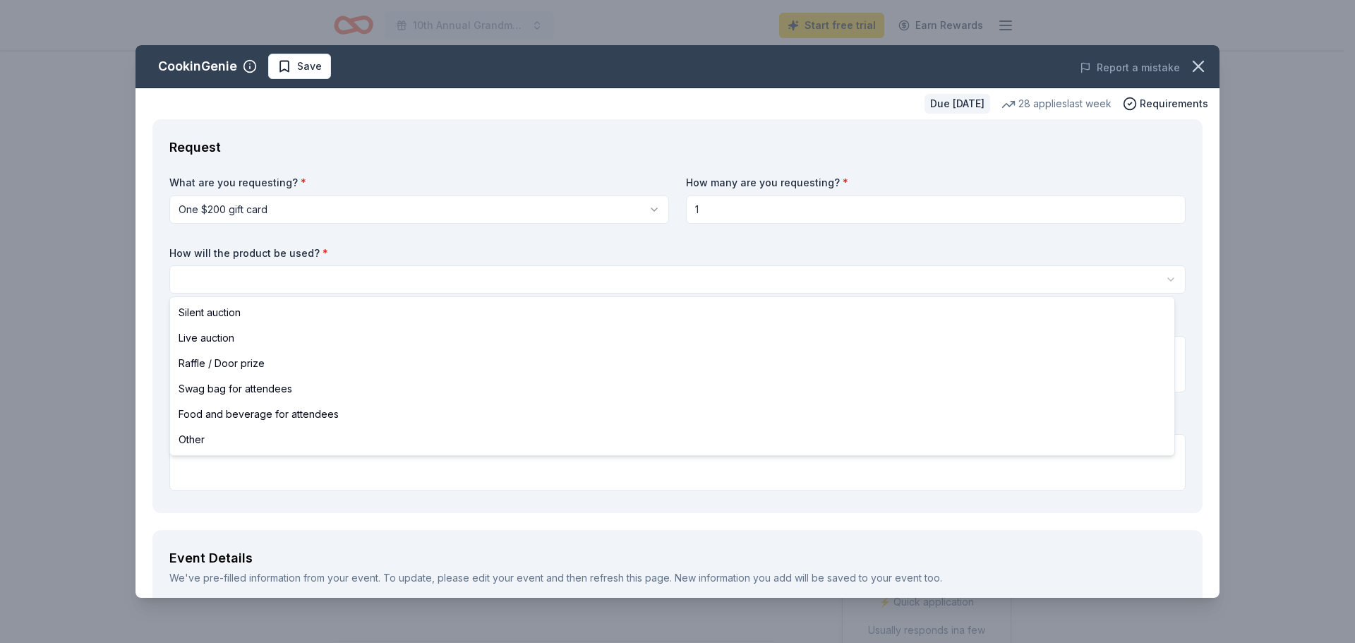
select select "silentAuction"
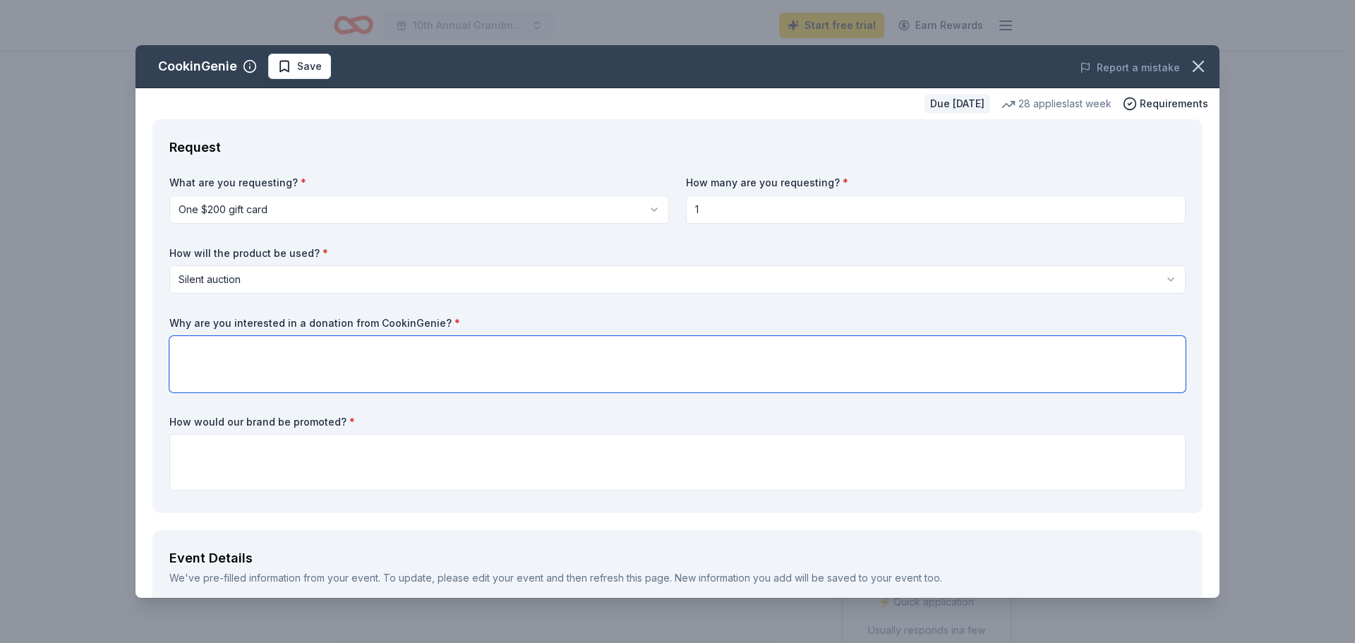
click at [414, 364] on textarea at bounding box center [677, 364] width 1016 height 56
paste textarea "We would love to have a donation from CookinGenie to have as a silent auction i…"
type textarea "We would love to have a donation from CookinGenie to have as a silent auction i…"
drag, startPoint x: 378, startPoint y: 462, endPoint x: 376, endPoint y: 475, distance: 12.9
click at [378, 462] on textarea at bounding box center [677, 462] width 1016 height 56
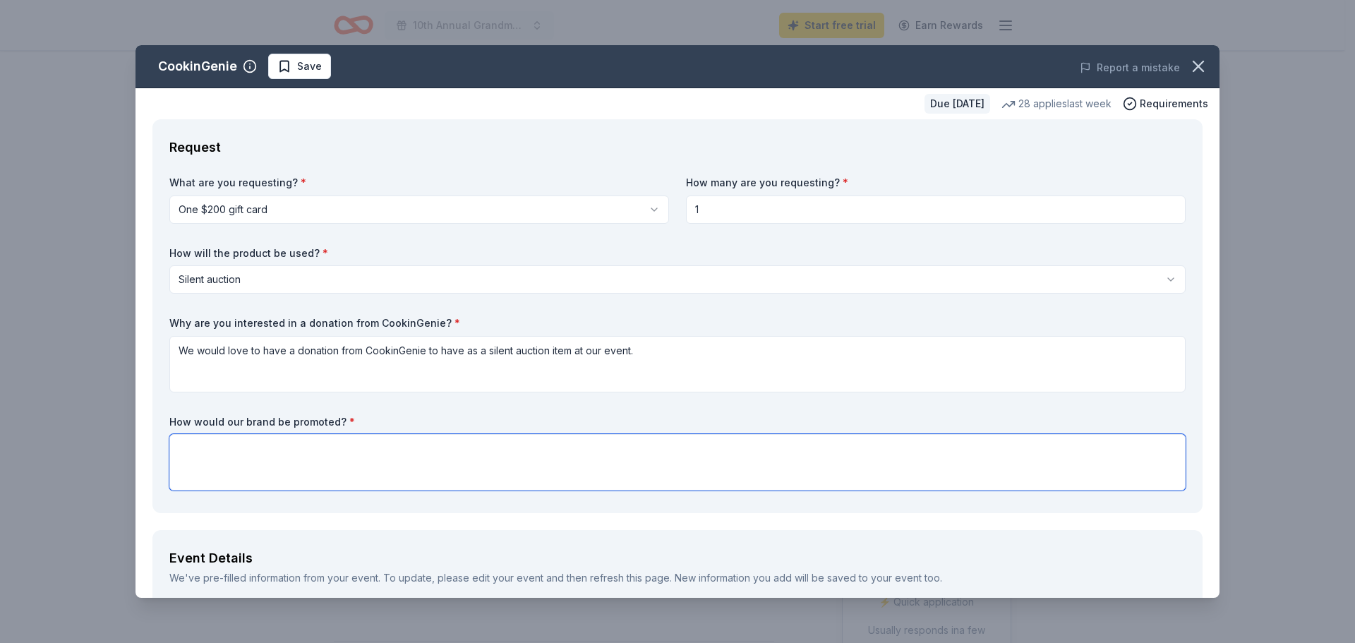
click at [304, 452] on textarea at bounding box center [677, 462] width 1016 height 56
paste textarea "Your donation will be recognized in our program, on social media, and will be d…"
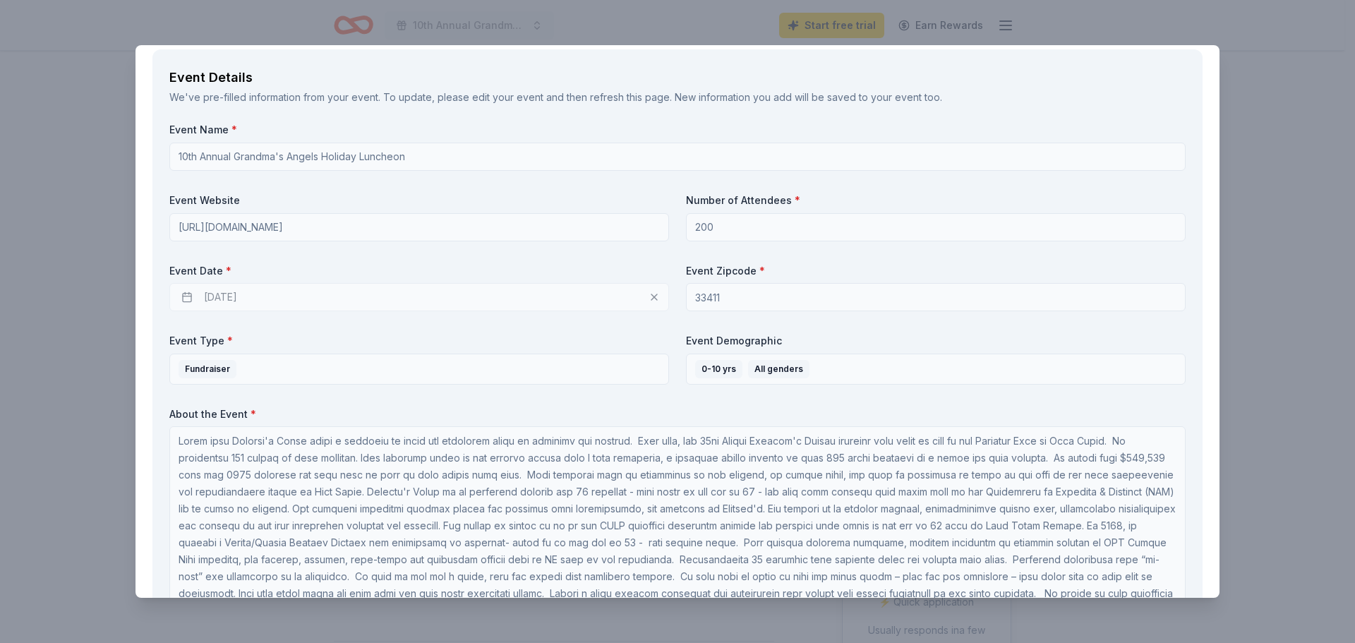
scroll to position [494, 0]
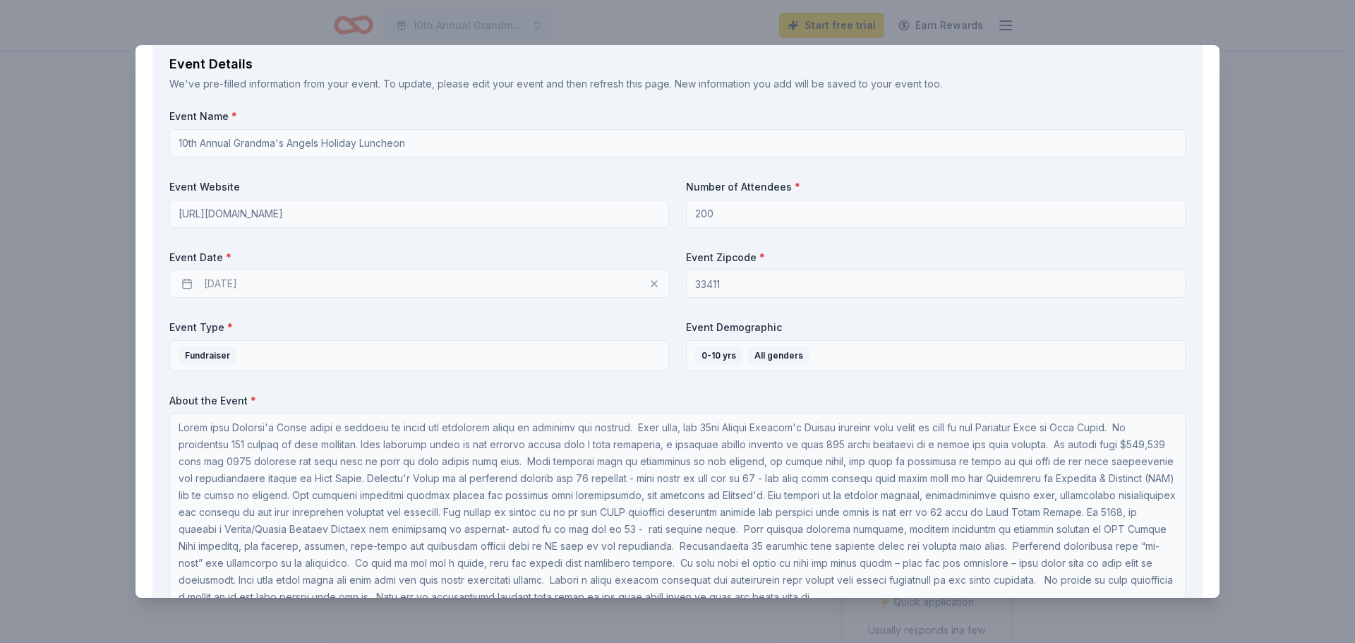
type textarea "Your donation will be recognized in our program, on social media, and will be d…"
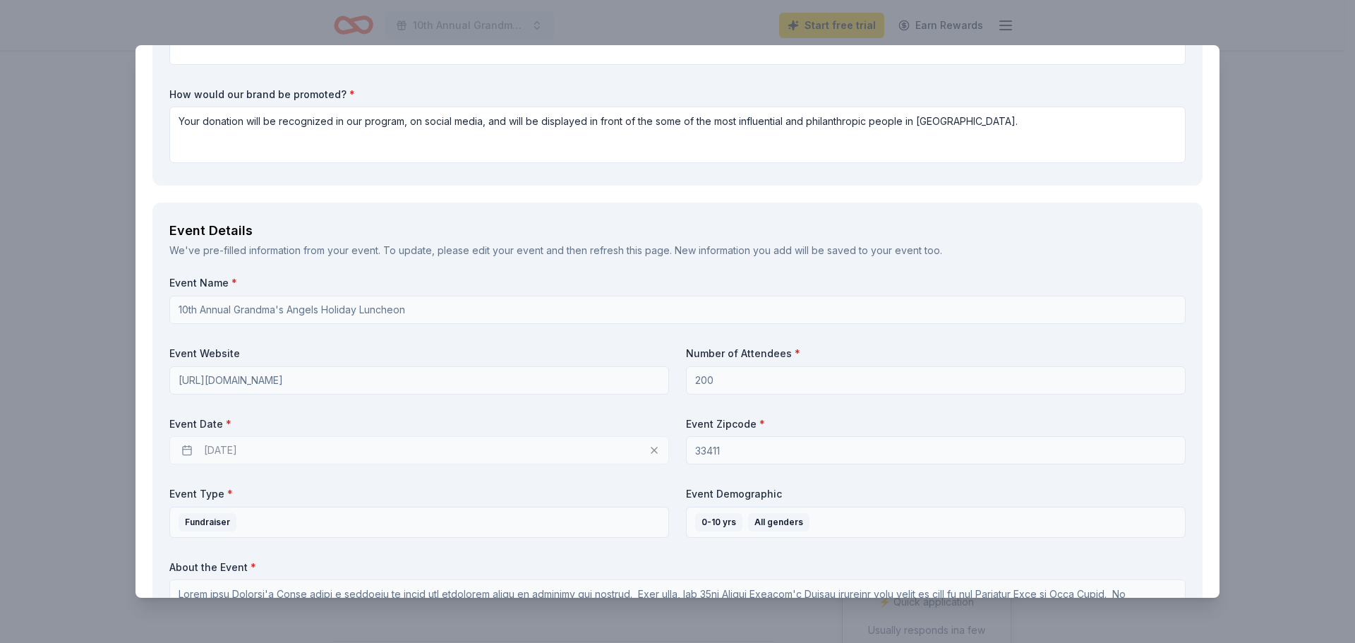
scroll to position [0, 0]
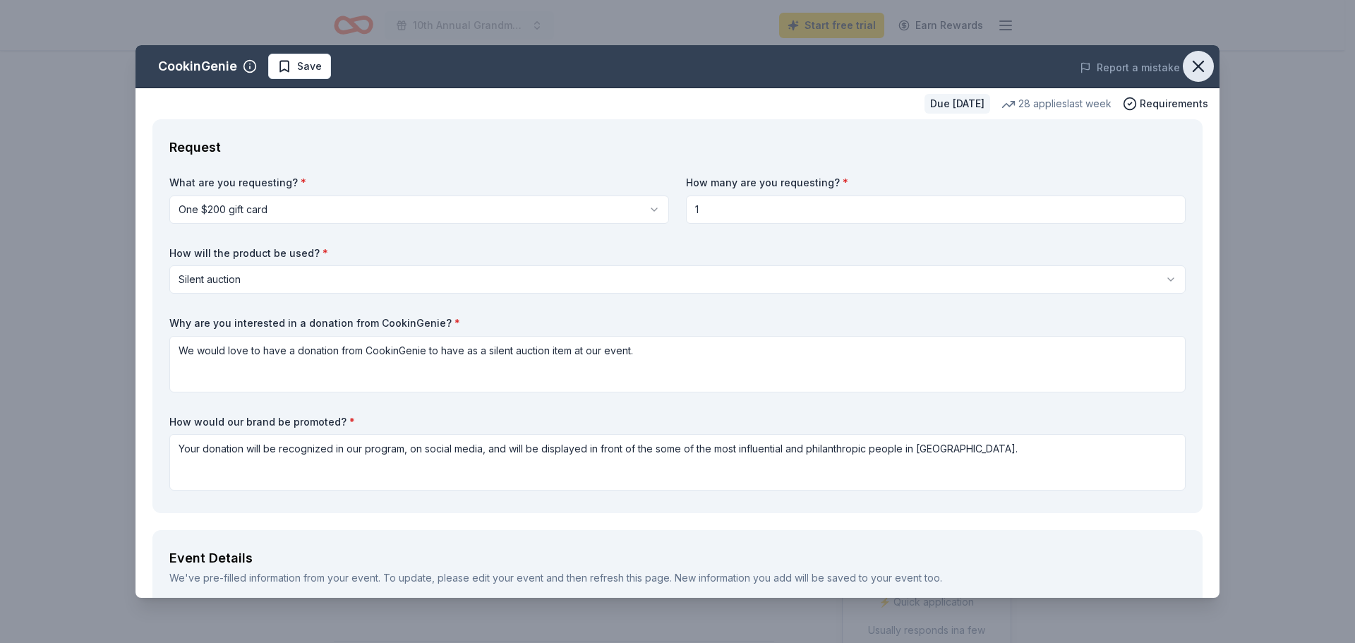
click at [1188, 70] on icon "button" at bounding box center [1198, 66] width 20 height 20
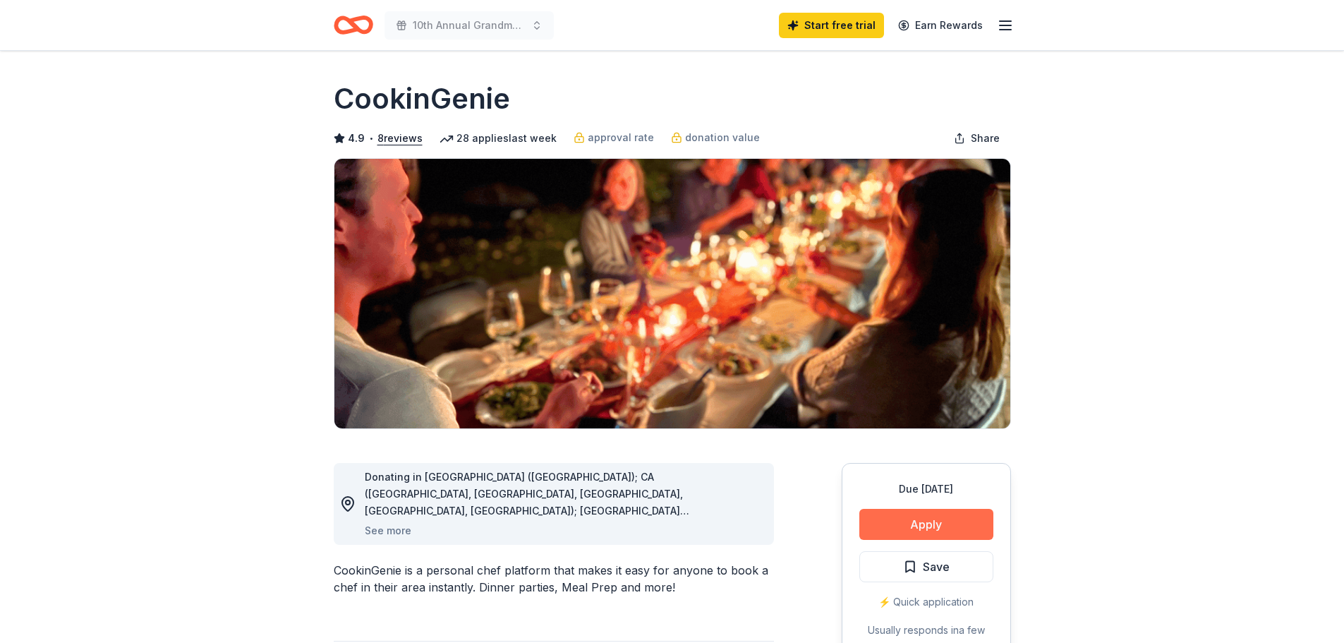
click at [946, 529] on button "Apply" at bounding box center [927, 524] width 134 height 31
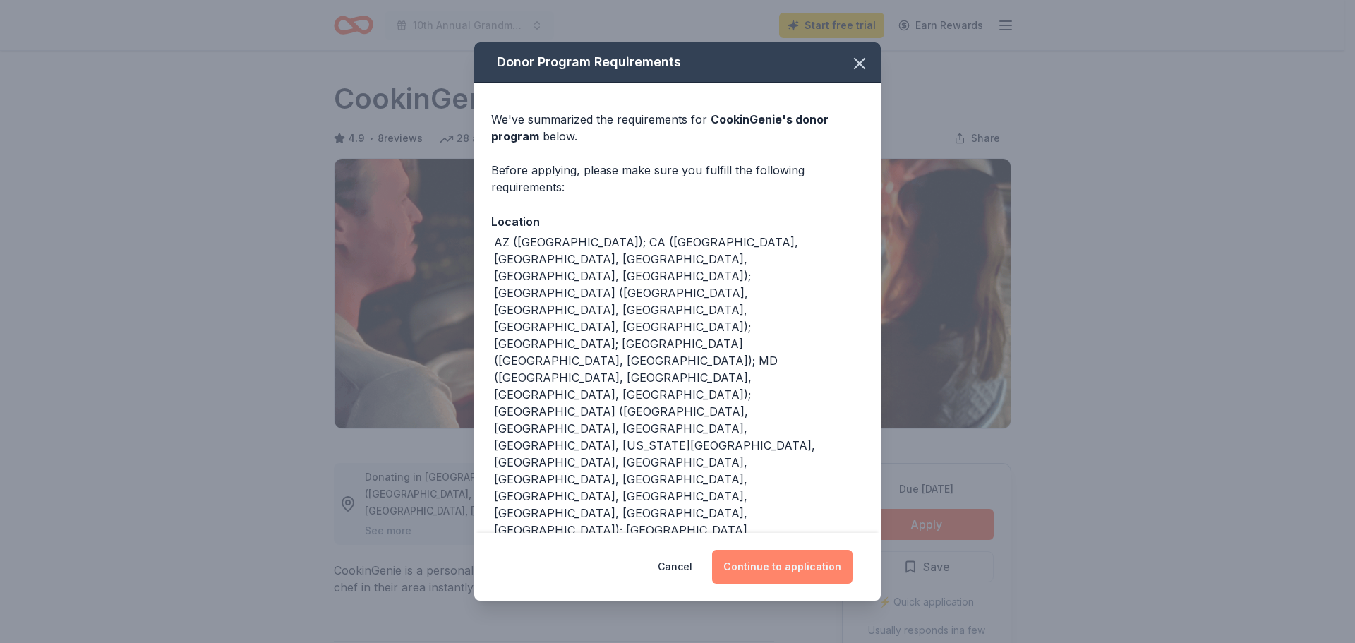
click at [783, 573] on button "Continue to application" at bounding box center [782, 567] width 140 height 34
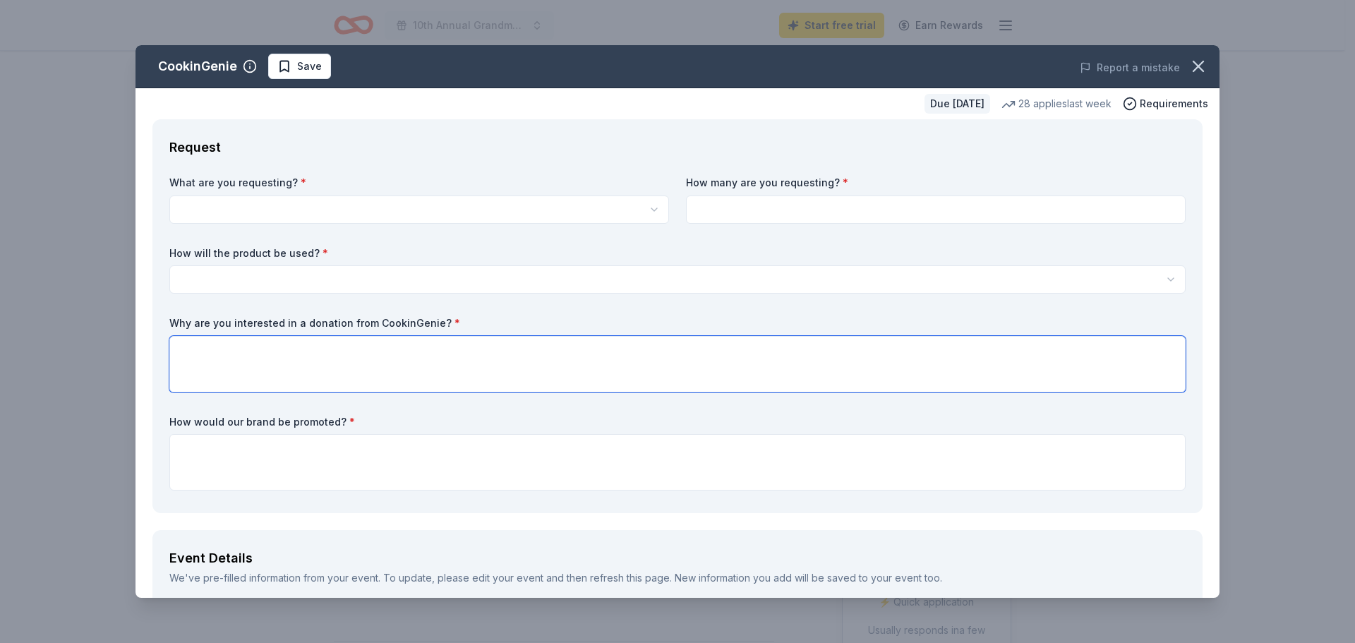
click at [372, 360] on textarea at bounding box center [677, 364] width 1016 height 56
paste textarea "Your donation will be recognized in our program, on social media, and will be d…"
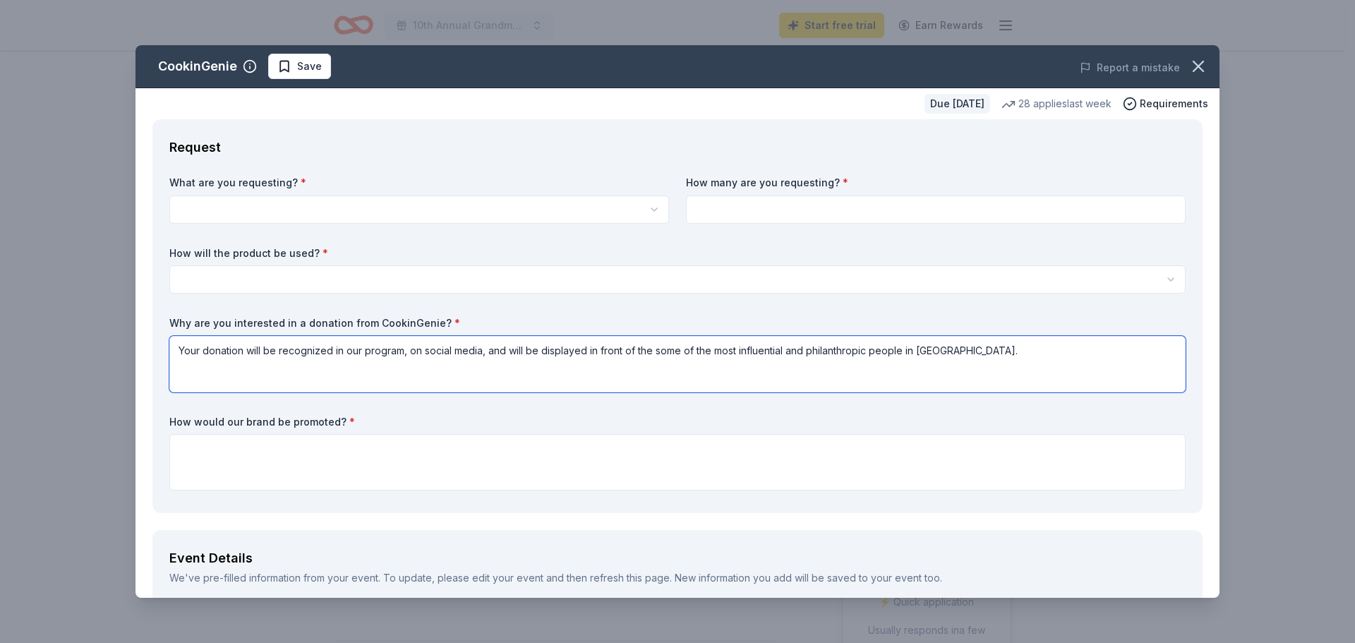
type textarea "Your donation will be recognized in our program, on social media, and will be d…"
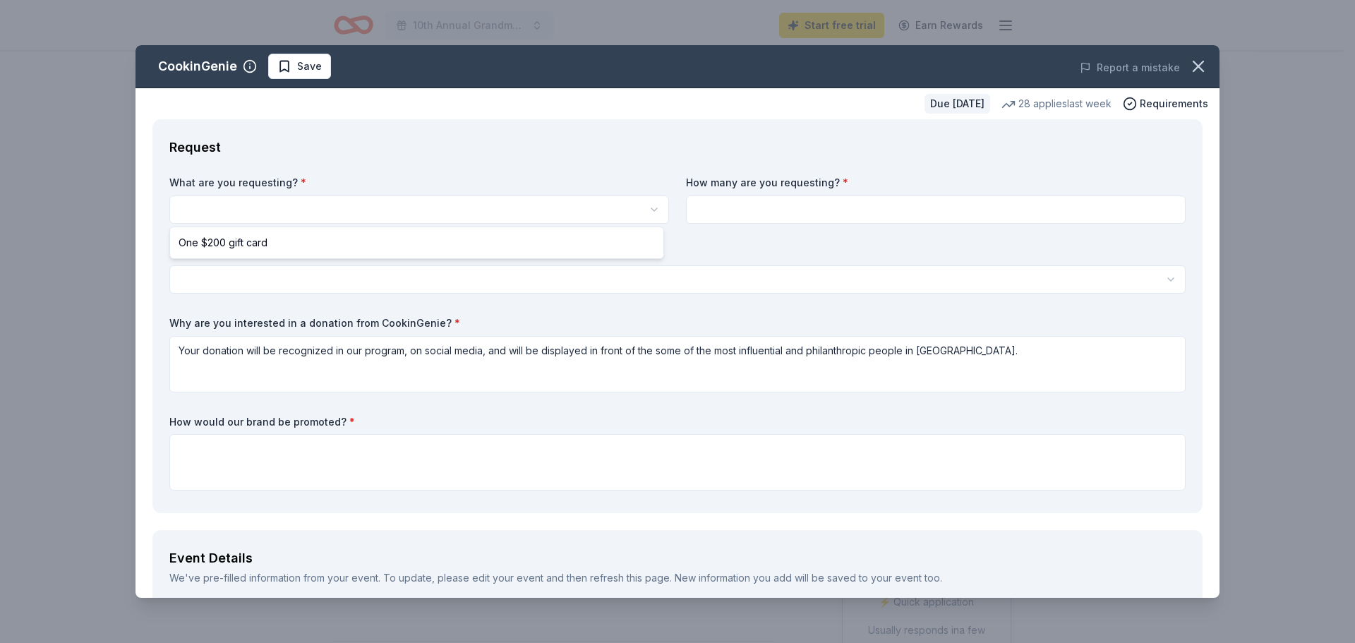
click at [347, 212] on html "10th Annual Grandma's Angels Holiday Luncheon Start free trial Earn Rewards Due…" at bounding box center [677, 321] width 1355 height 643
select select "One $200 gift card"
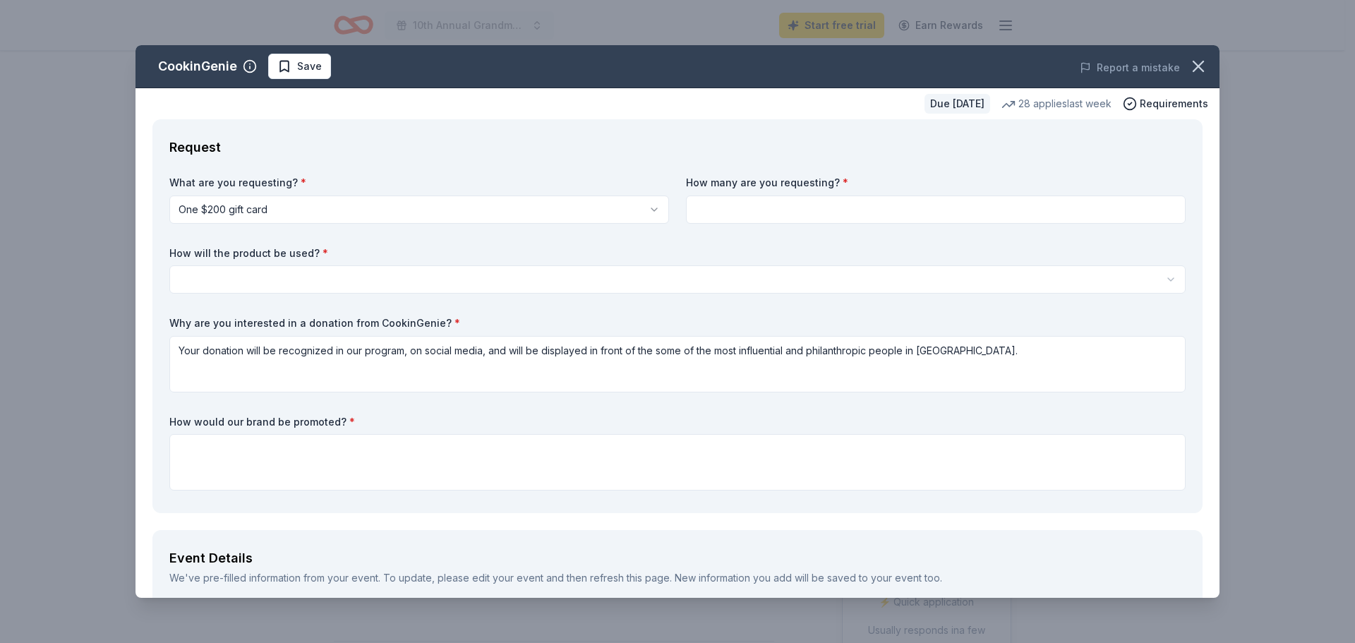
click at [855, 216] on input at bounding box center [936, 209] width 500 height 28
type input "1"
click at [742, 269] on html "10th Annual Grandma's Angels Holiday Luncheon Start free trial Earn Rewards Due…" at bounding box center [677, 321] width 1355 height 643
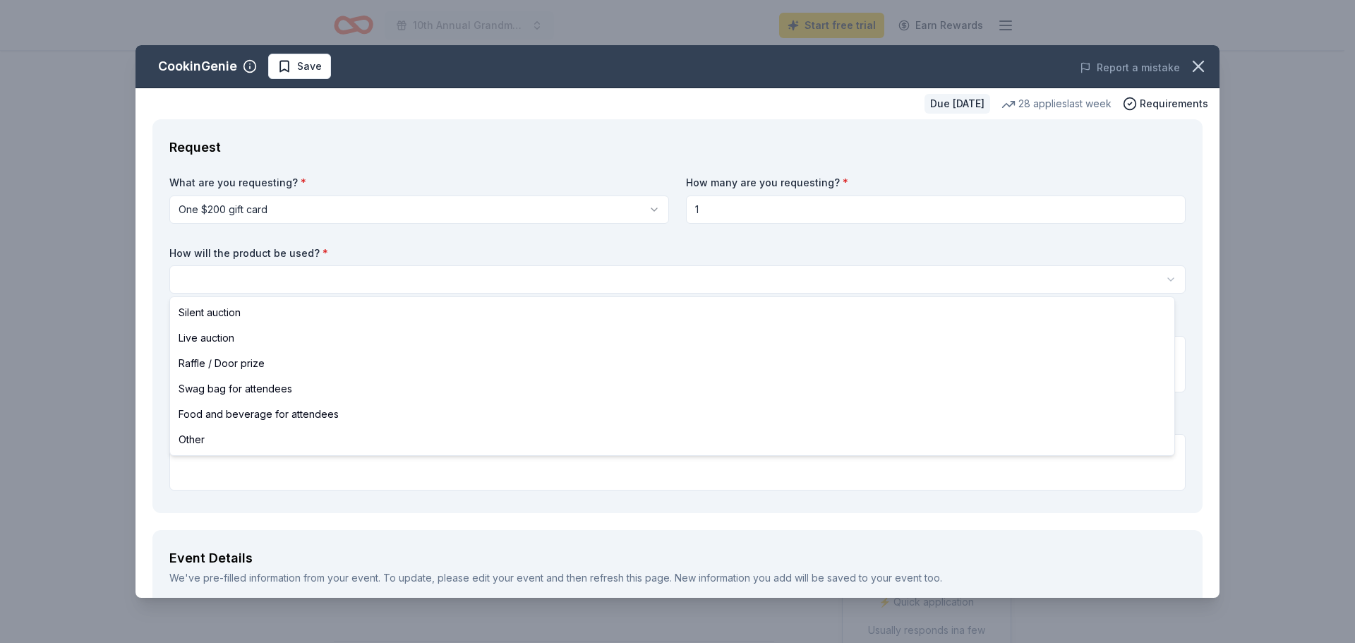
select select "silentAuction"
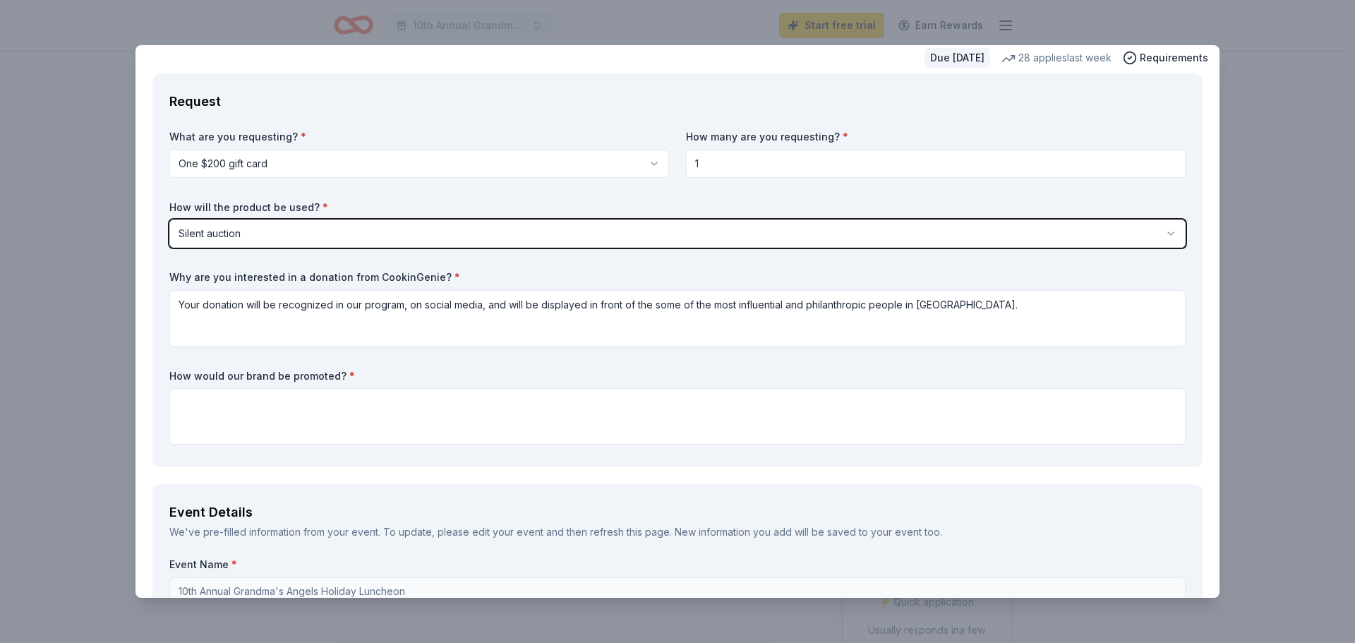
scroll to position [71, 0]
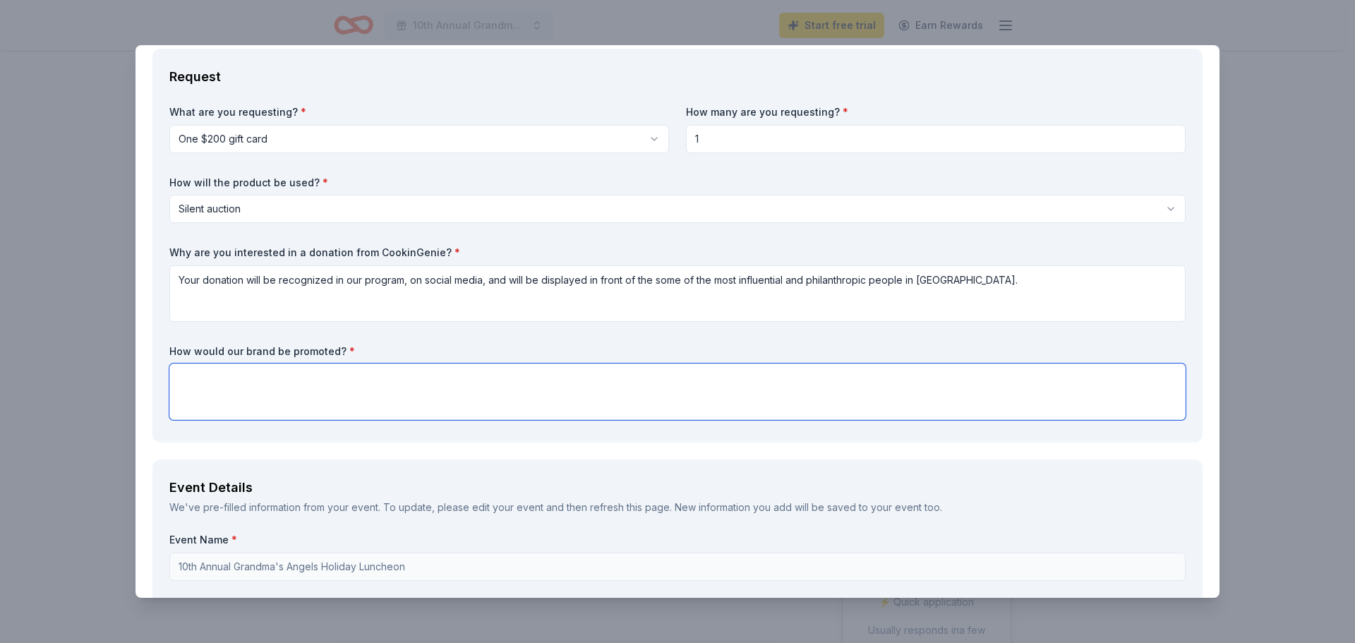
click at [424, 404] on textarea at bounding box center [677, 391] width 1016 height 56
click at [574, 399] on textarea at bounding box center [677, 391] width 1016 height 56
paste textarea "Your donation will be recognized in our program, on social media, and will be d…"
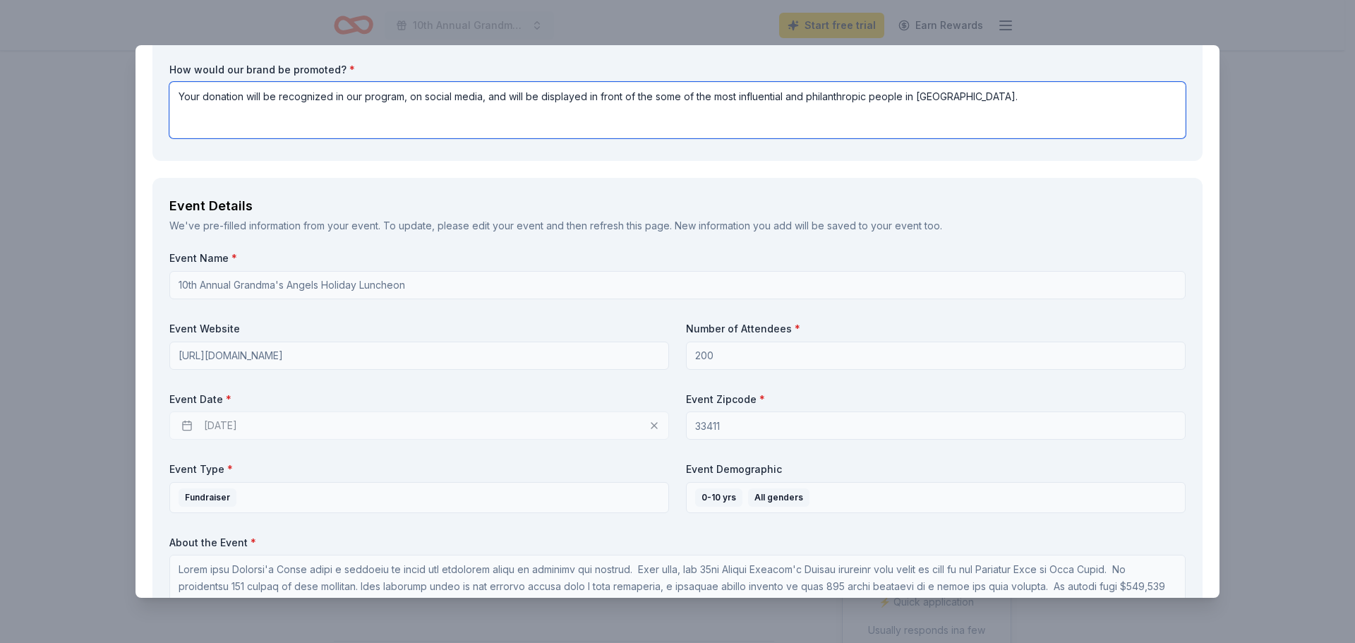
scroll to position [353, 0]
type textarea "Your donation will be recognized in our program, on social media, and will be d…"
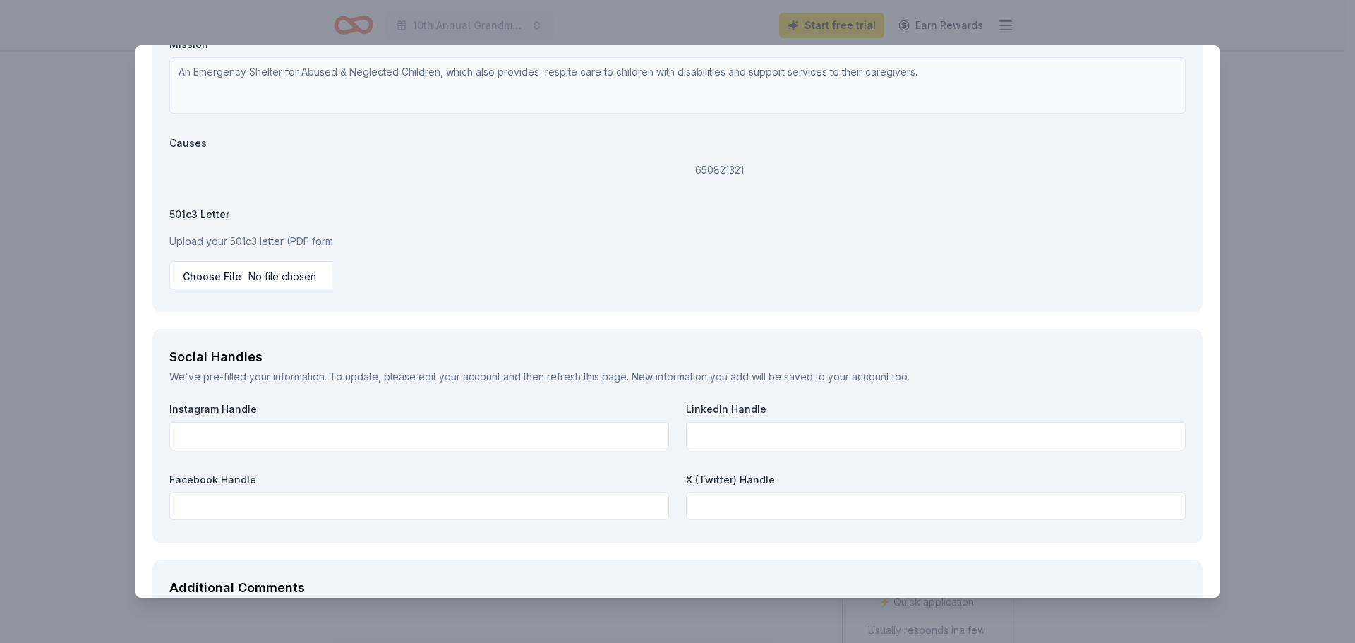
scroll to position [1482, 0]
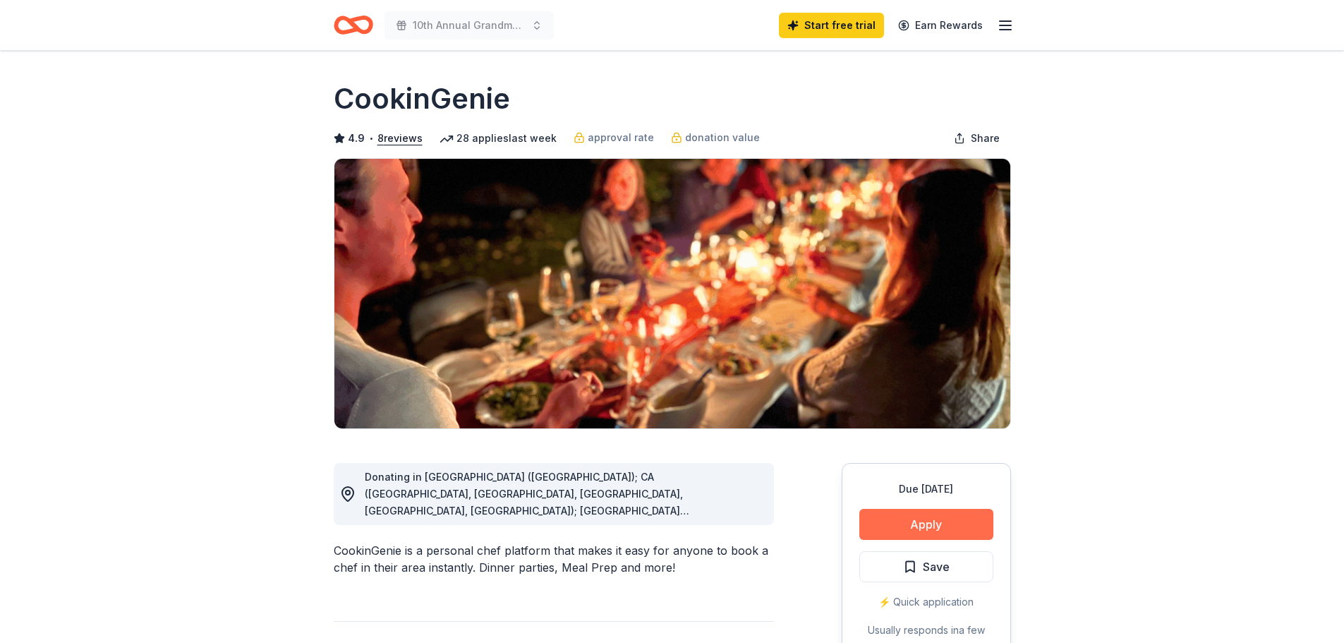
click at [905, 534] on button "Apply" at bounding box center [927, 524] width 134 height 31
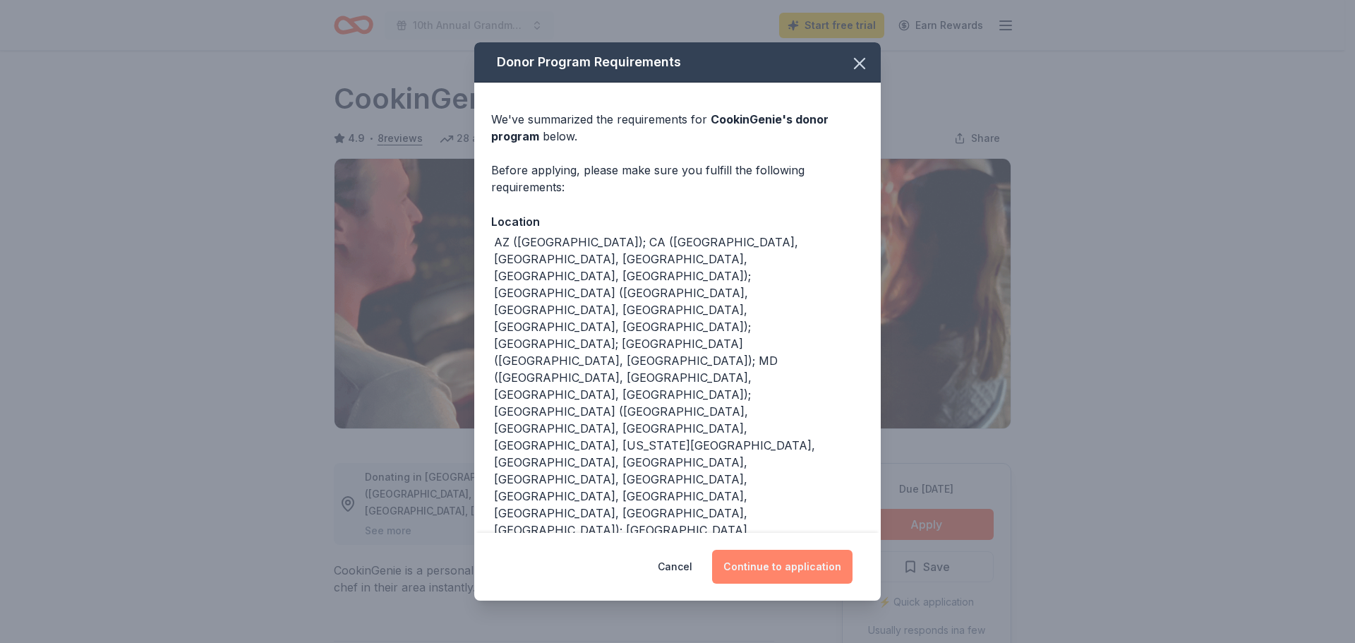
click at [807, 579] on button "Continue to application" at bounding box center [782, 567] width 140 height 34
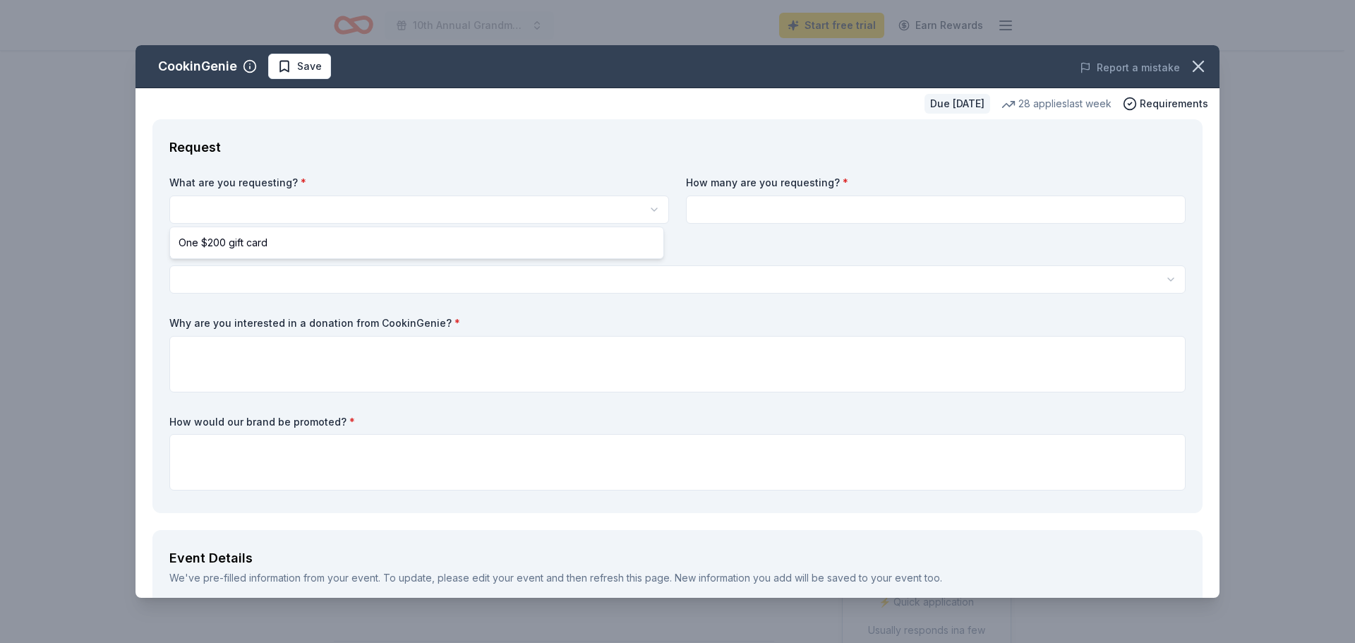
click at [363, 204] on html "10th Annual Grandma's Angels Holiday Luncheon Start free trial Earn Rewards Due…" at bounding box center [677, 321] width 1355 height 643
select select "One $200 gift card"
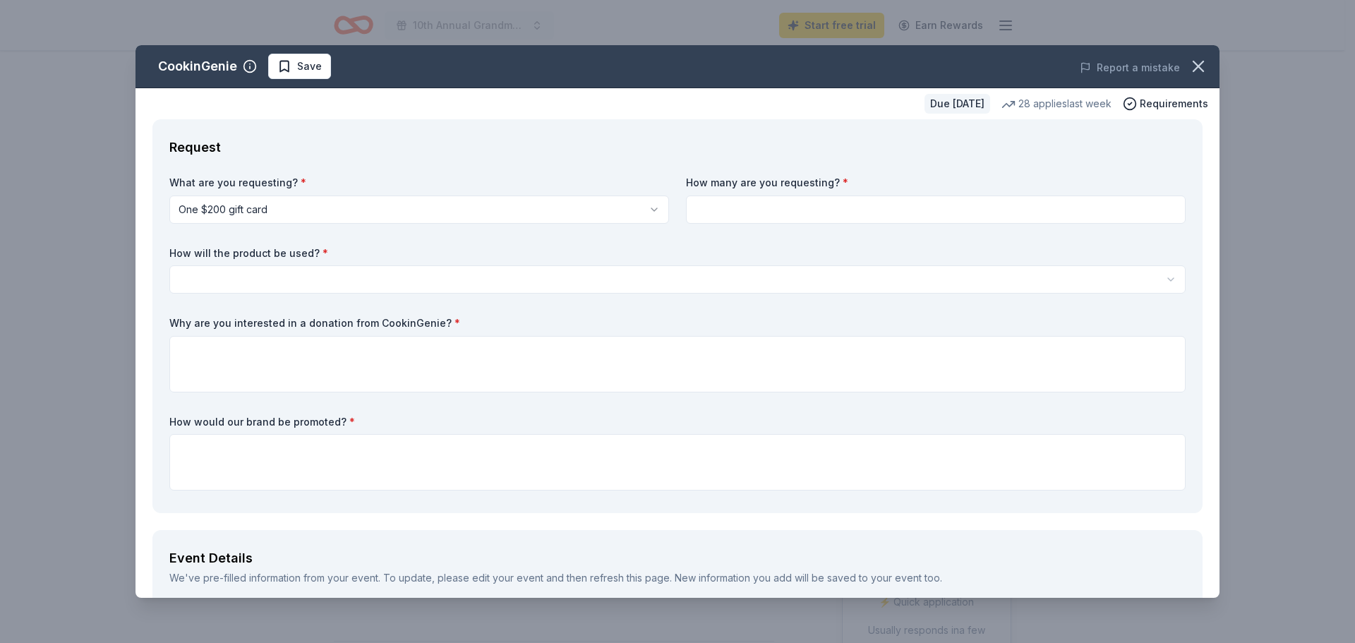
click at [790, 200] on input at bounding box center [936, 209] width 500 height 28
type input "1"
click at [456, 302] on div "What are you requesting? * One $200 gift card One $200 gift card How many are y…" at bounding box center [677, 336] width 1016 height 320
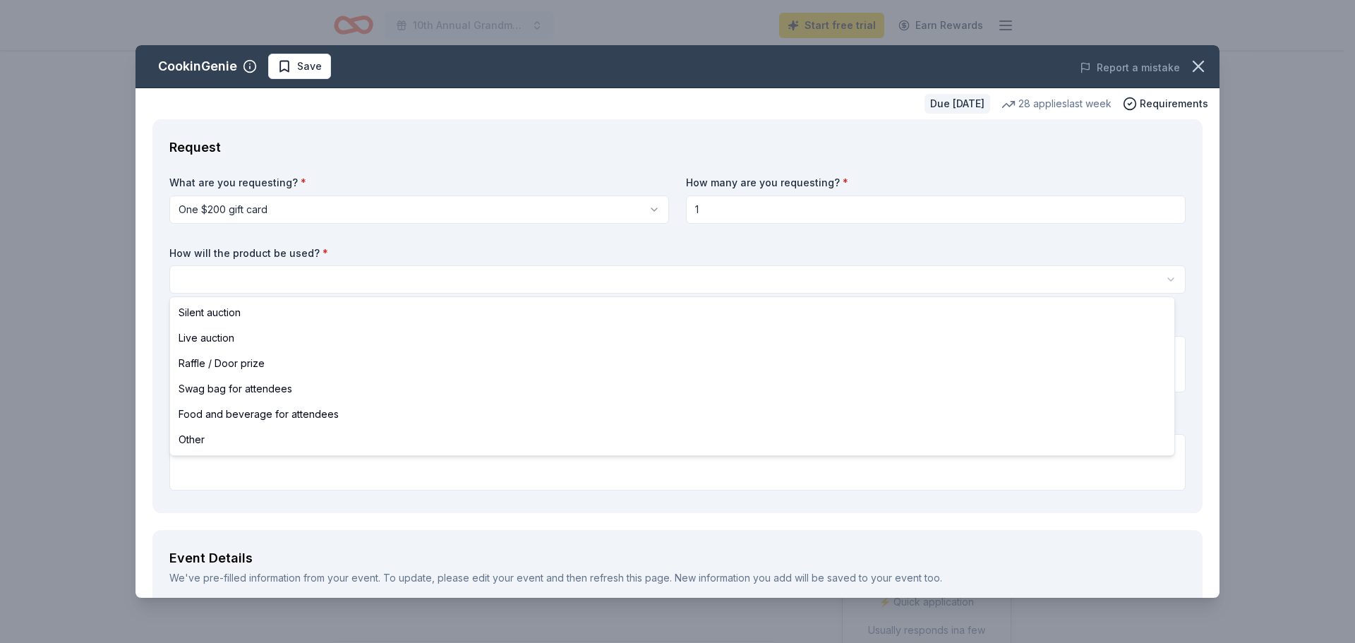
click at [454, 294] on html "10th Annual Grandma's Angels Holiday Luncheon Start free trial Earn Rewards Due…" at bounding box center [677, 321] width 1355 height 643
select select "silentAuction"
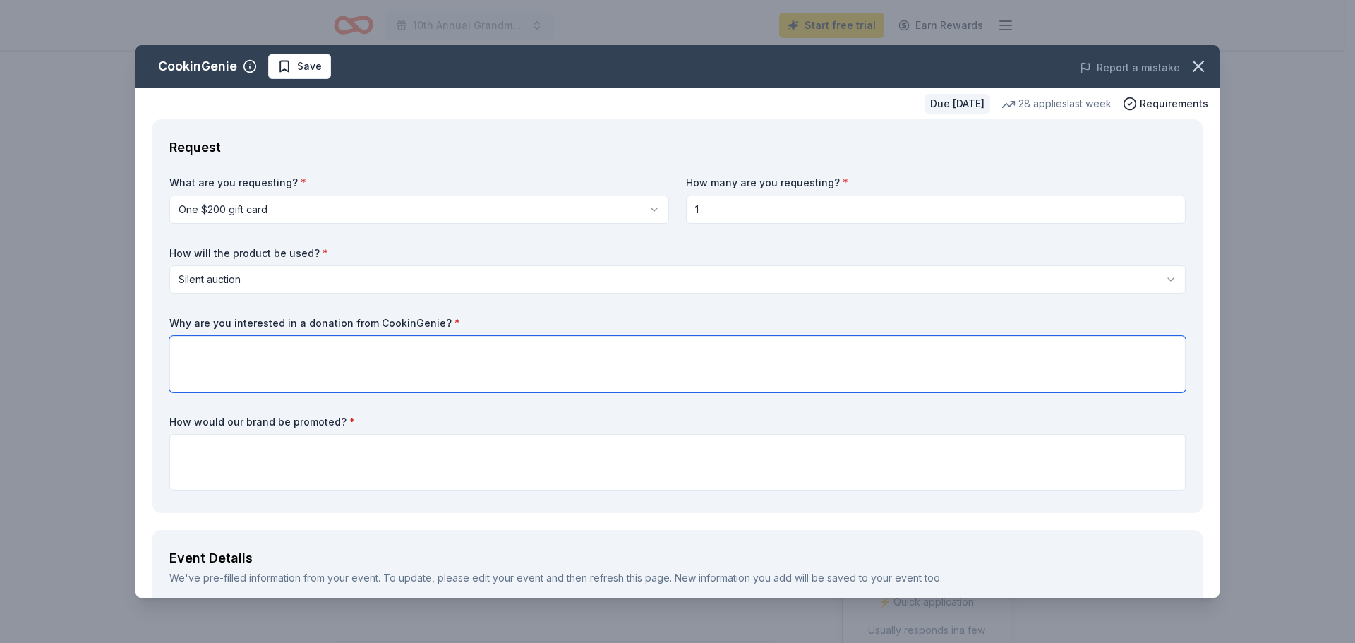
click at [466, 370] on textarea at bounding box center [677, 364] width 1016 height 56
paste textarea "Your donation will be recognized in our program, on social media, and will be d…"
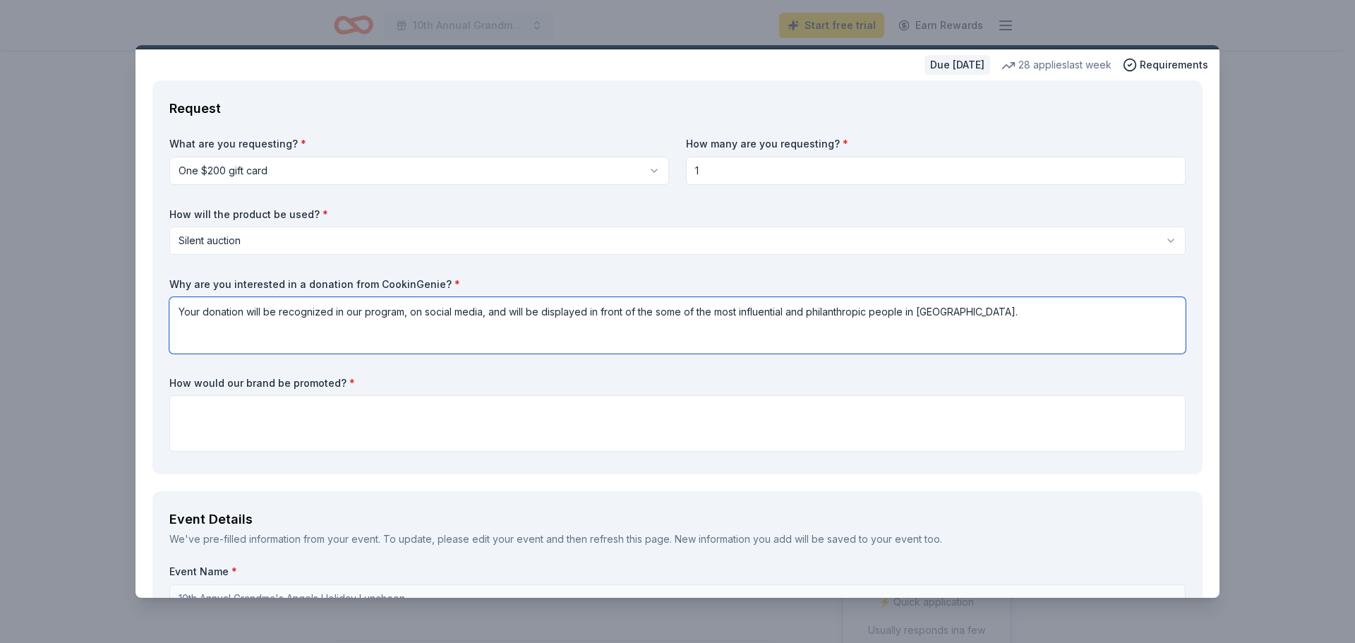
scroll to position [71, 0]
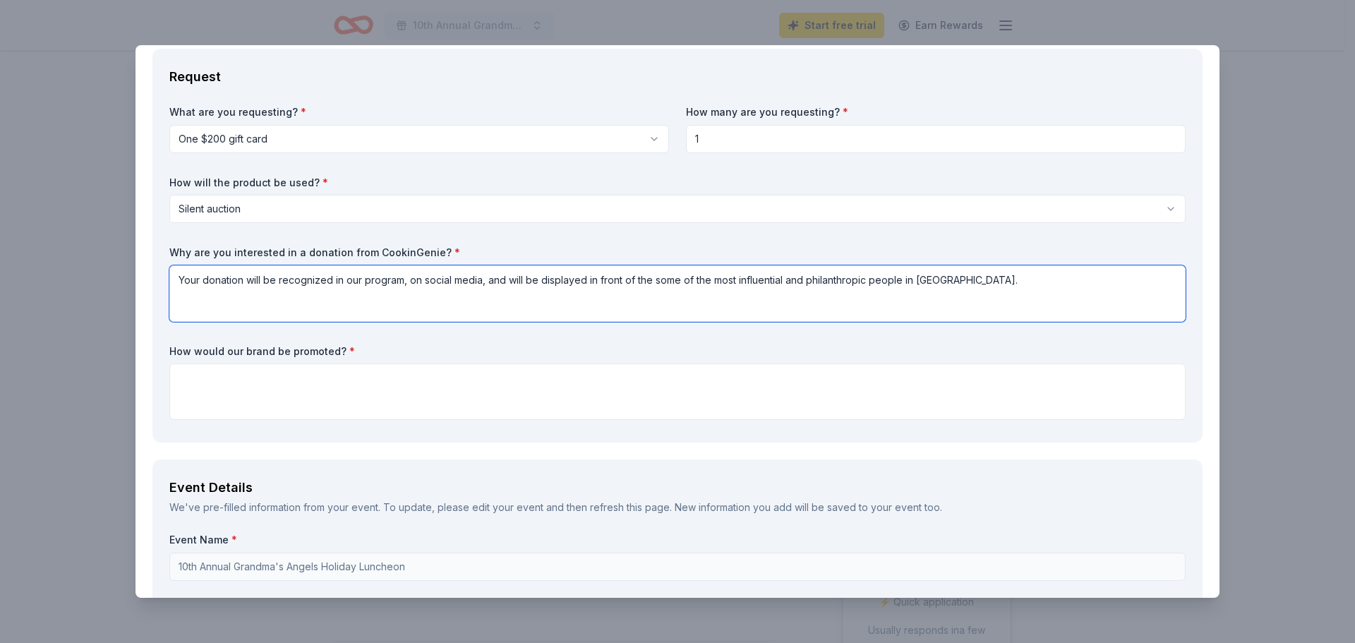
type textarea "Your donation will be recognized in our program, on social media, and will be d…"
click at [398, 372] on textarea at bounding box center [677, 391] width 1016 height 56
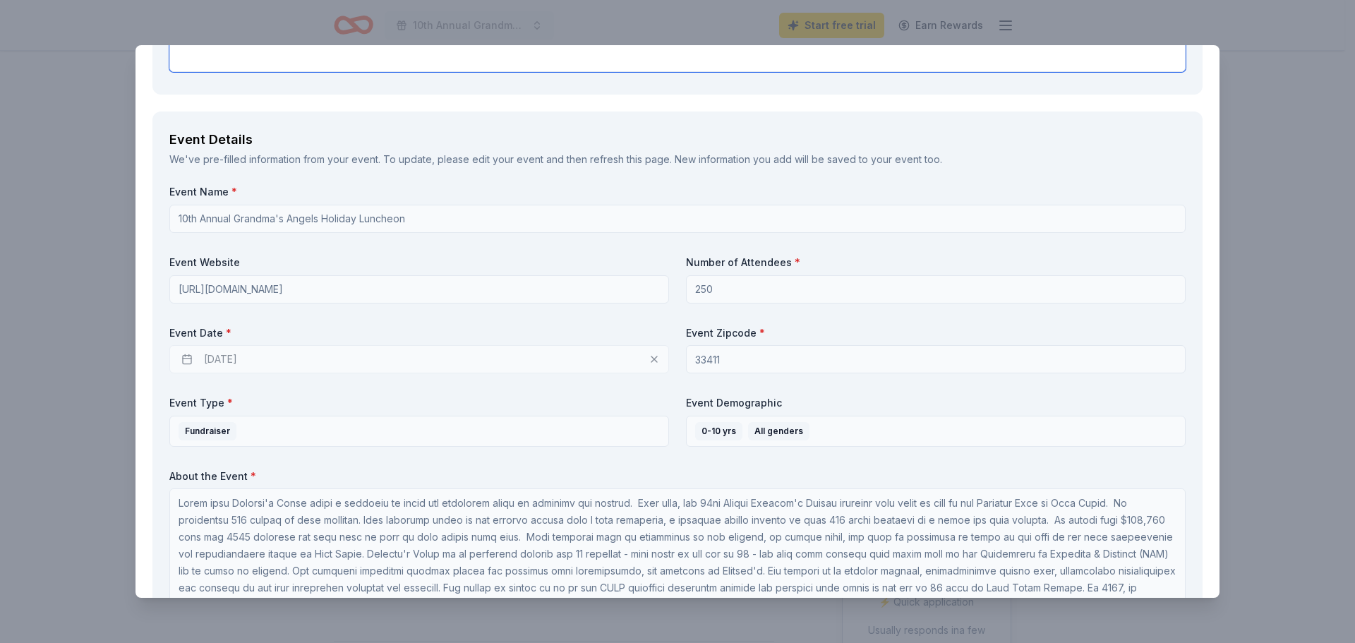
scroll to position [141, 0]
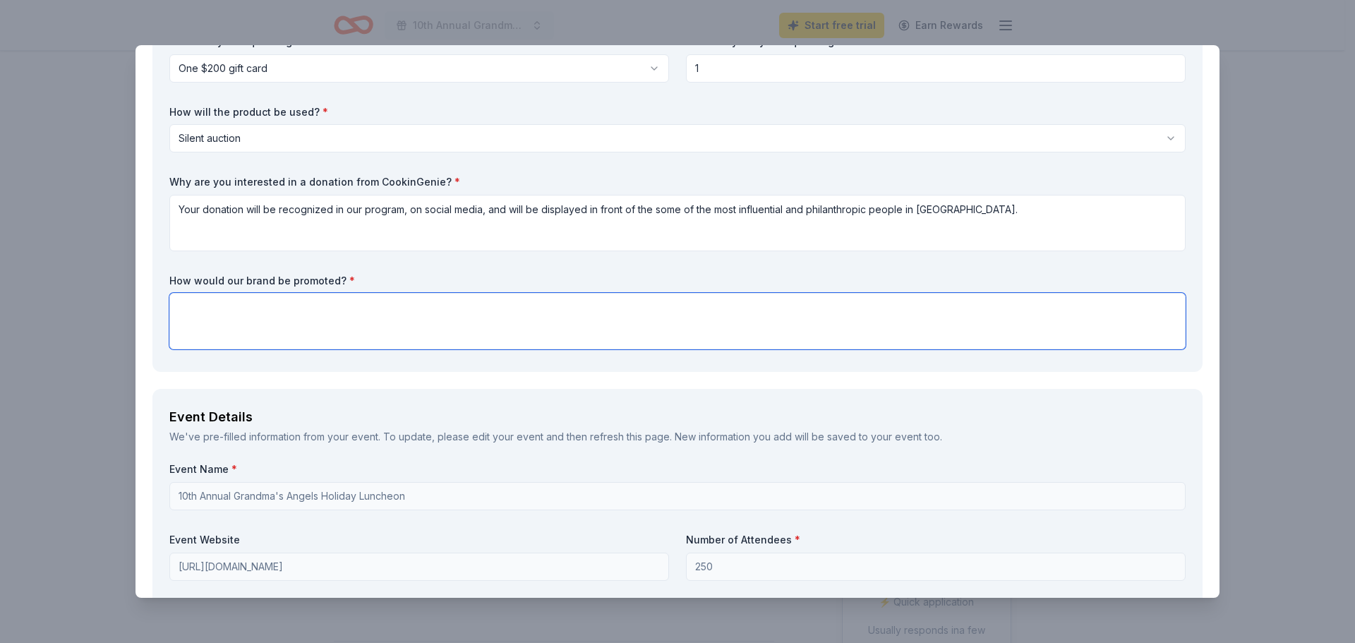
click at [407, 322] on textarea at bounding box center [677, 321] width 1016 height 56
paste textarea "Your donation will be recognized in our program, on social media, and will be d…"
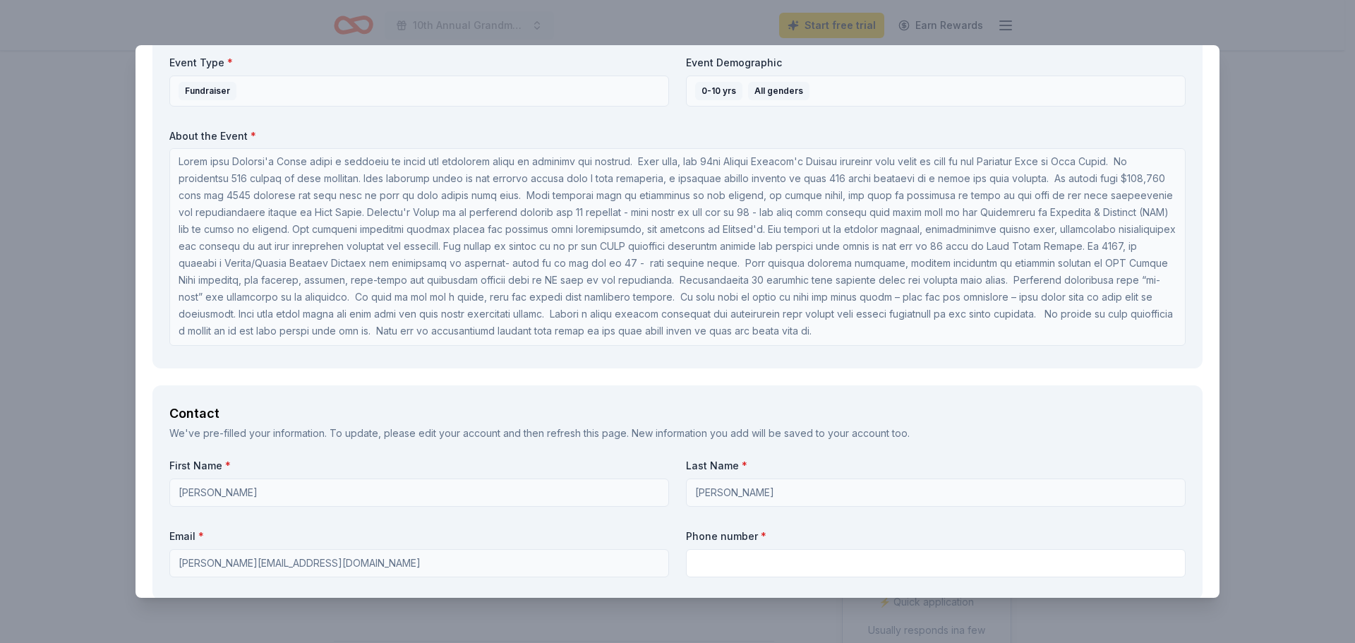
scroll to position [1129, 0]
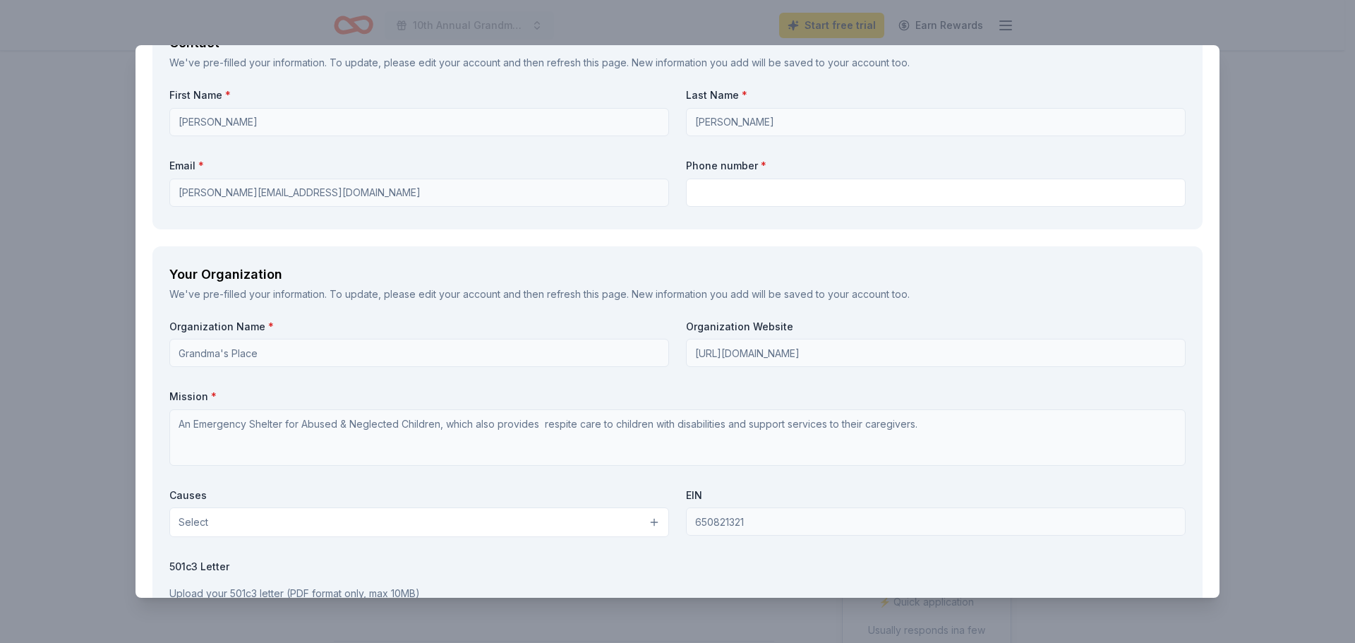
type textarea "Your donation will be recognized in our program, on social media, and will be d…"
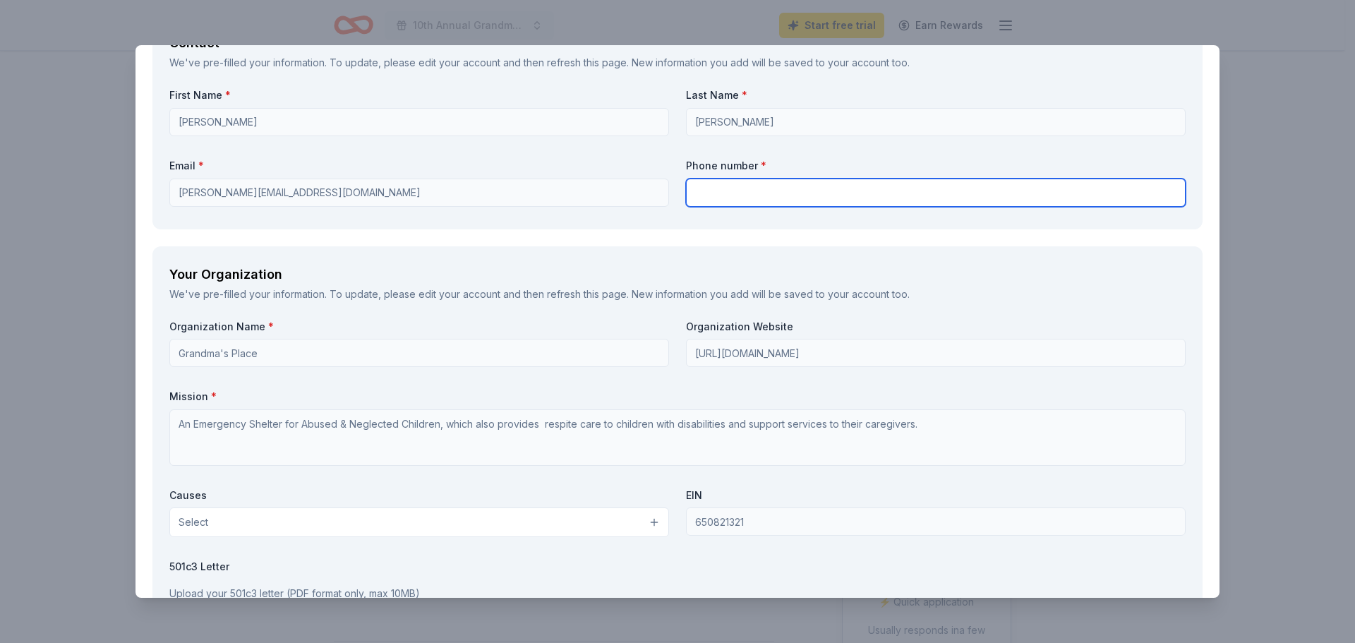
click at [761, 196] on input "text" at bounding box center [936, 193] width 500 height 28
type input "5617532226"
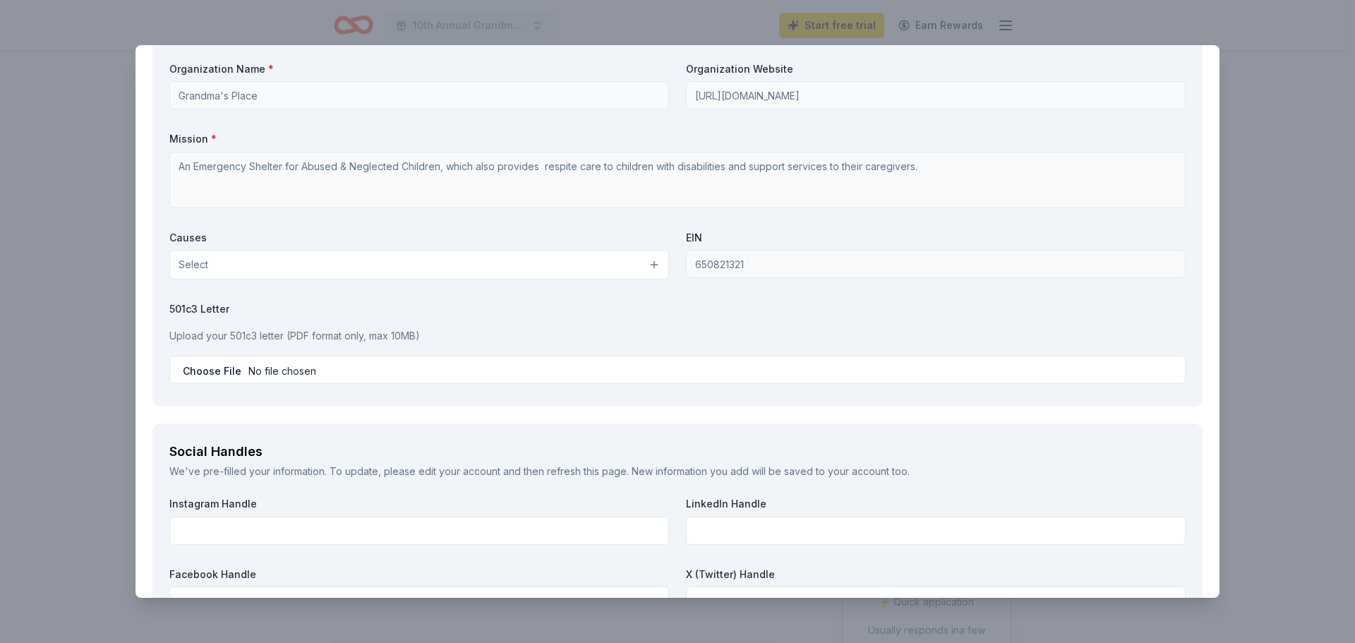
scroll to position [1411, 0]
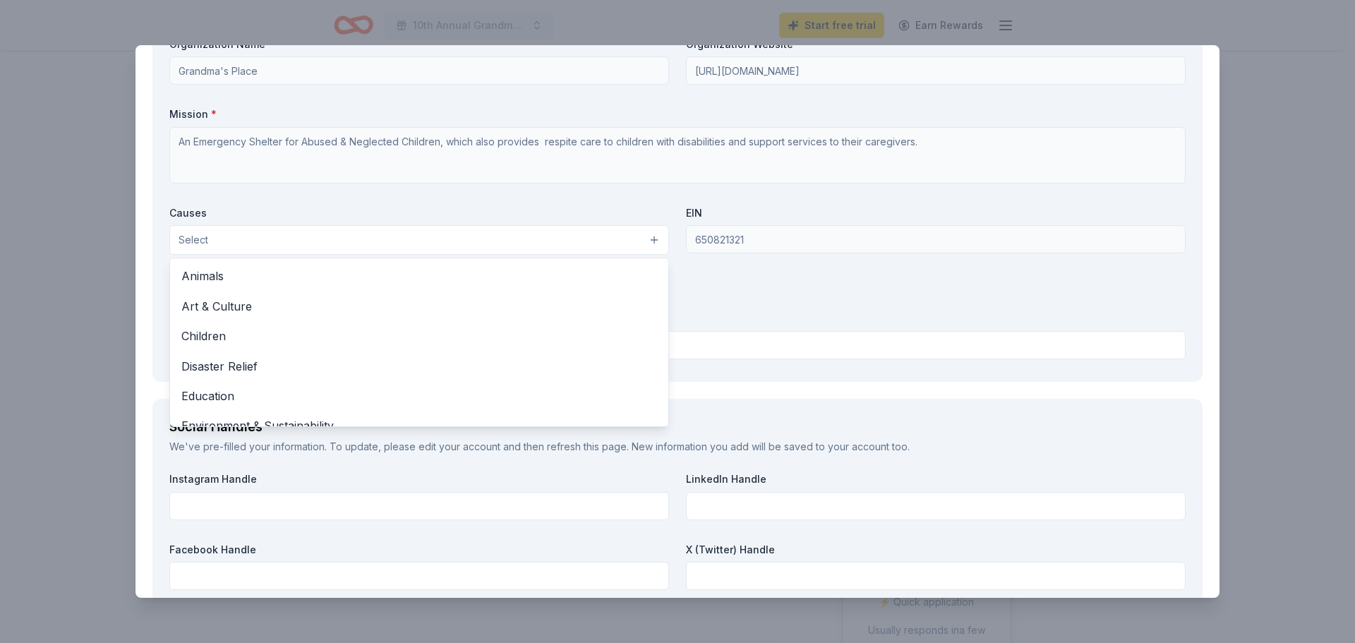
click at [441, 244] on button "Select" at bounding box center [419, 240] width 500 height 30
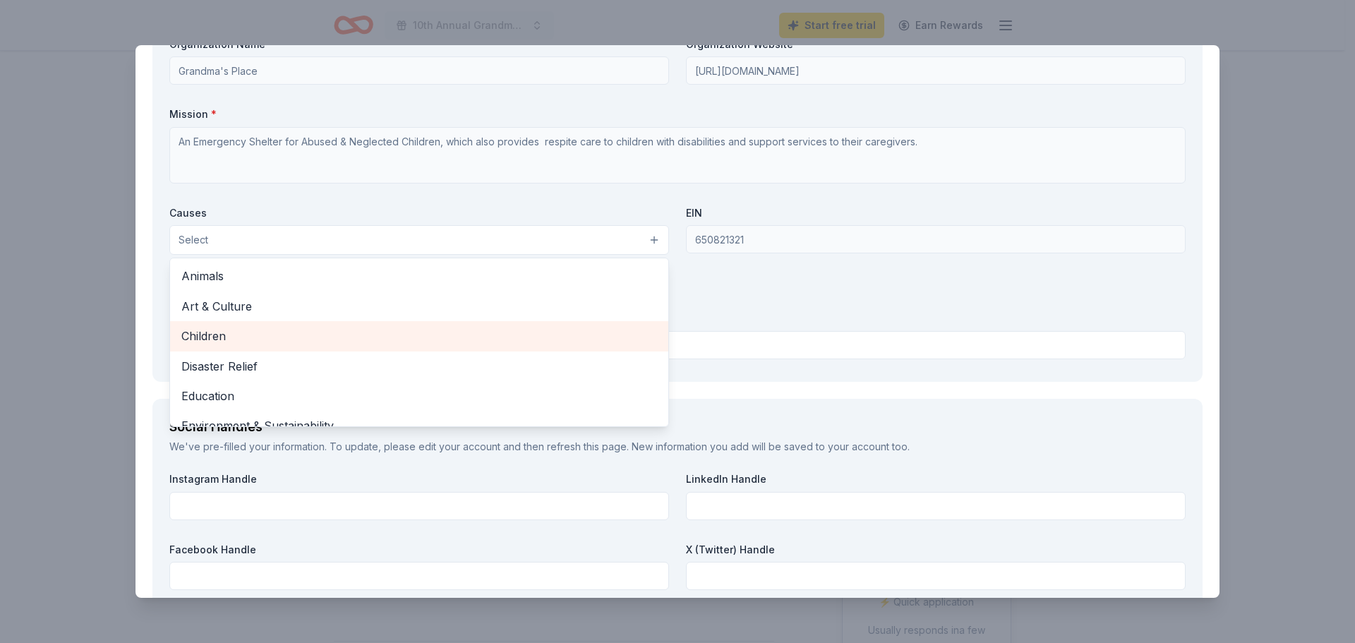
click at [366, 330] on span "Children" at bounding box center [419, 336] width 476 height 18
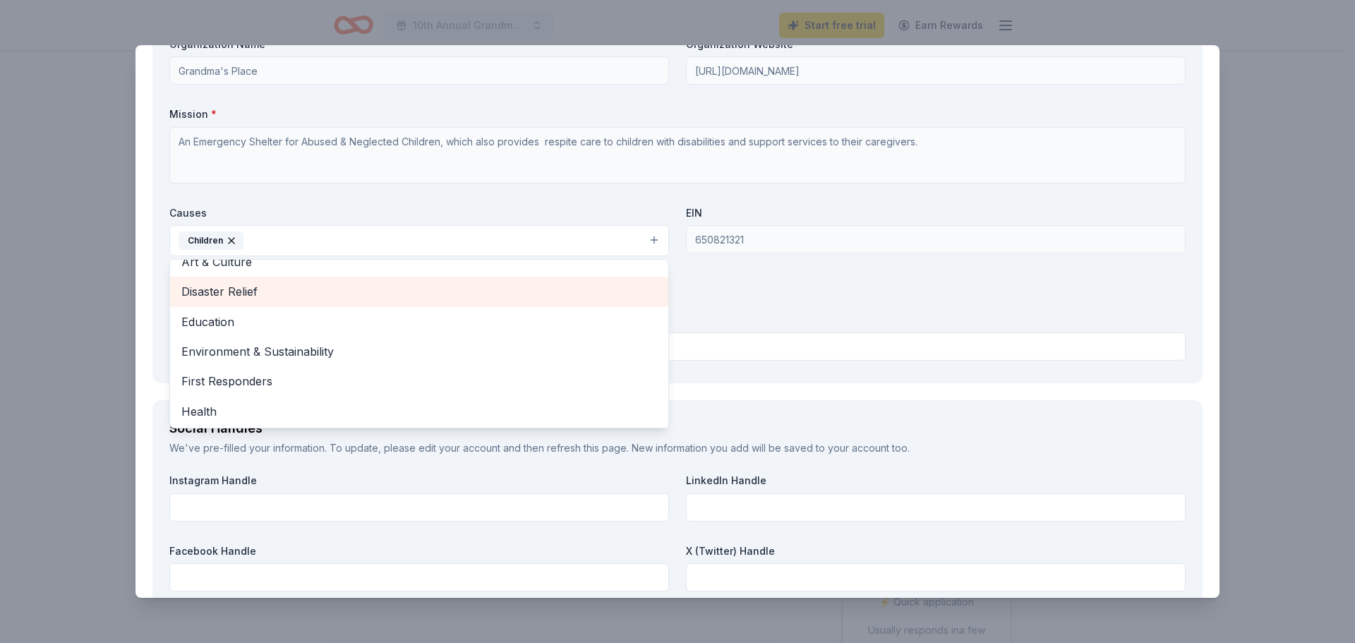
scroll to position [71, 0]
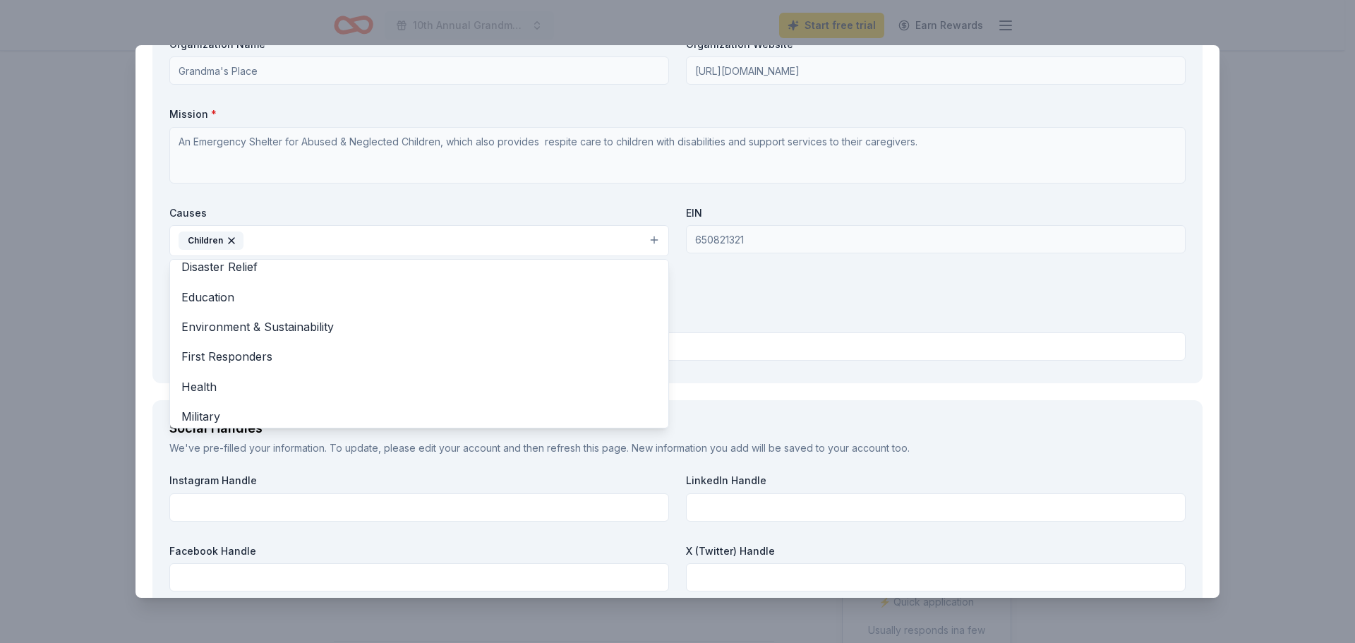
click at [759, 344] on div "Organization Name * Grandma's Place Organization Website https://www.grandmaspl…" at bounding box center [677, 201] width 1016 height 329
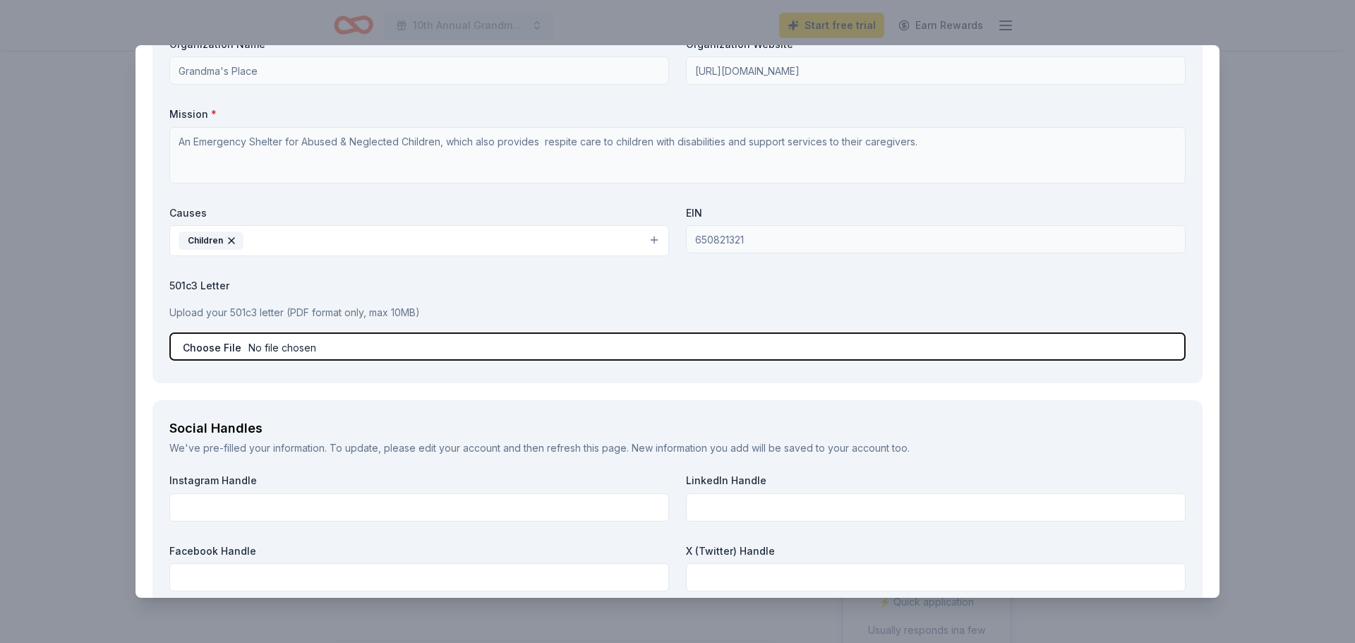
click at [231, 352] on input "file" at bounding box center [677, 346] width 1016 height 28
type input "C:\fakepath\501c3.pdf"
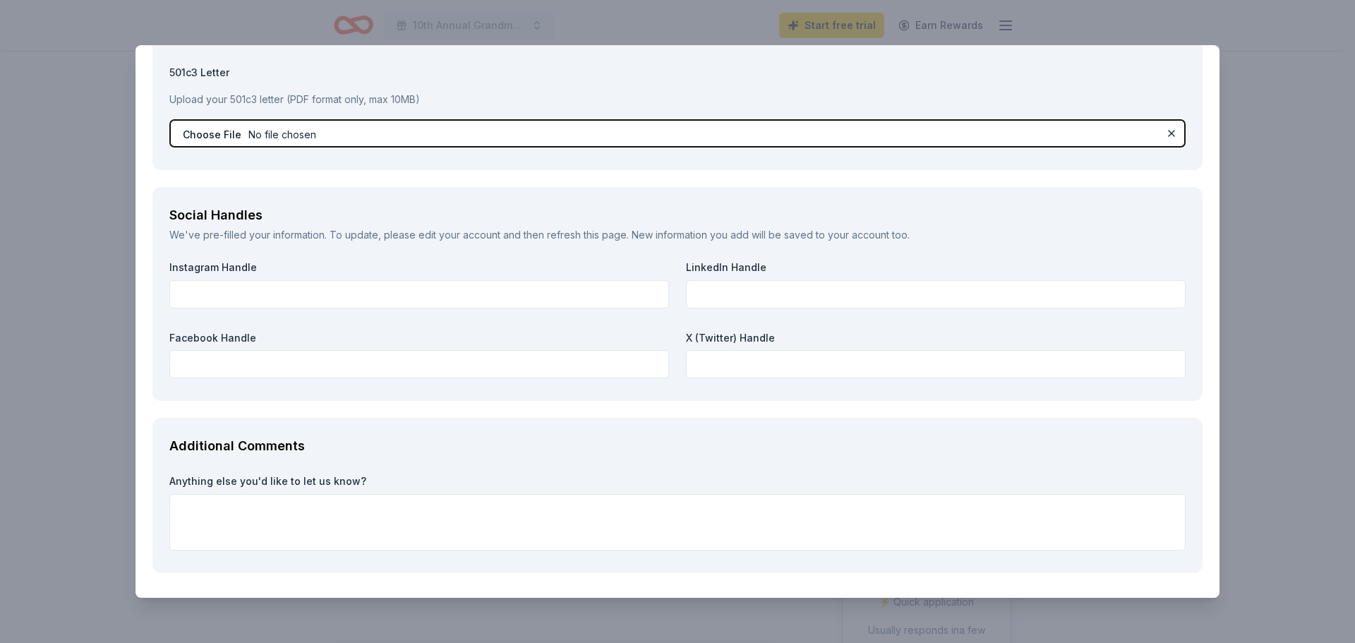
scroll to position [1603, 0]
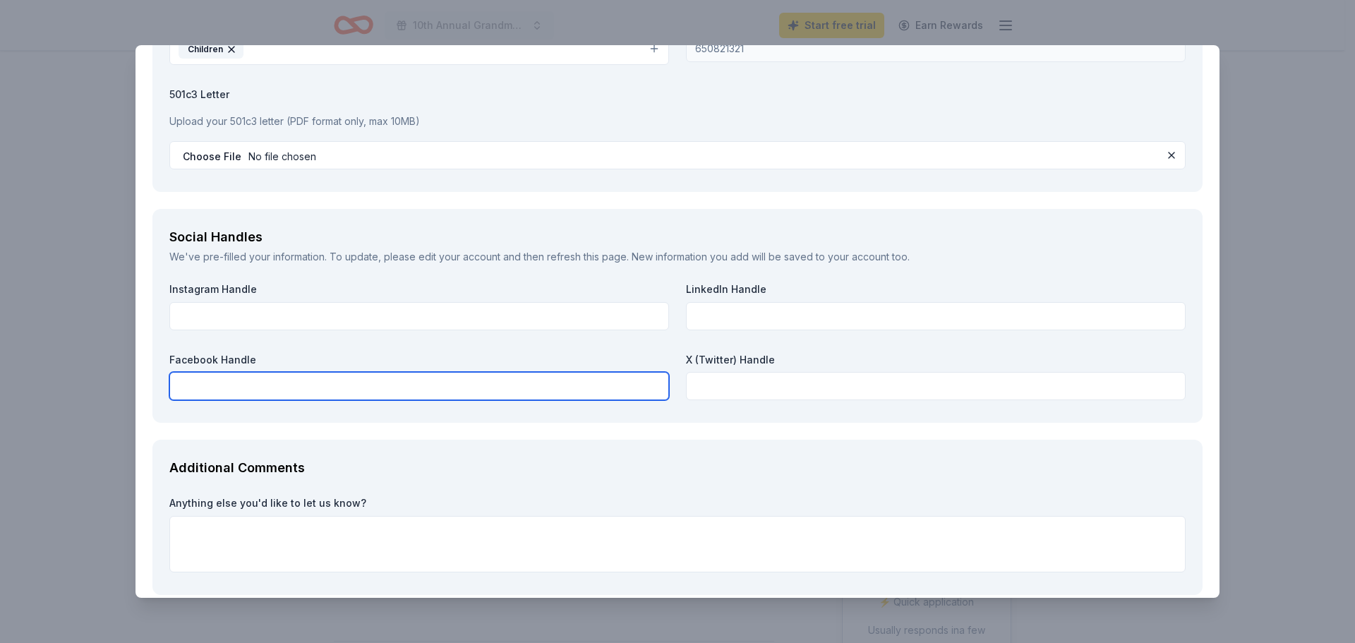
click at [346, 390] on input "text" at bounding box center [419, 386] width 500 height 28
paste input "https://www.facebook.com/GrandmasPlacePB"
type input "https://www.facebook.com/GrandmasPlacePB"
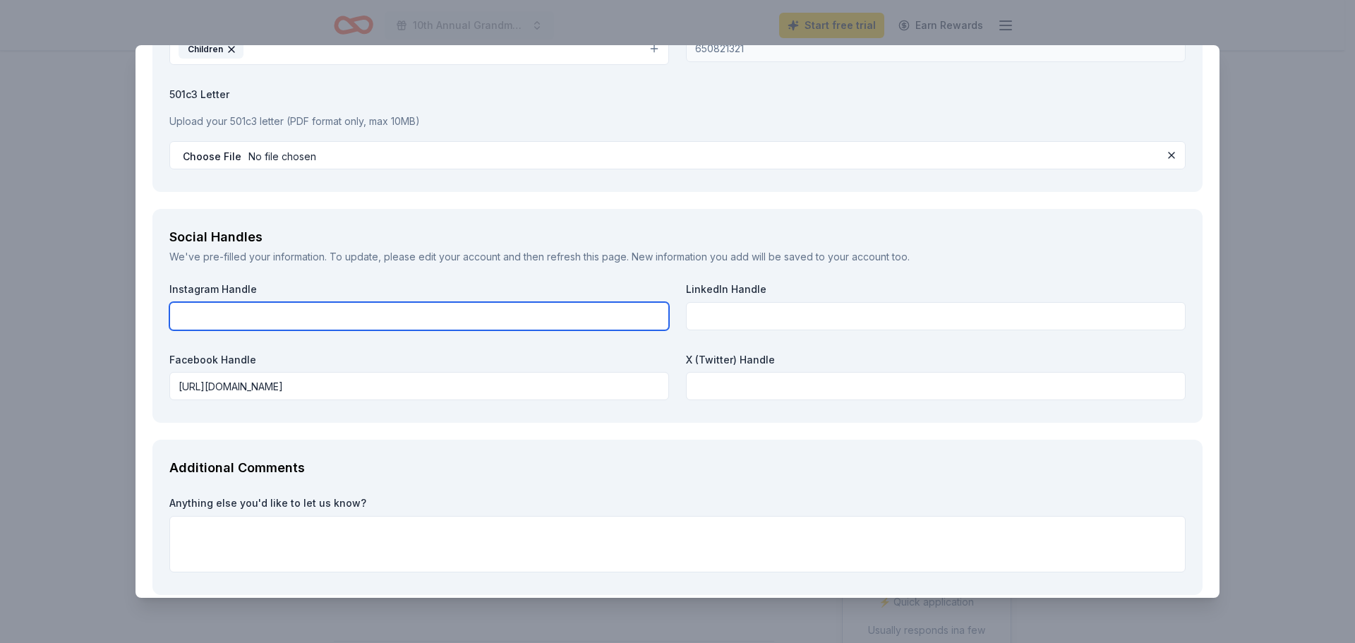
click at [232, 323] on input "text" at bounding box center [419, 316] width 500 height 28
paste input "https://www.instagram.com/grandmasplace184/"
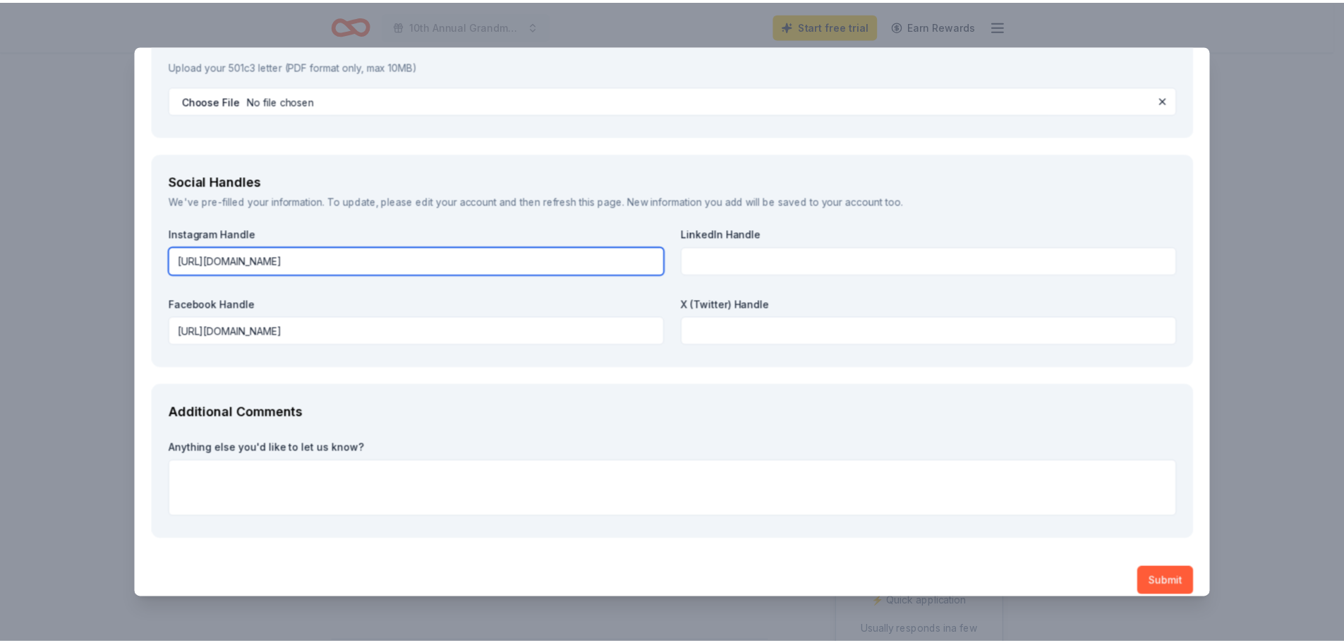
scroll to position [1673, 0]
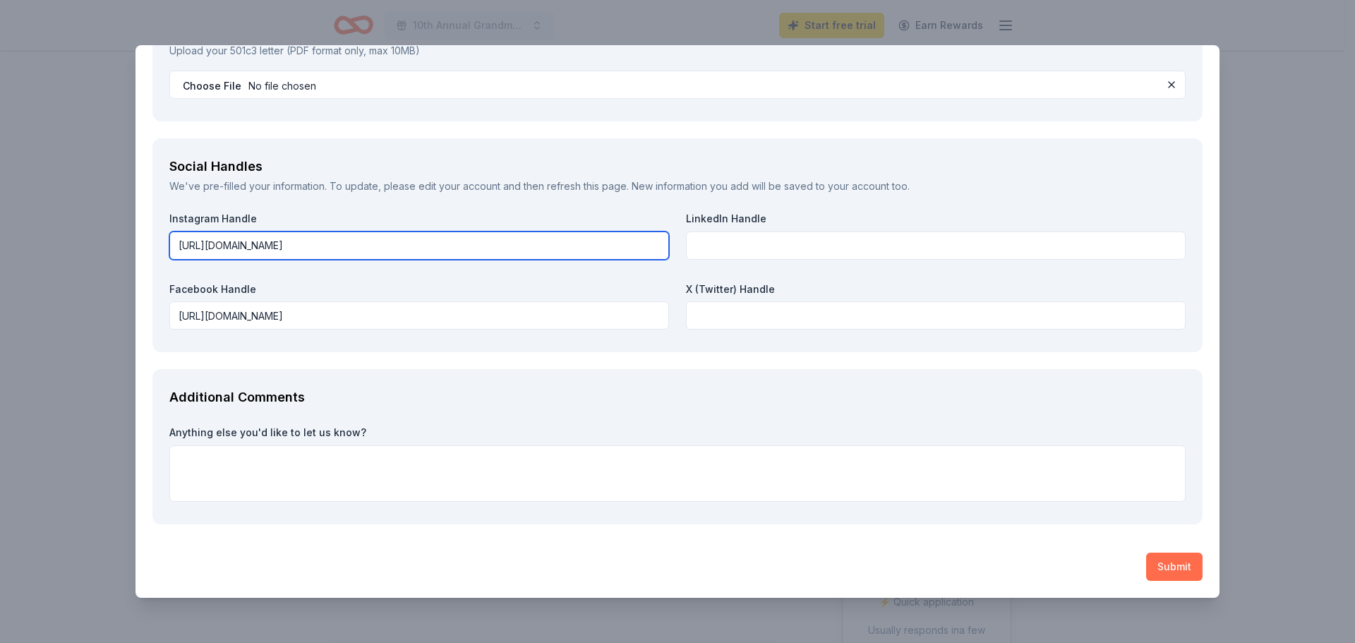
type input "https://www.instagram.com/grandmasplace184/"
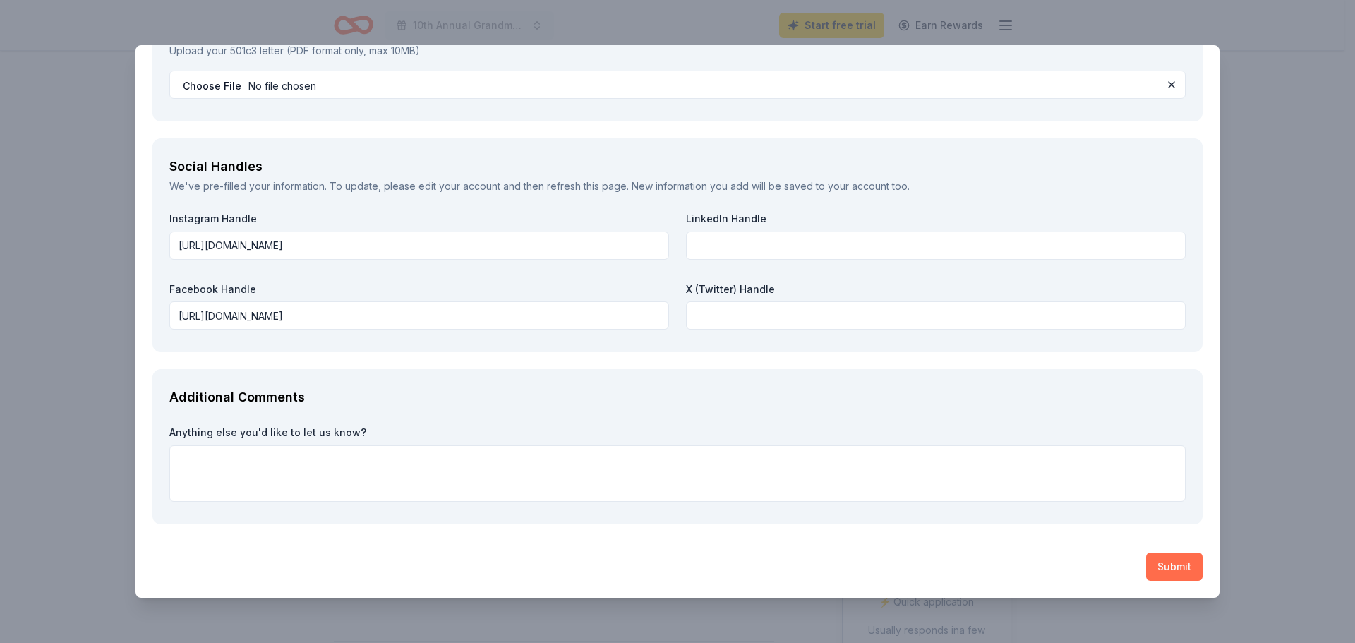
click at [1169, 574] on button "Submit" at bounding box center [1174, 567] width 56 height 28
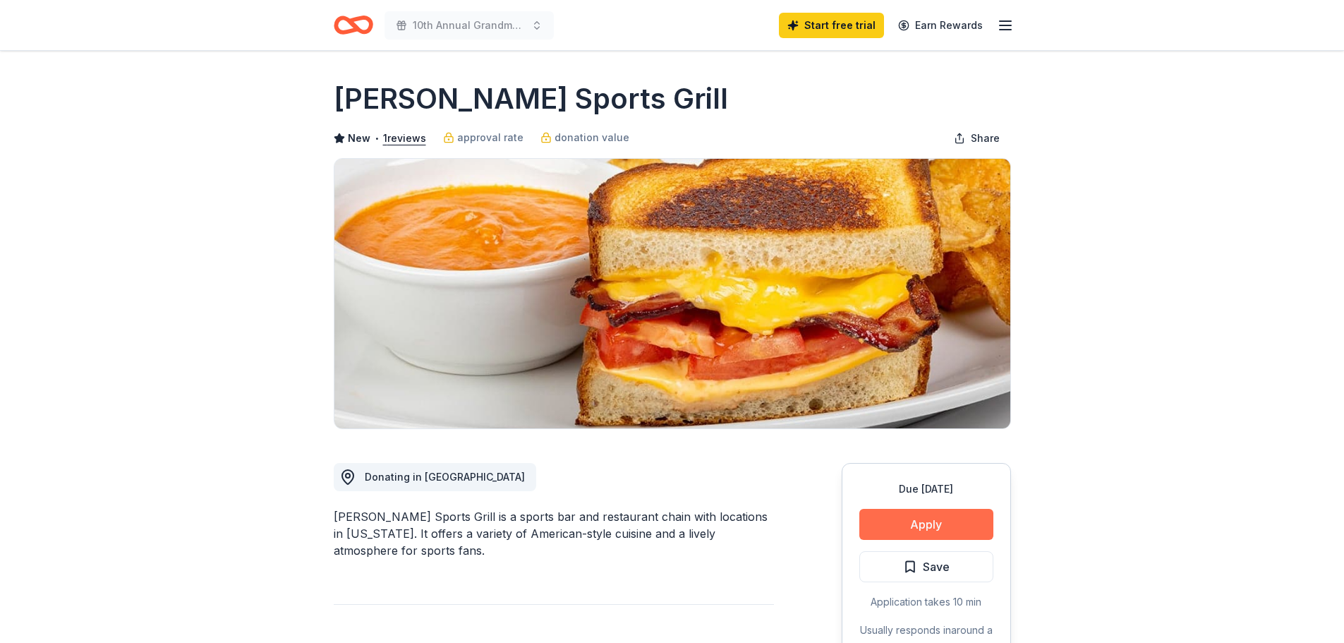
click at [900, 526] on button "Apply" at bounding box center [927, 524] width 134 height 31
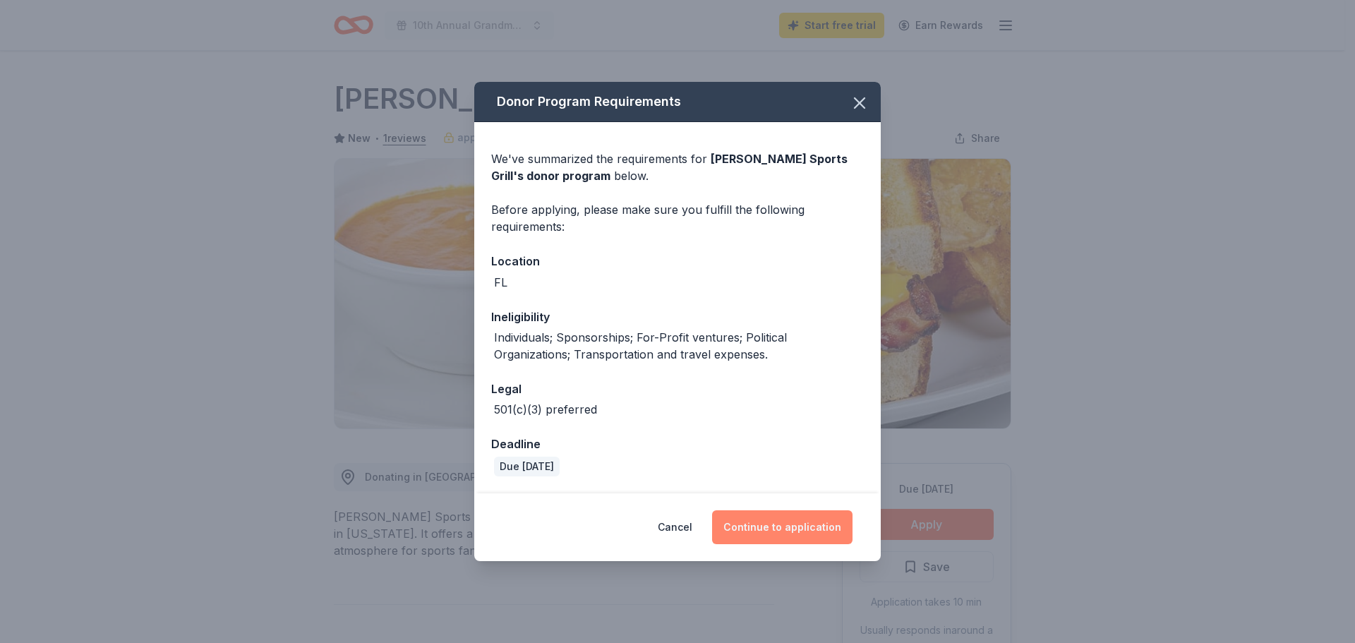
click at [819, 539] on button "Continue to application" at bounding box center [782, 527] width 140 height 34
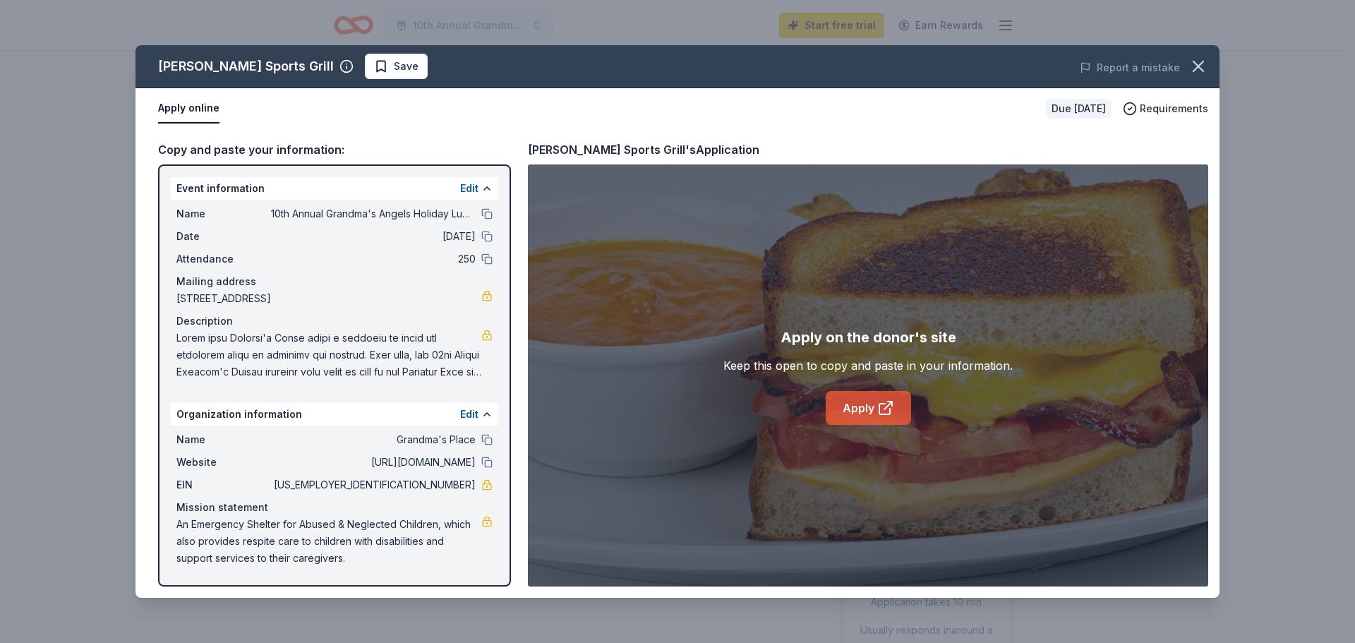
click at [864, 411] on link "Apply" at bounding box center [868, 408] width 85 height 34
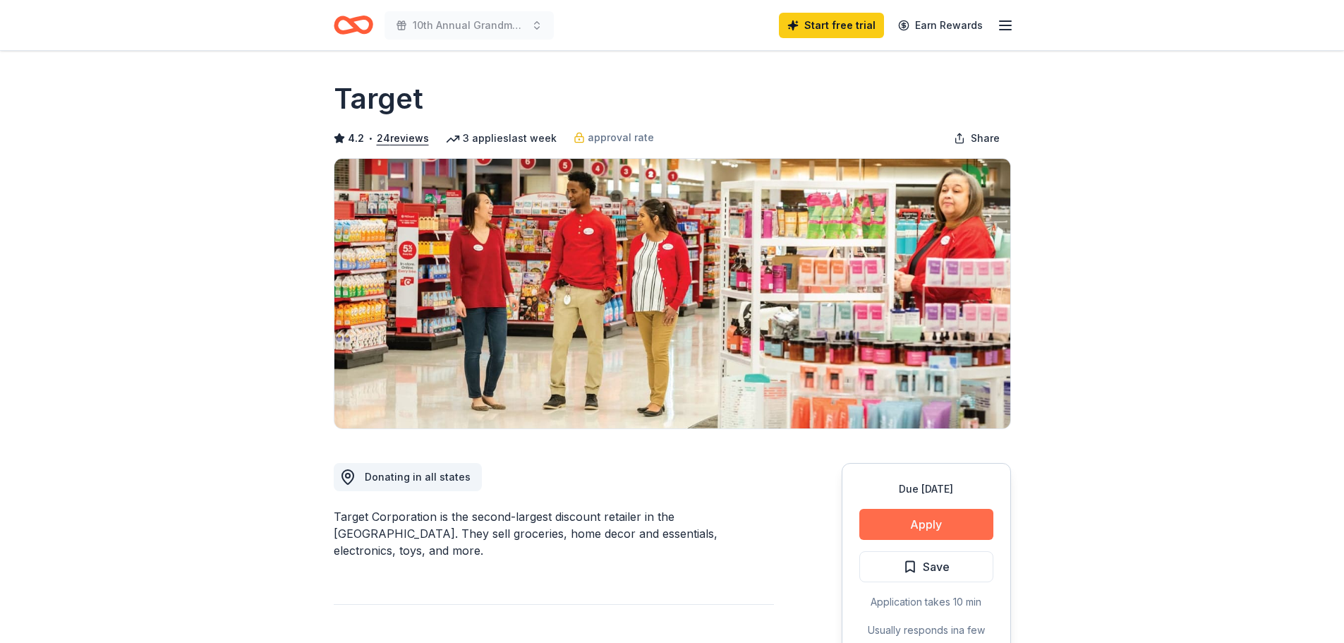
click at [904, 531] on button "Apply" at bounding box center [927, 524] width 134 height 31
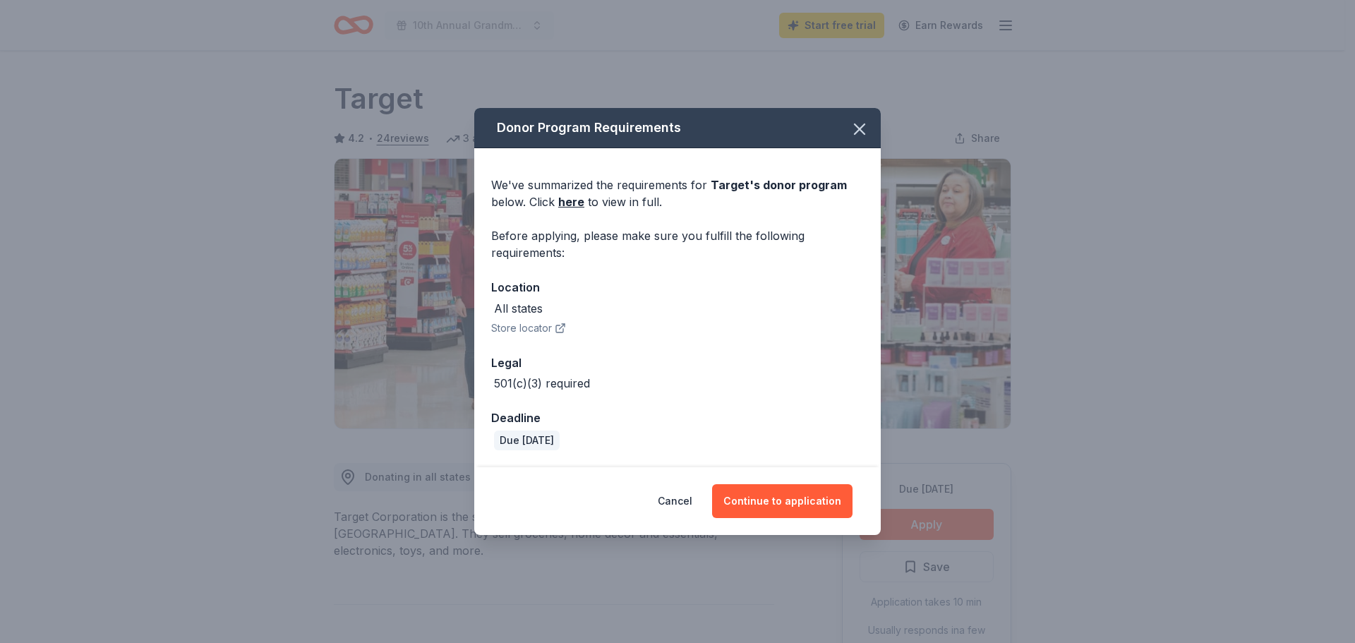
click at [560, 330] on icon "button" at bounding box center [560, 328] width 11 height 11
click at [797, 500] on button "Continue to application" at bounding box center [782, 501] width 140 height 34
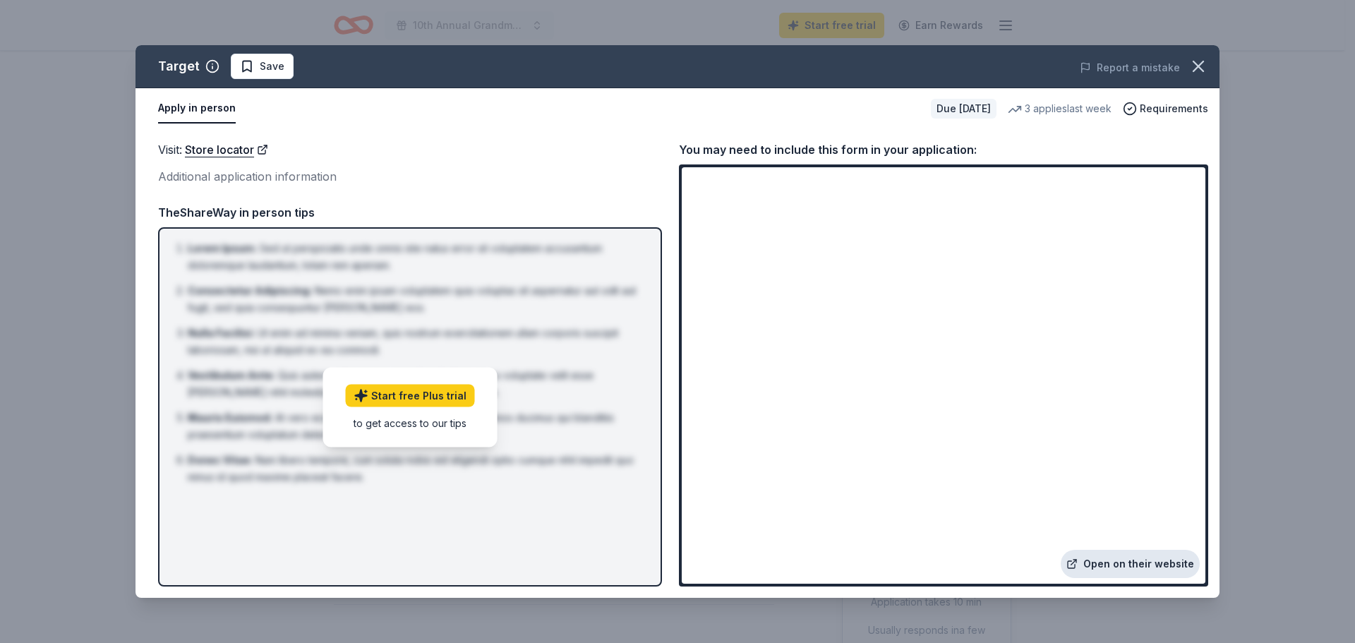
click at [1152, 560] on link "Open on their website" at bounding box center [1130, 564] width 139 height 28
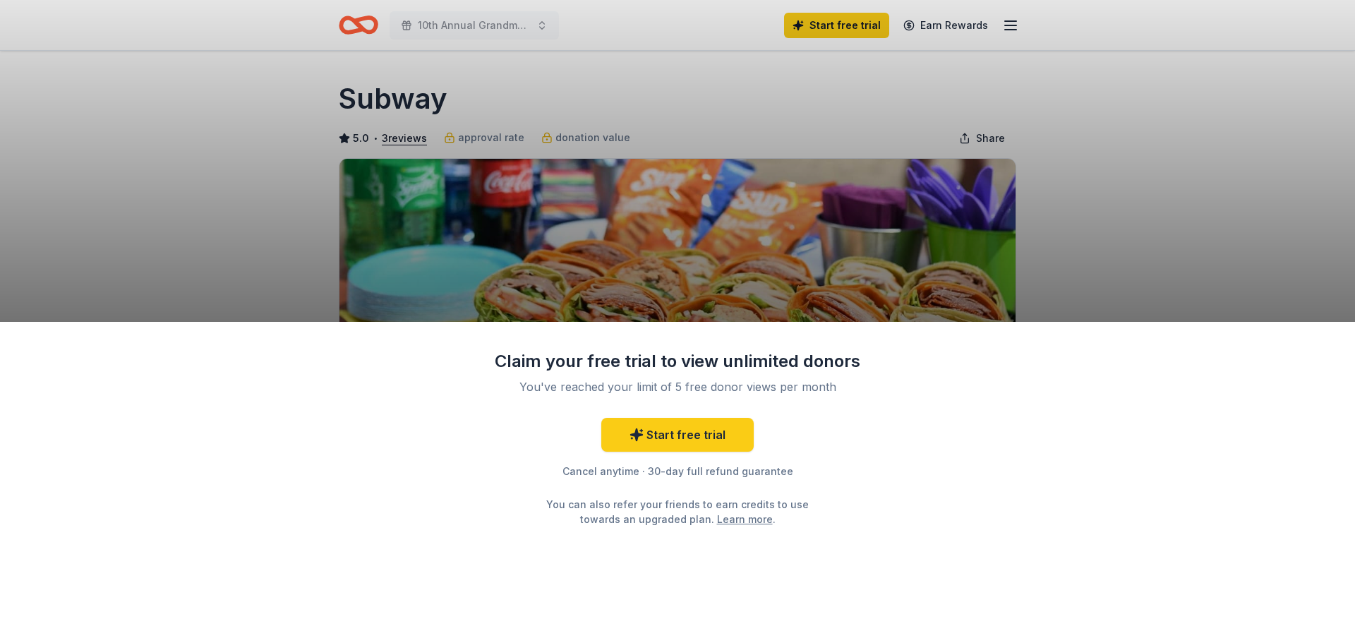
click at [1066, 245] on div "Claim your free trial to view unlimited donors You've reached your limit of 5 f…" at bounding box center [677, 321] width 1355 height 643
